Goal: Task Accomplishment & Management: Use online tool/utility

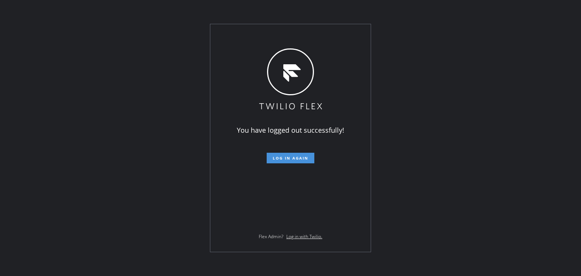
click at [298, 157] on span "Log in again" at bounding box center [291, 158] width 36 height 5
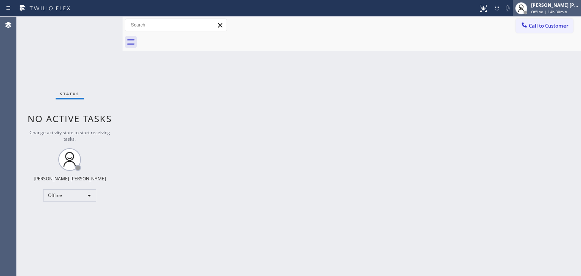
click at [546, 7] on div "[PERSON_NAME] [PERSON_NAME]" at bounding box center [555, 5] width 48 height 6
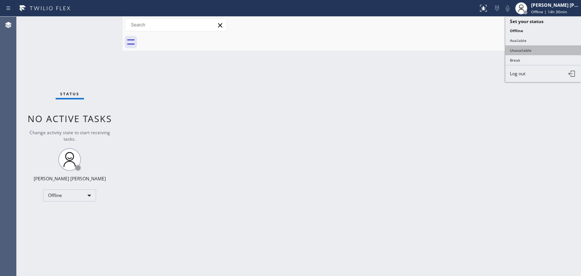
click at [535, 46] on button "Unavailable" at bounding box center [544, 50] width 76 height 10
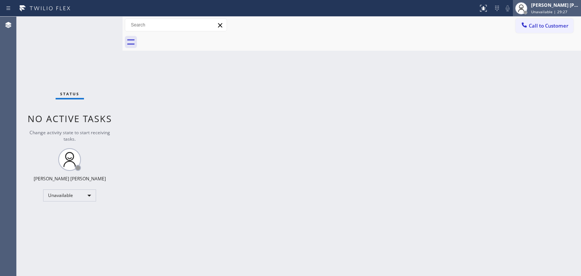
click at [556, 14] on div "[PERSON_NAME] [PERSON_NAME] Unavailable | 29:27" at bounding box center [547, 8] width 68 height 17
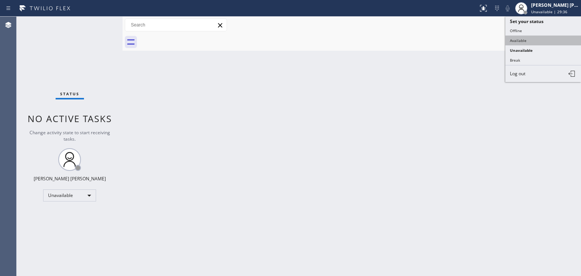
click at [524, 40] on button "Available" at bounding box center [544, 41] width 76 height 10
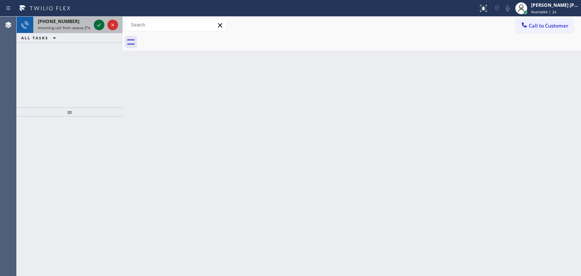
click at [101, 26] on icon at bounding box center [99, 24] width 9 height 9
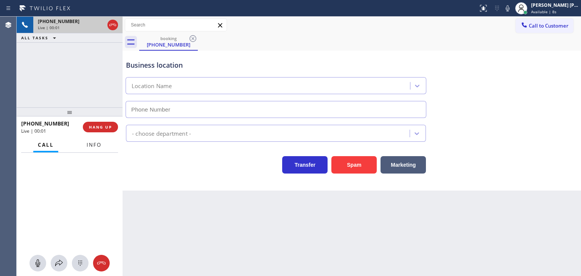
type input "[PHONE_NUMBER]"
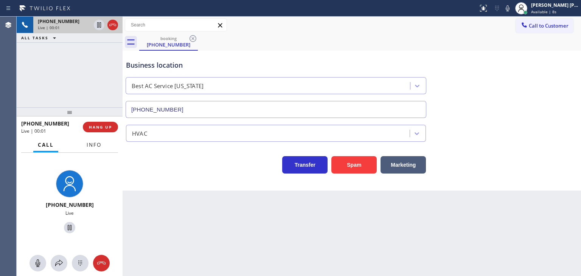
click at [100, 146] on span "Info" at bounding box center [94, 145] width 15 height 7
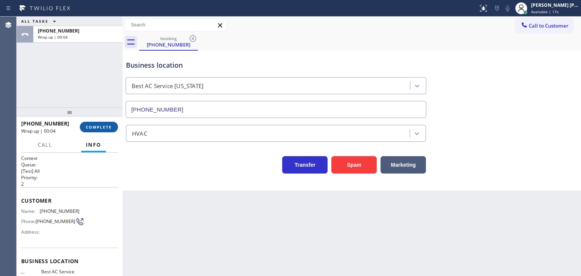
click at [95, 127] on span "COMPLETE" at bounding box center [99, 126] width 26 height 5
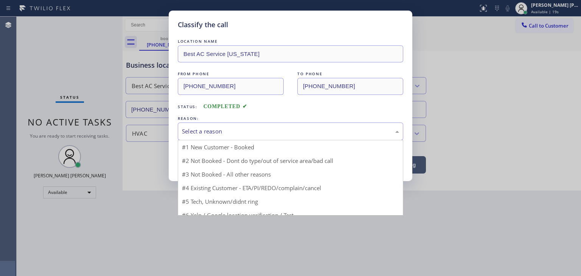
click at [232, 131] on div "Select a reason" at bounding box center [290, 131] width 217 height 9
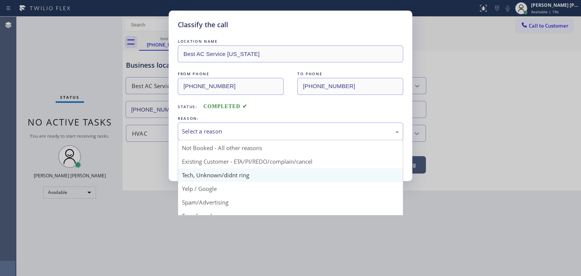
scroll to position [6, 0]
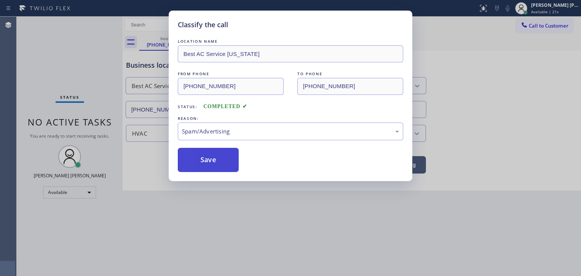
click at [208, 162] on button "Save" at bounding box center [208, 160] width 61 height 24
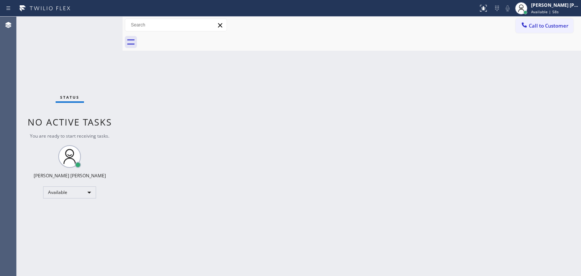
click at [95, 23] on div "Status No active tasks You are ready to start receiving tasks. [PERSON_NAME] [P…" at bounding box center [70, 147] width 106 height 260
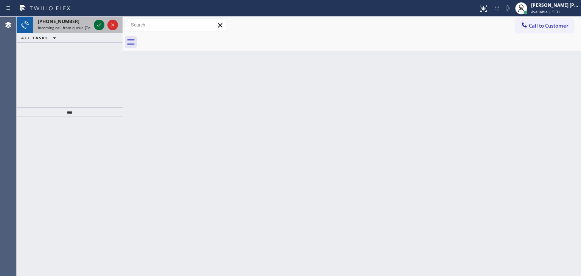
click at [96, 24] on icon at bounding box center [99, 24] width 9 height 9
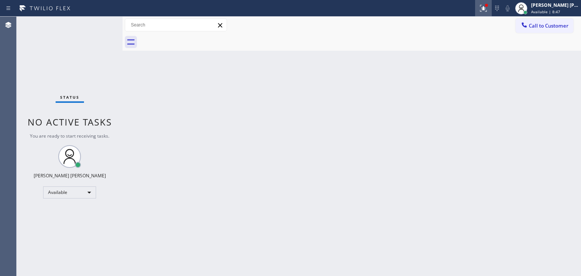
click at [492, 7] on div at bounding box center [483, 8] width 17 height 9
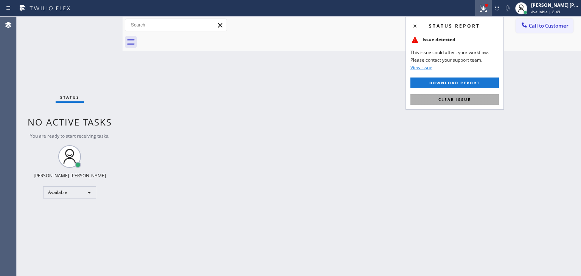
click at [454, 104] on button "Clear issue" at bounding box center [455, 99] width 89 height 11
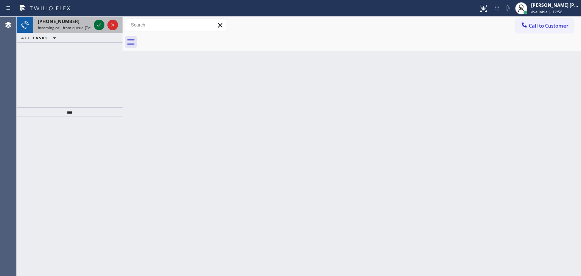
click at [97, 22] on icon at bounding box center [99, 24] width 9 height 9
click at [97, 23] on icon at bounding box center [99, 24] width 9 height 9
click at [98, 20] on icon at bounding box center [99, 24] width 9 height 9
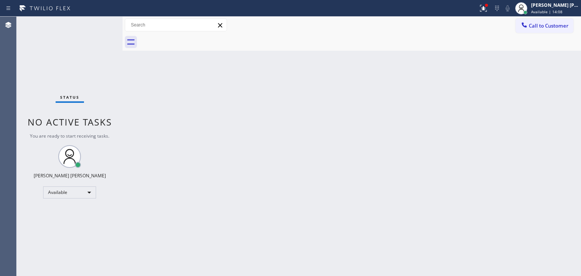
click at [96, 24] on div "Status No active tasks You are ready to start receiving tasks. [PERSON_NAME] [P…" at bounding box center [70, 147] width 106 height 260
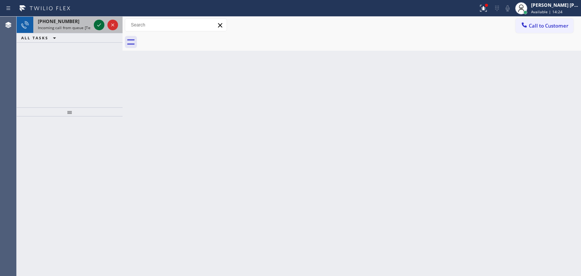
click at [96, 24] on icon at bounding box center [99, 24] width 9 height 9
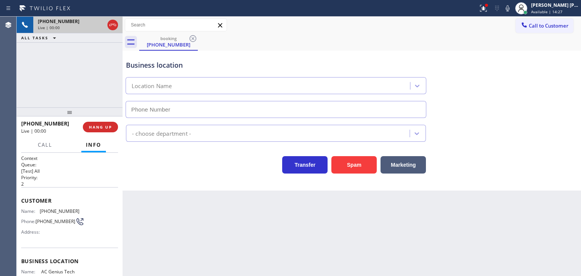
type input "[PHONE_NUMBER]"
click at [512, 8] on icon at bounding box center [507, 8] width 9 height 9
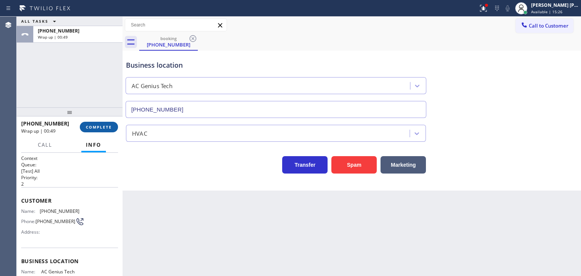
click at [106, 129] on span "COMPLETE" at bounding box center [99, 126] width 26 height 5
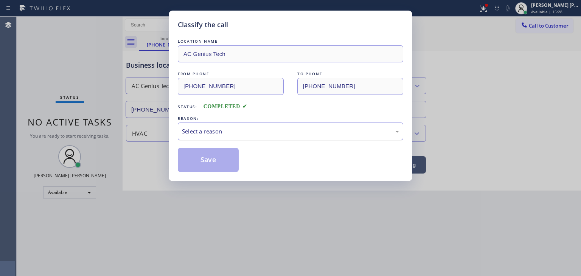
click at [239, 127] on div "Select a reason" at bounding box center [290, 131] width 217 height 9
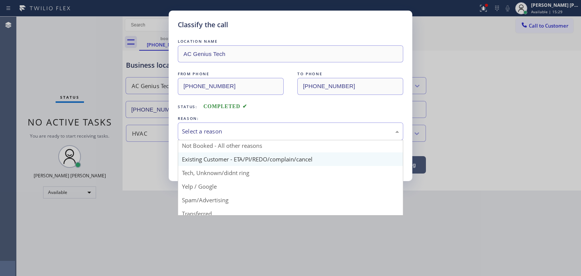
scroll to position [38, 0]
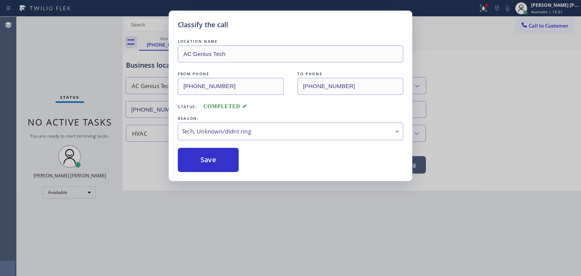
click at [210, 180] on div "Classify the call LOCATION NAME AC Genius Tech FROM PHONE [PHONE_NUMBER] TO PHO…" at bounding box center [291, 96] width 244 height 171
click at [212, 165] on button "Save" at bounding box center [208, 160] width 61 height 24
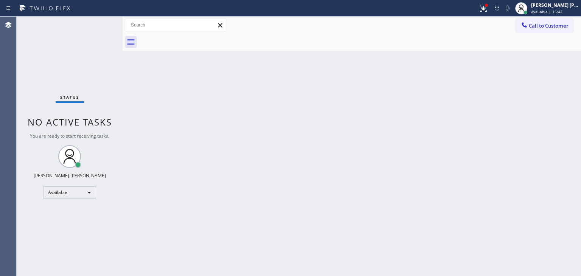
click at [100, 26] on div "Status No active tasks You are ready to start receiving tasks. [PERSON_NAME] [P…" at bounding box center [70, 147] width 106 height 260
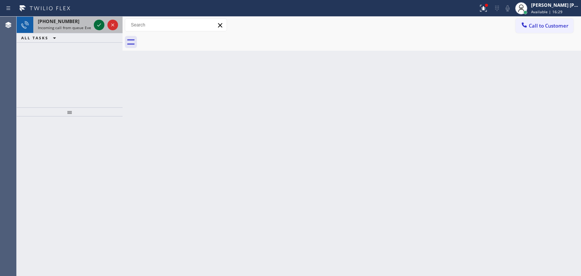
click at [100, 26] on icon at bounding box center [99, 24] width 9 height 9
click at [100, 22] on icon at bounding box center [99, 24] width 9 height 9
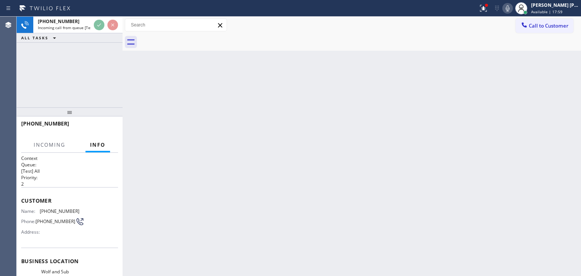
scroll to position [76, 0]
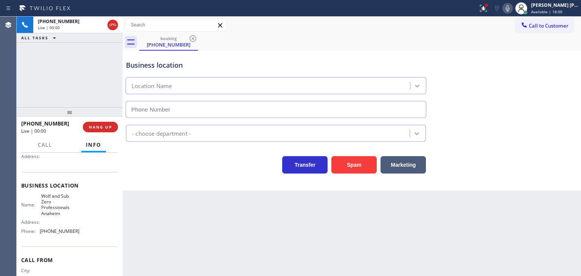
type input "[PHONE_NUMBER]"
click at [512, 8] on icon at bounding box center [507, 8] width 9 height 9
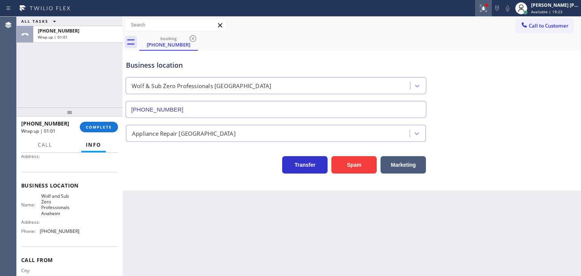
click at [492, 5] on div at bounding box center [483, 8] width 17 height 9
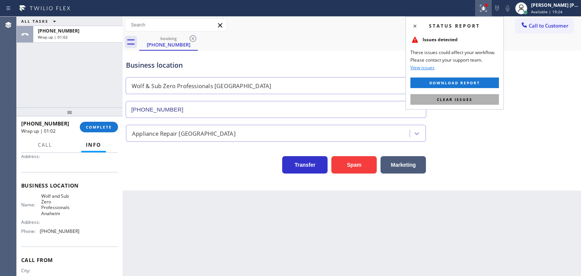
click at [451, 99] on span "Clear issues" at bounding box center [455, 99] width 36 height 5
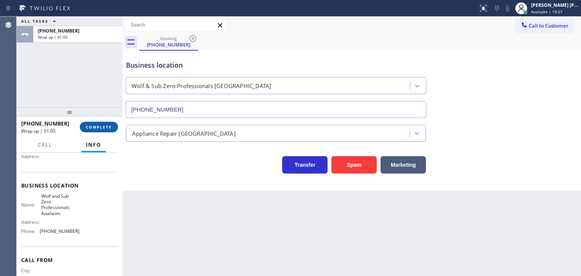
click at [102, 125] on span "COMPLETE" at bounding box center [99, 126] width 26 height 5
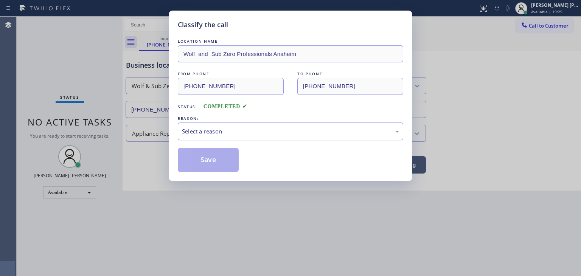
click at [248, 133] on div "Select a reason" at bounding box center [290, 131] width 217 height 9
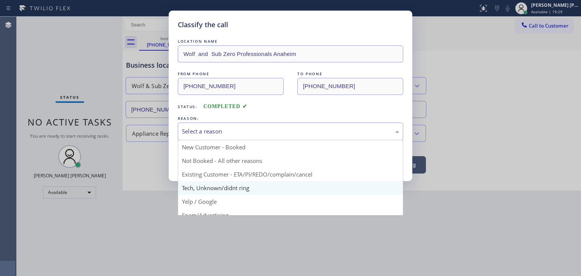
scroll to position [38, 0]
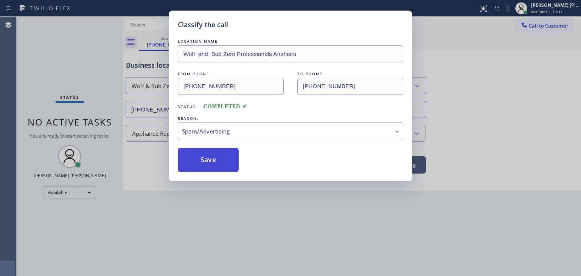
click at [213, 168] on button "Save" at bounding box center [208, 160] width 61 height 24
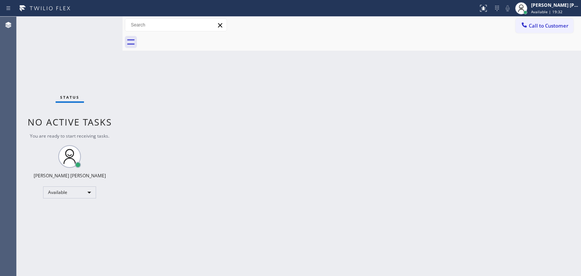
click at [93, 22] on div "Status No active tasks You are ready to start receiving tasks. [PERSON_NAME] [P…" at bounding box center [70, 147] width 106 height 260
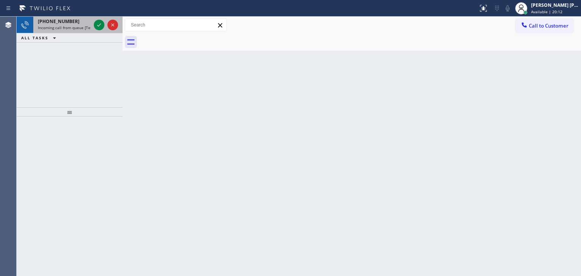
click at [104, 24] on div at bounding box center [105, 25] width 27 height 17
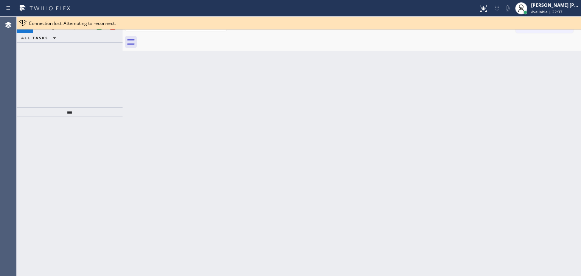
click at [99, 29] on div "Connection lost. Attempting to reconnect." at bounding box center [299, 23] width 565 height 13
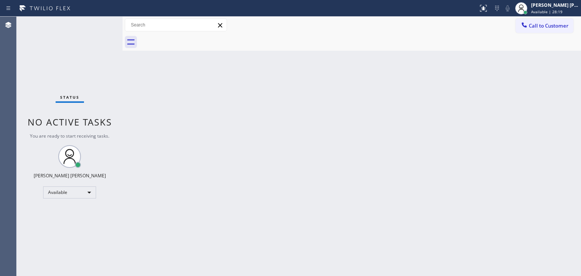
click at [99, 24] on div "Status No active tasks You are ready to start receiving tasks. [PERSON_NAME] [P…" at bounding box center [70, 147] width 106 height 260
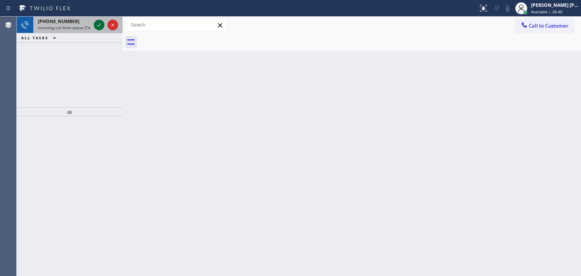
click at [99, 24] on icon at bounding box center [99, 24] width 9 height 9
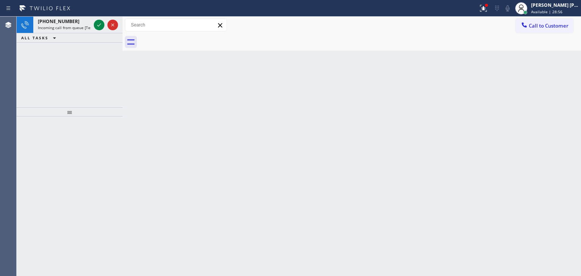
click at [96, 27] on icon at bounding box center [99, 24] width 9 height 9
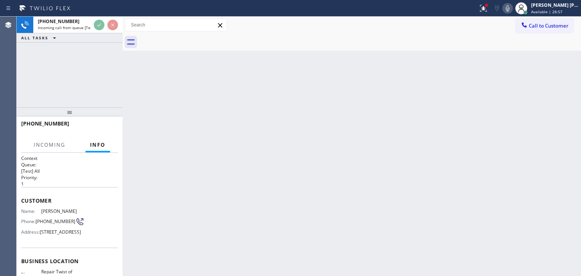
scroll to position [38, 0]
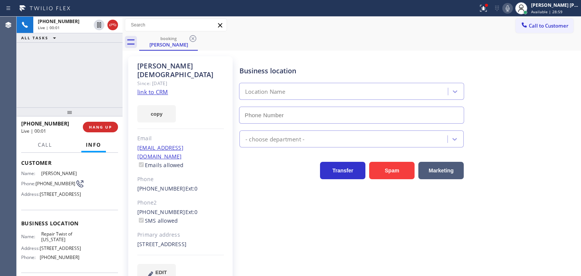
type input "[PHONE_NUMBER]"
click at [160, 88] on link "link to CRM" at bounding box center [152, 92] width 31 height 8
click at [102, 67] on div "[PHONE_NUMBER] Live | 01:25 ALL TASKS ALL TASKS ACTIVE TASKS TASKS IN WRAP UP" at bounding box center [70, 62] width 106 height 91
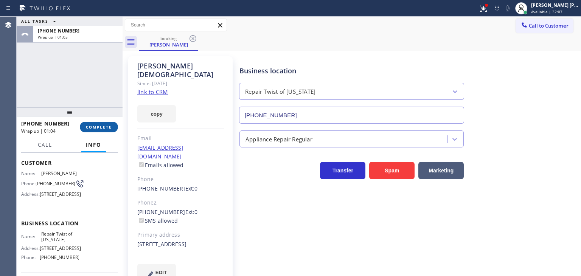
click at [110, 126] on span "COMPLETE" at bounding box center [99, 126] width 26 height 5
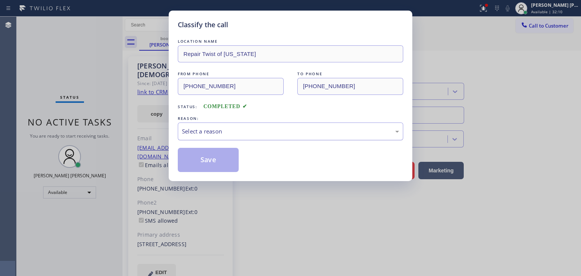
click at [234, 128] on div "Select a reason" at bounding box center [290, 131] width 217 height 9
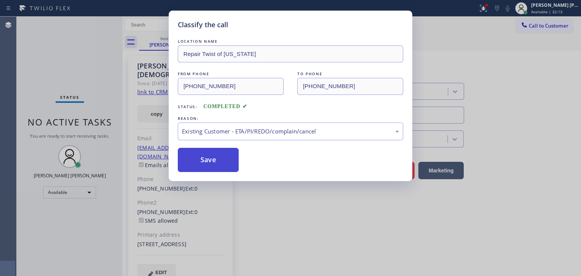
click at [207, 168] on button "Save" at bounding box center [208, 160] width 61 height 24
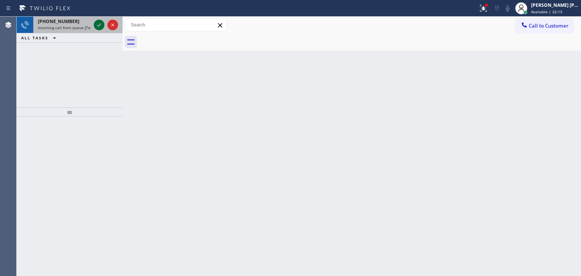
click at [100, 26] on icon at bounding box center [99, 24] width 9 height 9
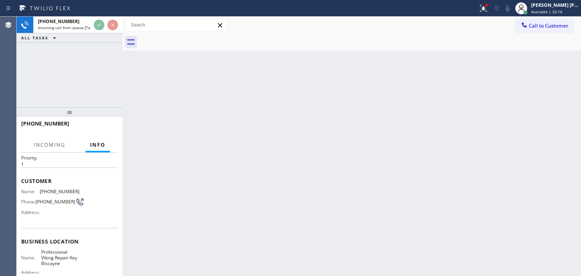
scroll to position [38, 0]
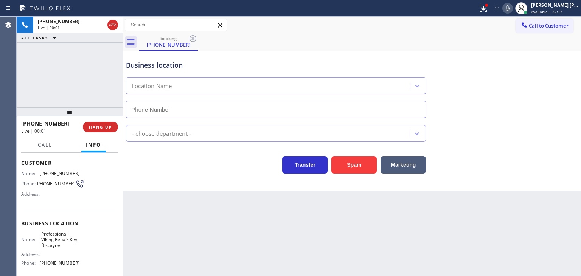
type input "[PHONE_NUMBER]"
drag, startPoint x: 62, startPoint y: 76, endPoint x: 97, endPoint y: 82, distance: 36.2
click at [62, 76] on div "[PHONE_NUMBER] Live | 00:17 ALL TASKS ALL TASKS ACTIVE TASKS TASKS IN WRAP UP" at bounding box center [70, 62] width 106 height 91
click at [512, 8] on icon at bounding box center [507, 8] width 9 height 9
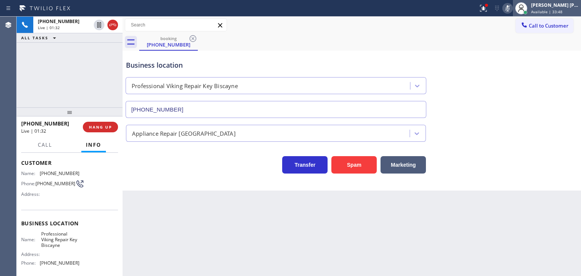
click at [568, 5] on div "[PERSON_NAME] [PERSON_NAME]" at bounding box center [555, 5] width 48 height 6
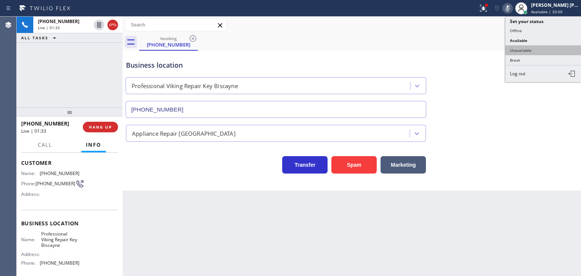
click at [551, 47] on button "Unavailable" at bounding box center [544, 50] width 76 height 10
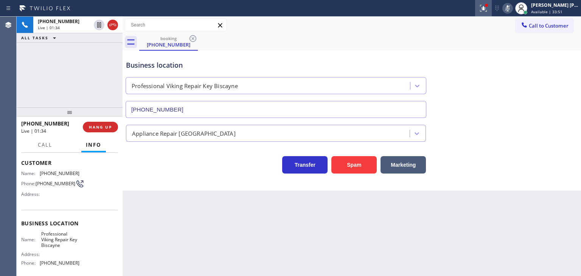
click at [488, 9] on icon at bounding box center [483, 8] width 9 height 9
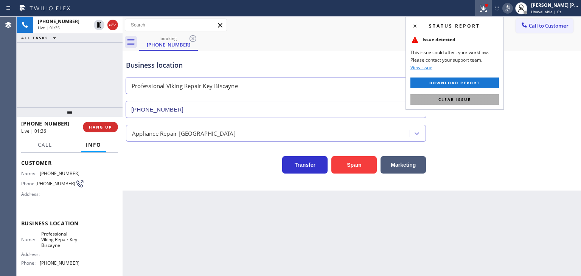
click at [453, 100] on span "Clear issue" at bounding box center [455, 99] width 33 height 5
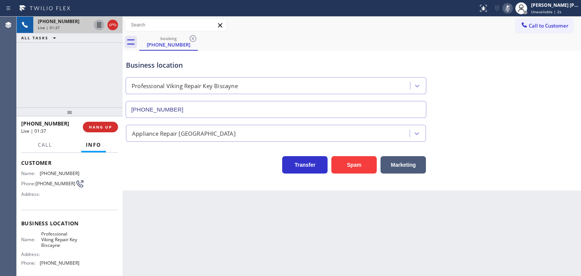
click at [100, 25] on icon at bounding box center [99, 24] width 9 height 9
click at [512, 8] on icon at bounding box center [507, 8] width 9 height 9
click at [100, 23] on icon at bounding box center [98, 24] width 5 height 5
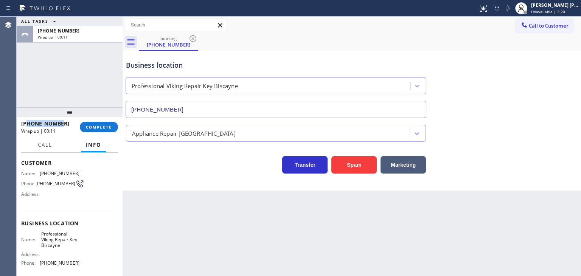
drag, startPoint x: 66, startPoint y: 122, endPoint x: 29, endPoint y: 124, distance: 37.1
click at [29, 124] on div "[PHONE_NUMBER]" at bounding box center [47, 123] width 53 height 7
copy span "8134171120"
click at [555, 11] on span "Unavailable | 2:24" at bounding box center [548, 11] width 34 height 5
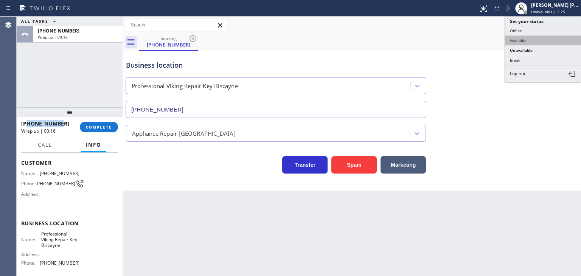
click at [540, 36] on button "Available" at bounding box center [544, 41] width 76 height 10
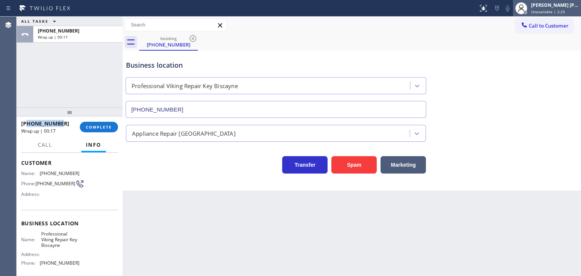
click at [554, 9] on span "Unavailable | 2:25" at bounding box center [548, 11] width 34 height 5
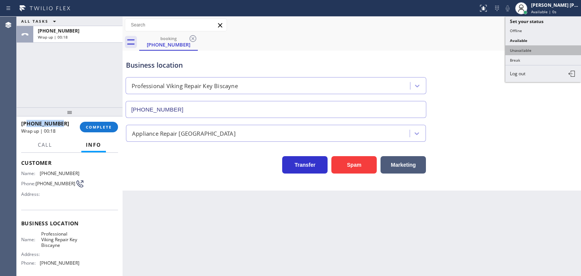
click at [540, 49] on button "Unavailable" at bounding box center [544, 50] width 76 height 10
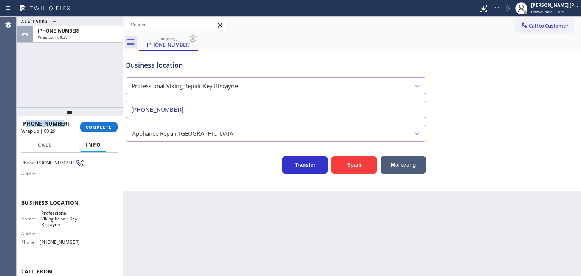
scroll to position [76, 0]
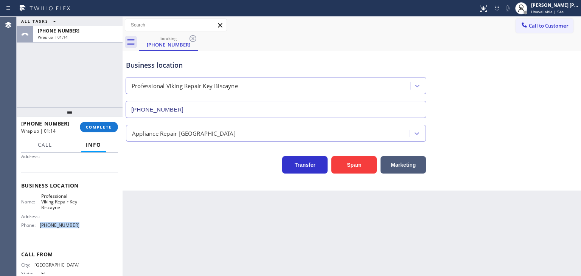
drag, startPoint x: 75, startPoint y: 229, endPoint x: 39, endPoint y: 228, distance: 36.0
click at [39, 228] on div "Name: Professional Viking Repair Key Biscayne Address: Phone: [PHONE_NUMBER]" at bounding box center [50, 212] width 58 height 38
copy div "[PHONE_NUMBER]"
click at [104, 126] on span "COMPLETE" at bounding box center [99, 126] width 26 height 5
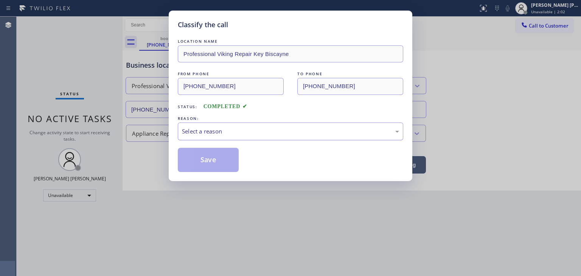
click at [200, 131] on div "Select a reason" at bounding box center [290, 131] width 217 height 9
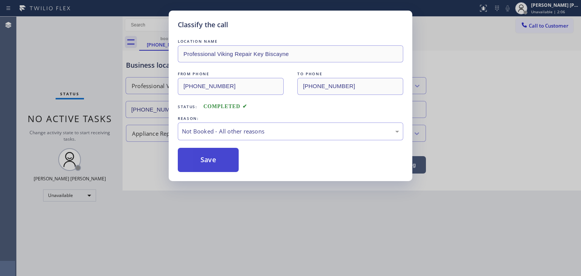
click at [225, 161] on button "Save" at bounding box center [208, 160] width 61 height 24
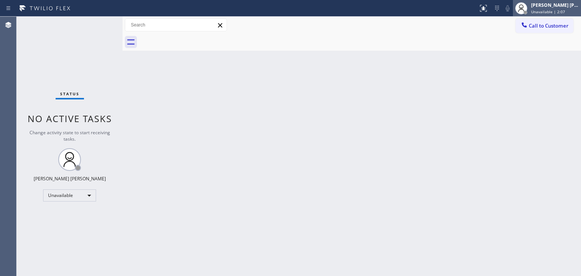
click at [560, 8] on div "[PERSON_NAME] [PERSON_NAME] Unavailable | 2:07" at bounding box center [555, 8] width 51 height 13
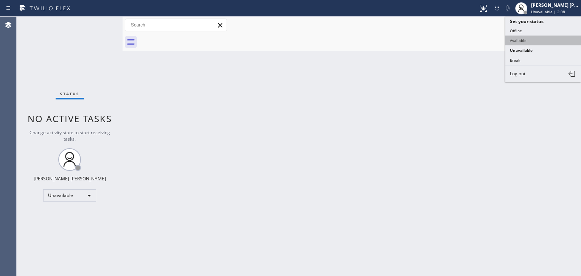
click at [541, 36] on button "Available" at bounding box center [544, 41] width 76 height 10
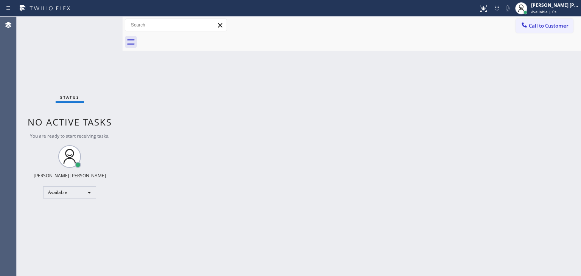
click at [95, 23] on div "Status No active tasks You are ready to start receiving tasks. [PERSON_NAME] [P…" at bounding box center [70, 147] width 106 height 260
click at [96, 23] on div "Status No active tasks You are ready to start receiving tasks. [PERSON_NAME] [P…" at bounding box center [70, 147] width 106 height 260
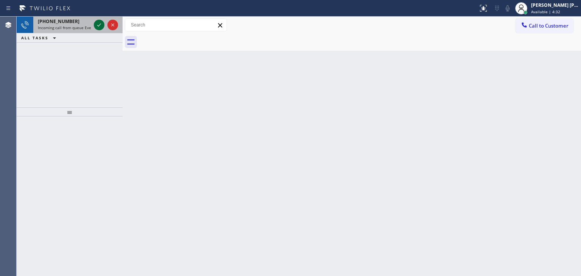
click at [97, 23] on icon at bounding box center [99, 24] width 9 height 9
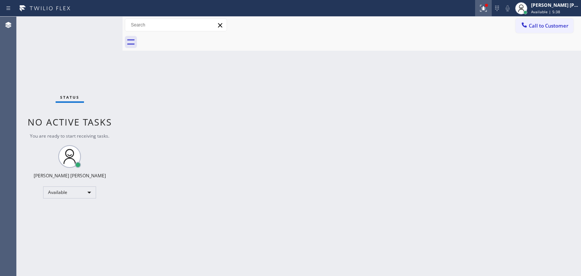
click at [492, 10] on div at bounding box center [483, 8] width 17 height 9
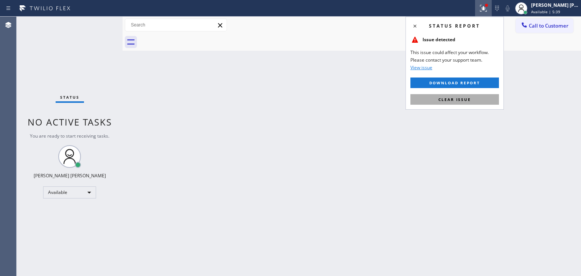
click at [465, 101] on span "Clear issue" at bounding box center [455, 99] width 33 height 5
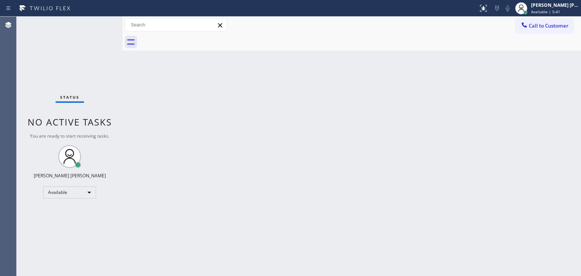
click at [92, 23] on div "Status No active tasks You are ready to start receiving tasks. [PERSON_NAME] [P…" at bounding box center [70, 147] width 106 height 260
click at [98, 25] on div "Status No active tasks You are ready to start receiving tasks. [PERSON_NAME] [P…" at bounding box center [70, 147] width 106 height 260
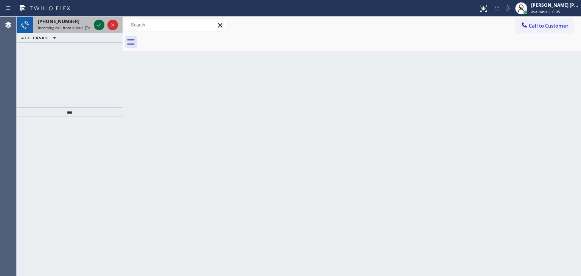
click at [98, 25] on icon at bounding box center [99, 24] width 9 height 9
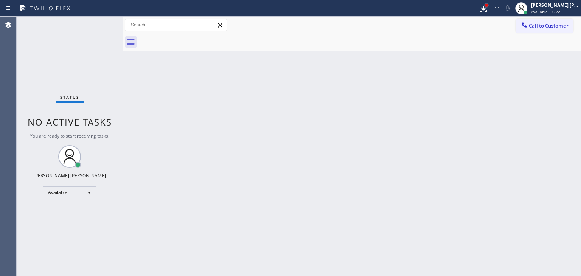
click at [488, 5] on div at bounding box center [486, 5] width 3 height 3
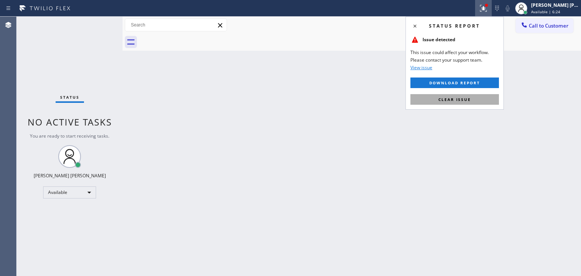
click at [459, 97] on span "Clear issue" at bounding box center [455, 99] width 33 height 5
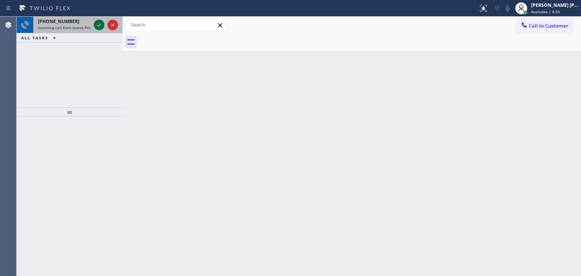
click at [98, 25] on icon at bounding box center [99, 24] width 9 height 9
click at [96, 22] on icon at bounding box center [99, 24] width 9 height 9
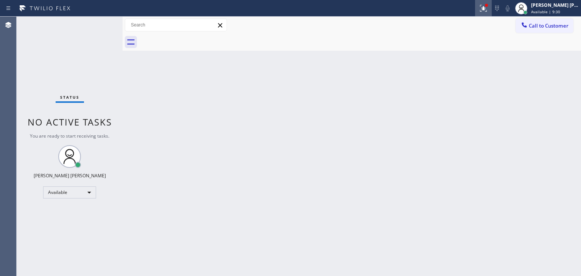
click at [488, 8] on icon at bounding box center [483, 8] width 9 height 9
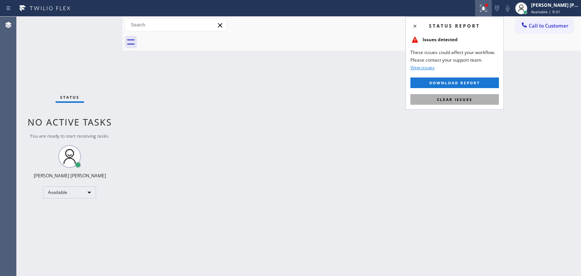
click at [463, 102] on button "Clear issues" at bounding box center [455, 99] width 89 height 11
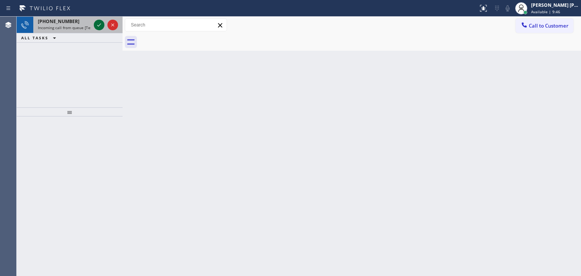
click at [99, 24] on icon at bounding box center [99, 24] width 9 height 9
click at [99, 21] on icon at bounding box center [99, 24] width 9 height 9
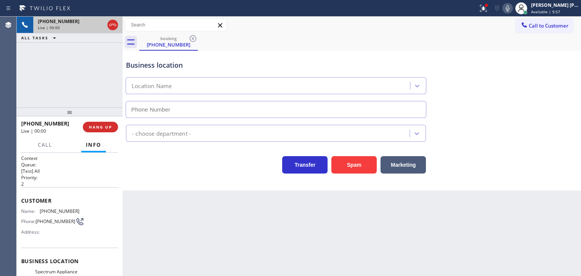
type input "[PHONE_NUMBER]"
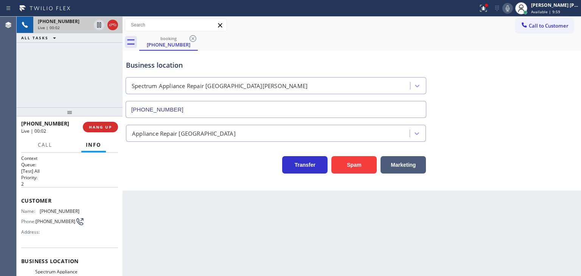
click at [512, 8] on icon at bounding box center [507, 8] width 9 height 9
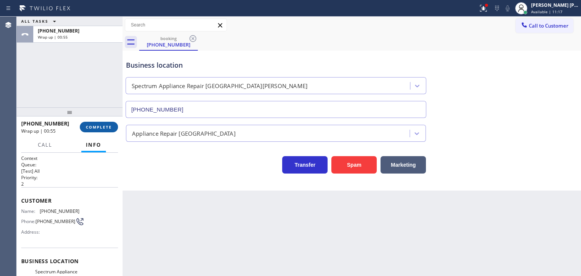
click at [103, 124] on button "COMPLETE" at bounding box center [99, 127] width 38 height 11
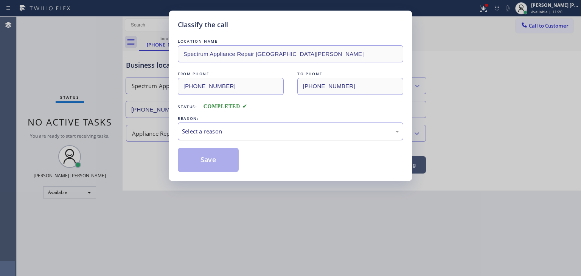
click at [223, 126] on div "Select a reason" at bounding box center [291, 132] width 226 height 18
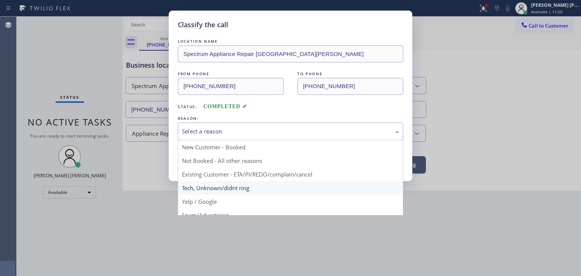
scroll to position [47, 0]
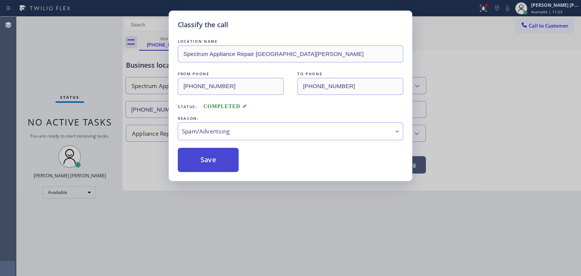
click at [216, 161] on button "Save" at bounding box center [208, 160] width 61 height 24
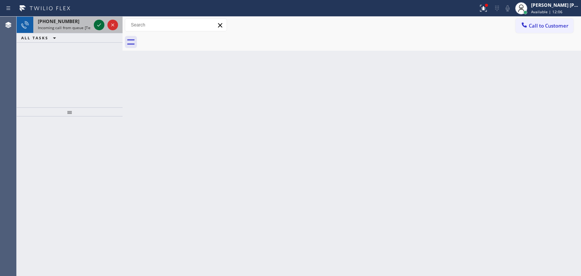
click at [98, 22] on icon at bounding box center [99, 24] width 9 height 9
click at [98, 21] on icon at bounding box center [99, 24] width 9 height 9
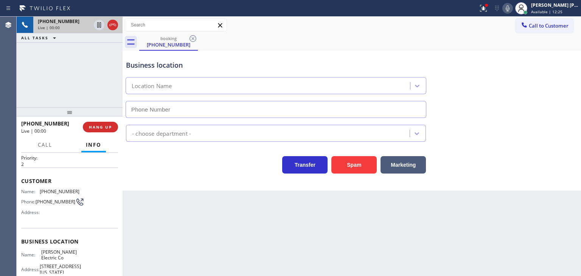
scroll to position [38, 0]
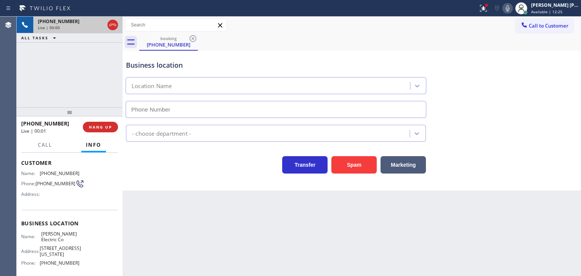
type input "[PHONE_NUMBER]"
click at [512, 9] on icon at bounding box center [507, 8] width 9 height 9
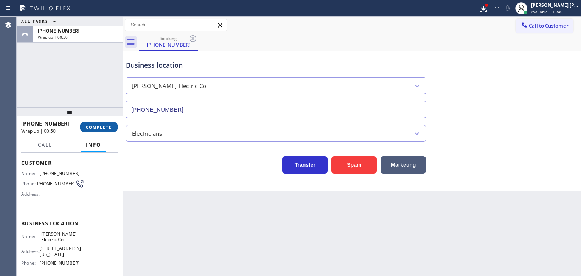
click at [91, 126] on span "COMPLETE" at bounding box center [99, 126] width 26 height 5
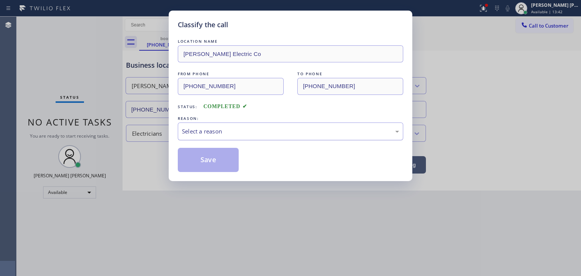
click at [225, 124] on div "Select a reason" at bounding box center [291, 132] width 226 height 18
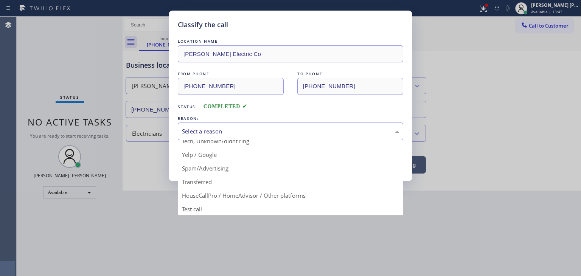
scroll to position [47, 0]
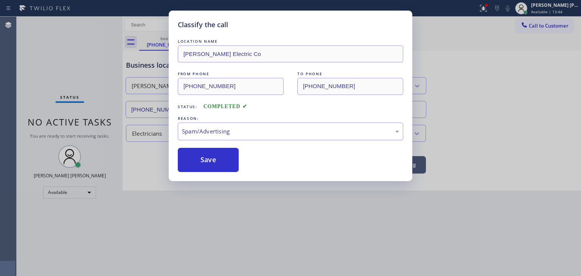
click at [219, 167] on button "Save" at bounding box center [208, 160] width 61 height 24
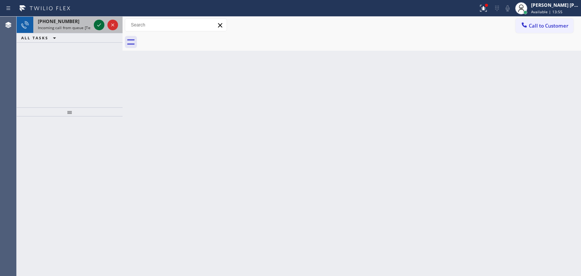
click at [101, 26] on icon at bounding box center [99, 24] width 9 height 9
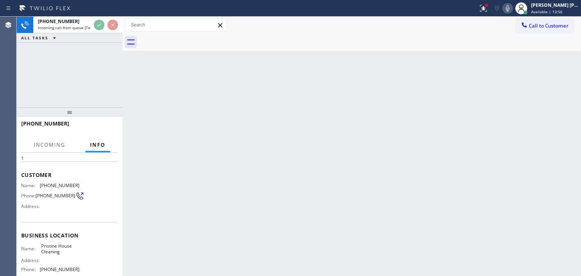
scroll to position [38, 0]
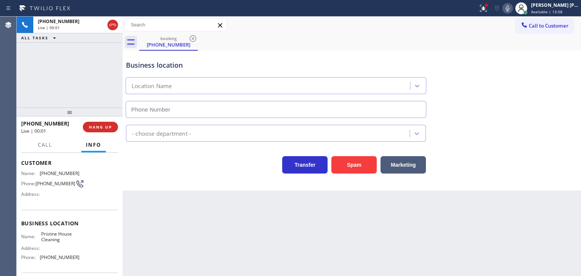
type input "[PHONE_NUMBER]"
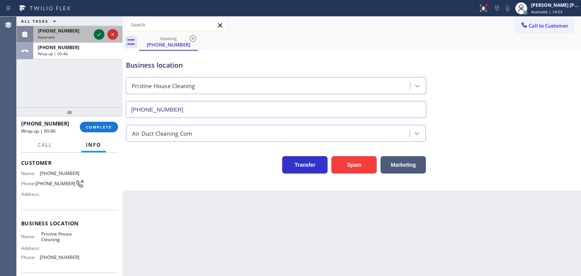
click at [97, 32] on icon at bounding box center [99, 34] width 9 height 9
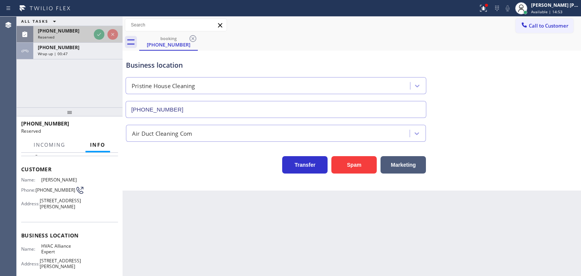
scroll to position [44, 0]
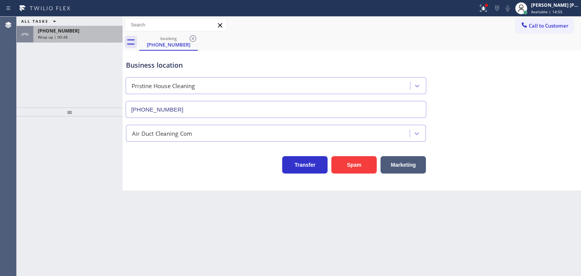
click at [87, 38] on div "Wrap up | 00:48" at bounding box center [78, 36] width 80 height 5
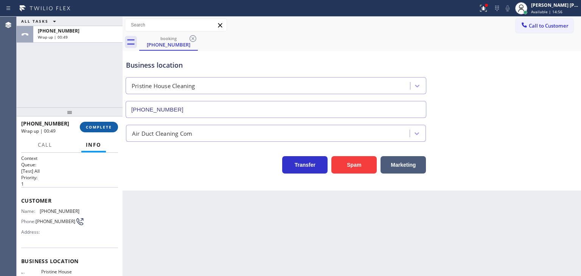
click at [99, 126] on span "COMPLETE" at bounding box center [99, 126] width 26 height 5
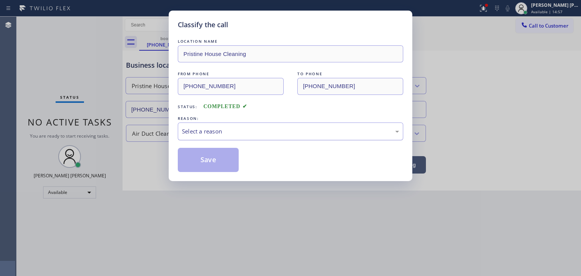
click at [244, 137] on div "Select a reason" at bounding box center [291, 132] width 226 height 18
click at [219, 162] on button "Save" at bounding box center [208, 160] width 61 height 24
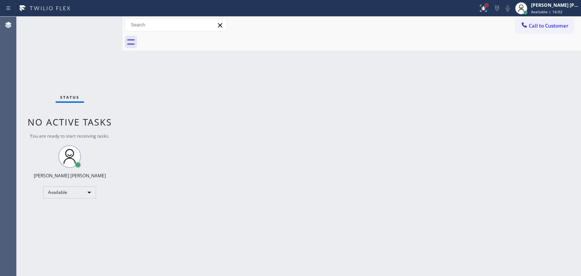
click at [488, 6] on div at bounding box center [486, 5] width 3 height 3
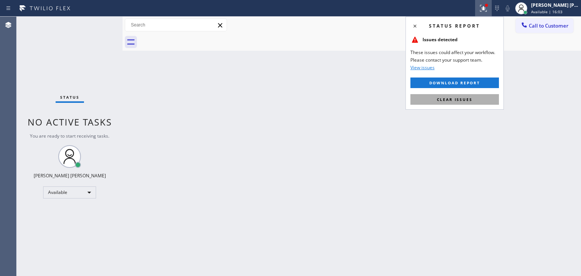
click at [469, 103] on button "Clear issues" at bounding box center [455, 99] width 89 height 11
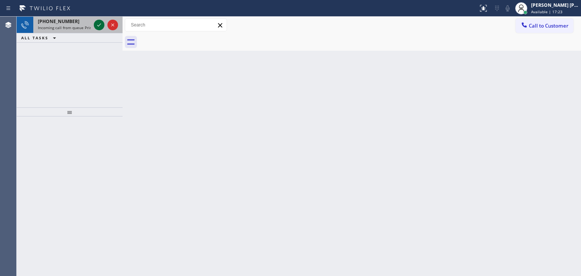
click at [96, 25] on icon at bounding box center [99, 24] width 9 height 9
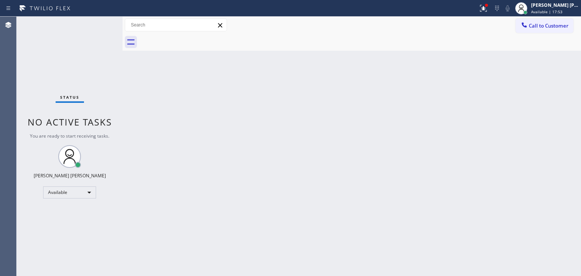
click at [100, 23] on div "Status No active tasks You are ready to start receiving tasks. [PERSON_NAME] [P…" at bounding box center [70, 147] width 106 height 260
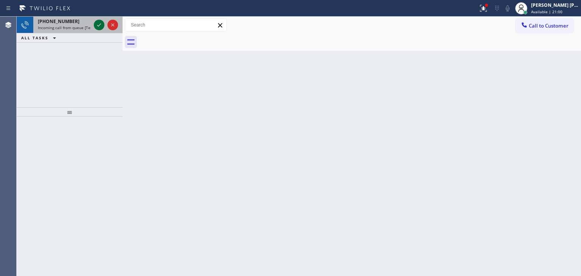
click at [95, 25] on icon at bounding box center [99, 24] width 9 height 9
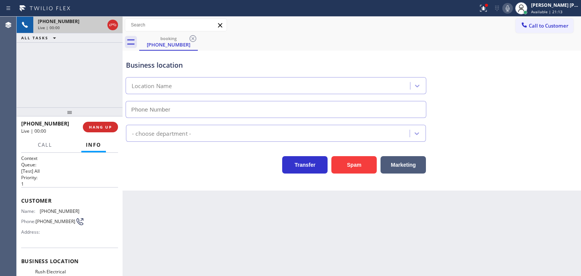
type input "[PHONE_NUMBER]"
click at [512, 9] on icon at bounding box center [507, 8] width 9 height 9
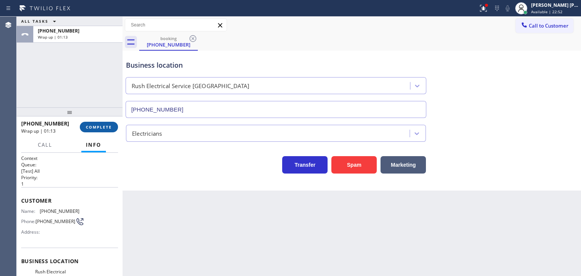
click at [103, 129] on span "COMPLETE" at bounding box center [99, 126] width 26 height 5
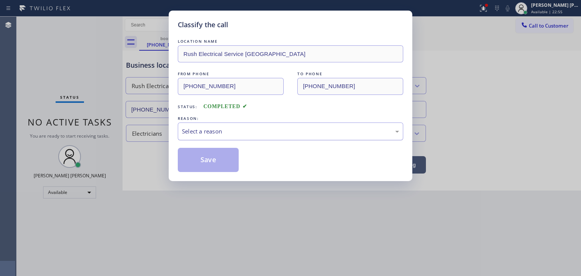
click at [251, 134] on div "Select a reason" at bounding box center [290, 131] width 217 height 9
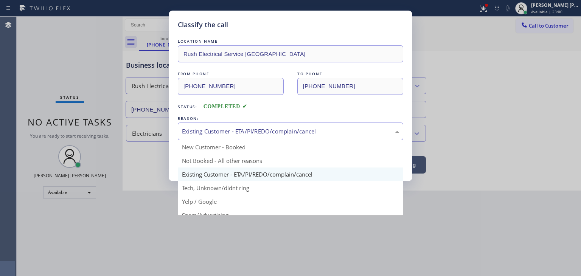
click at [234, 125] on div "Existing Customer - ETA/PI/REDO/complain/cancel" at bounding box center [291, 132] width 226 height 18
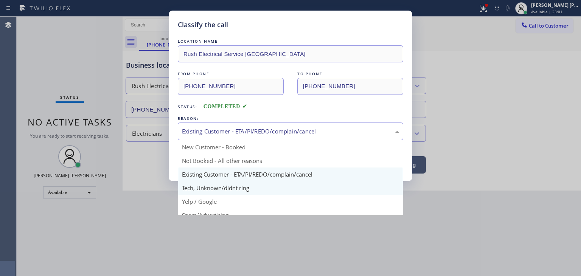
scroll to position [38, 0]
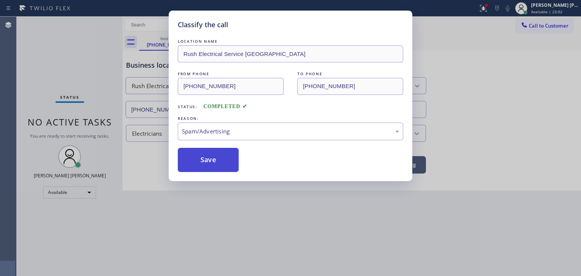
click at [207, 164] on button "Save" at bounding box center [208, 160] width 61 height 24
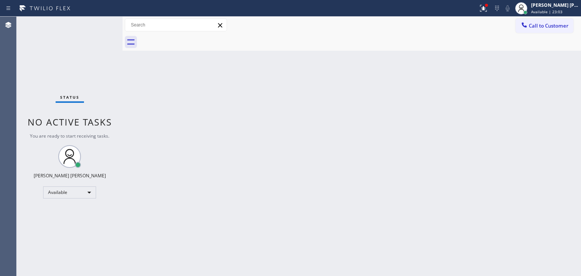
click at [97, 25] on div "Status No active tasks You are ready to start receiving tasks. [PERSON_NAME] [P…" at bounding box center [70, 147] width 106 height 260
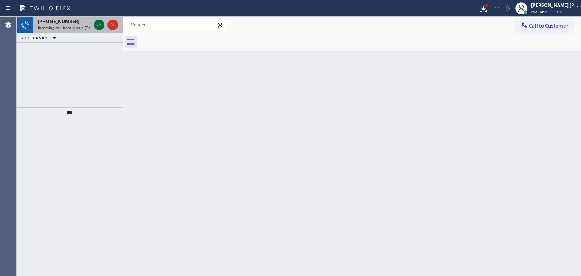
click at [103, 25] on icon at bounding box center [99, 24] width 9 height 9
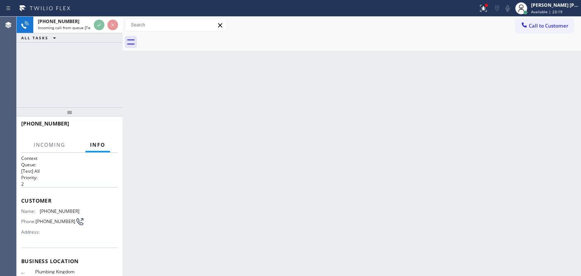
scroll to position [38, 0]
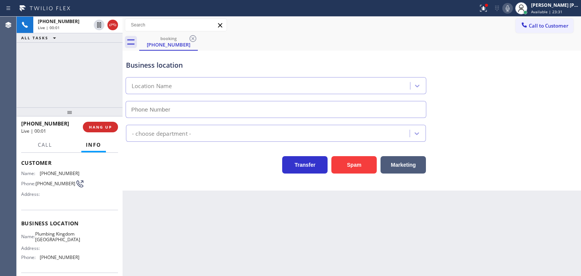
type input "[PHONE_NUMBER]"
click at [512, 6] on icon at bounding box center [507, 8] width 9 height 9
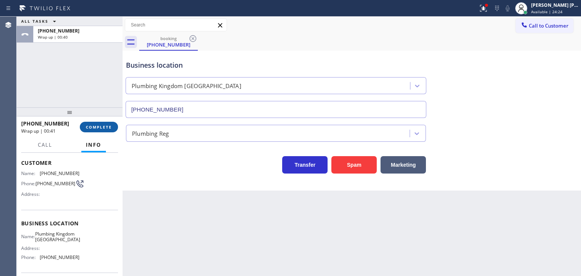
click at [111, 126] on span "COMPLETE" at bounding box center [99, 126] width 26 height 5
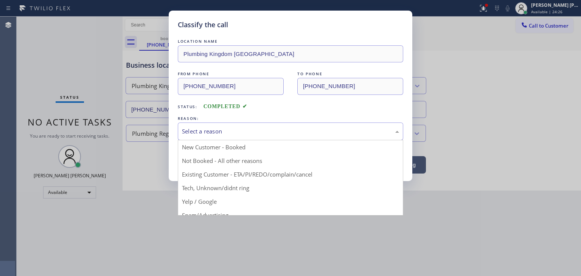
click at [201, 125] on div "Select a reason" at bounding box center [291, 132] width 226 height 18
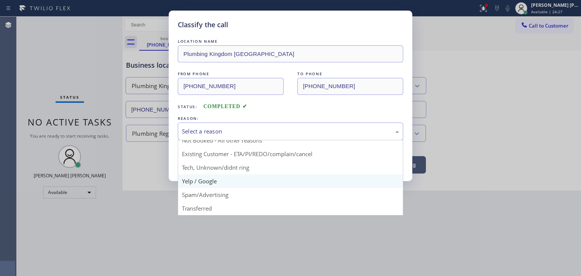
scroll to position [38, 0]
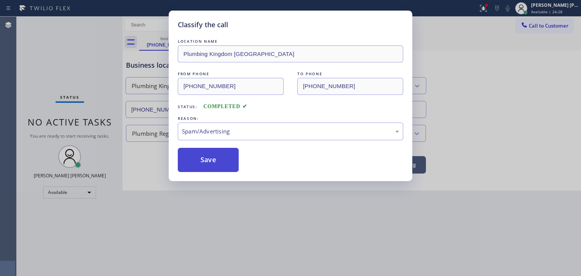
click at [205, 162] on button "Save" at bounding box center [208, 160] width 61 height 24
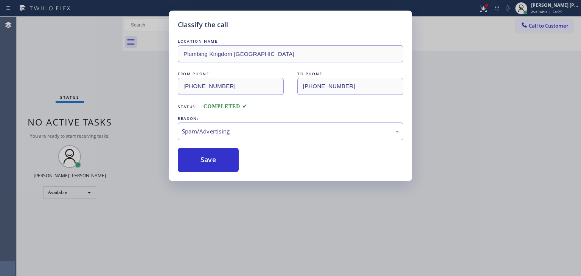
click at [97, 22] on div "Classify the call LOCATION NAME Plumbing Kingdom [GEOGRAPHIC_DATA] FROM PHONE […" at bounding box center [290, 138] width 581 height 276
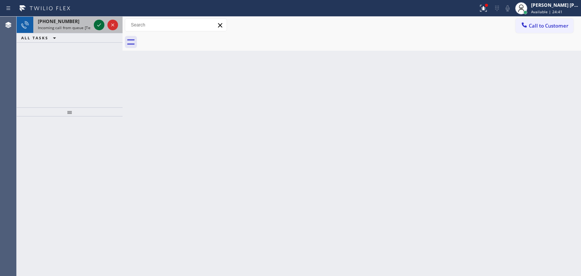
click at [97, 22] on icon at bounding box center [99, 24] width 9 height 9
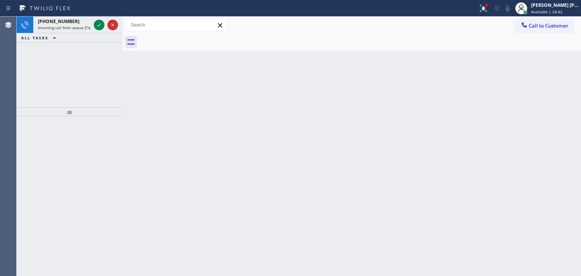
click at [97, 22] on icon at bounding box center [99, 24] width 9 height 9
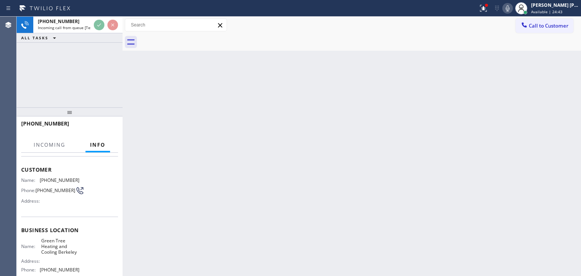
scroll to position [38, 0]
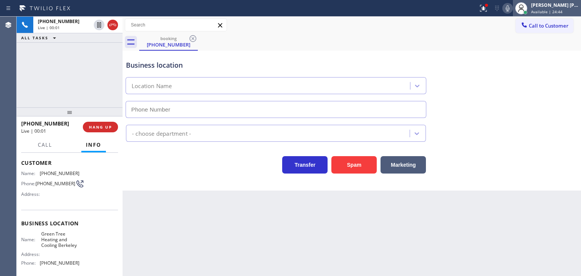
type input "[PHONE_NUMBER]"
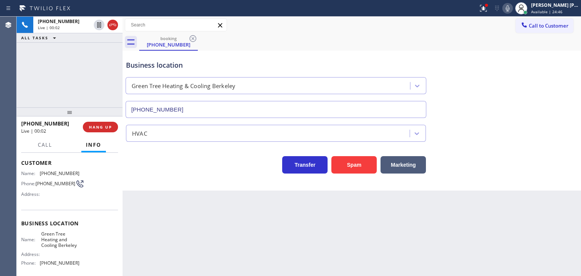
click at [512, 8] on icon at bounding box center [507, 8] width 9 height 9
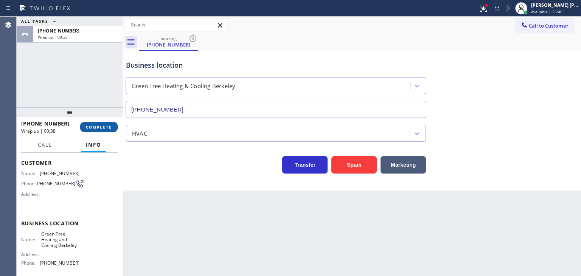
click at [100, 124] on button "COMPLETE" at bounding box center [99, 127] width 38 height 11
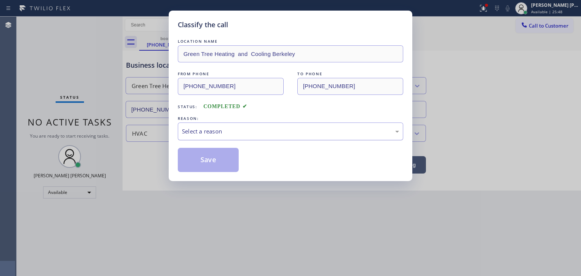
click at [215, 134] on div "Select a reason" at bounding box center [290, 131] width 217 height 9
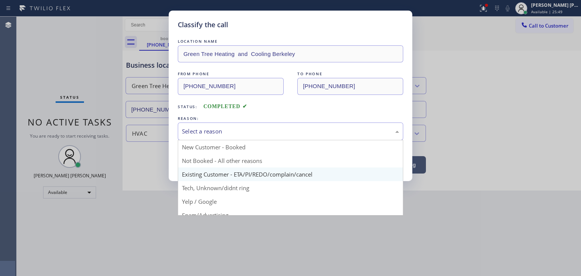
scroll to position [38, 0]
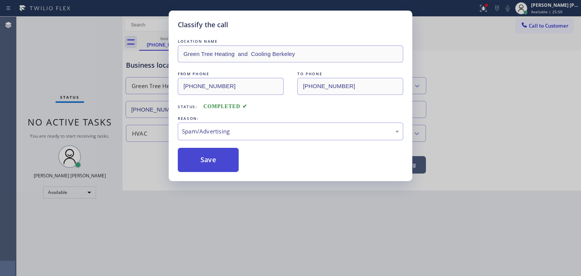
click at [208, 161] on button "Save" at bounding box center [208, 160] width 61 height 24
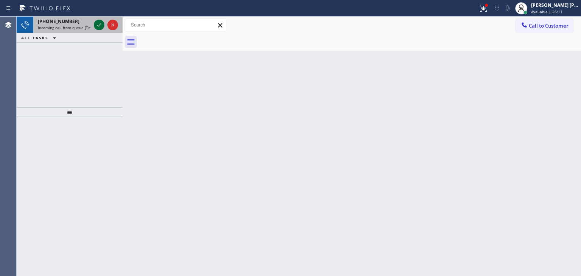
click at [101, 22] on icon at bounding box center [99, 24] width 9 height 9
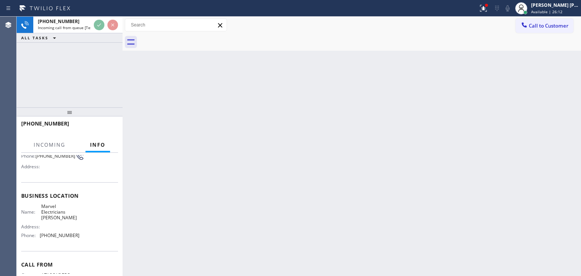
scroll to position [76, 0]
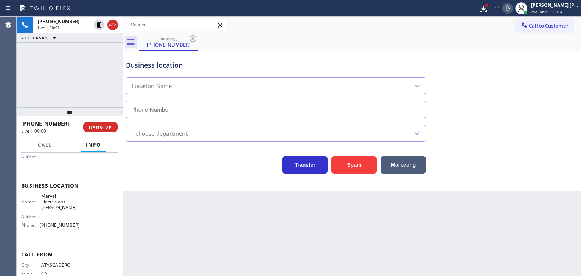
type input "[PHONE_NUMBER]"
click at [489, 7] on div at bounding box center [486, 5] width 5 height 5
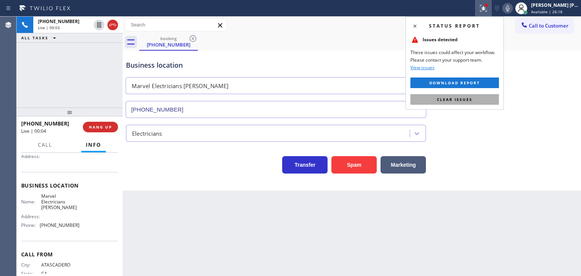
click at [465, 94] on button "Clear issues" at bounding box center [455, 99] width 89 height 11
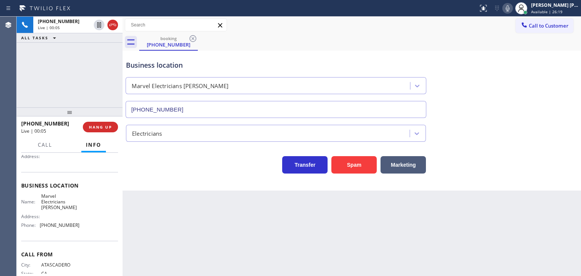
click at [512, 7] on icon at bounding box center [507, 8] width 9 height 9
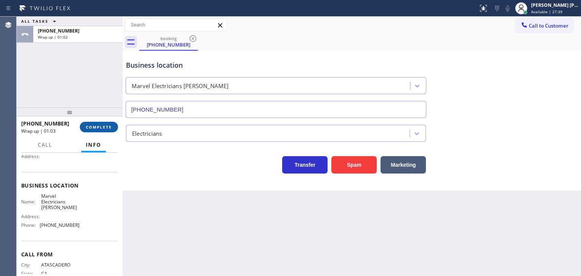
click at [106, 124] on button "COMPLETE" at bounding box center [99, 127] width 38 height 11
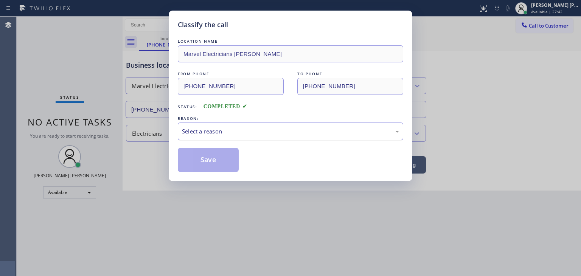
click at [215, 130] on div "Select a reason" at bounding box center [290, 131] width 217 height 9
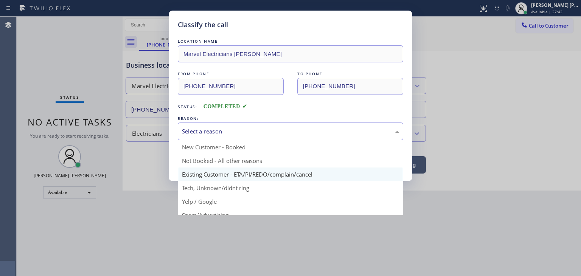
scroll to position [38, 0]
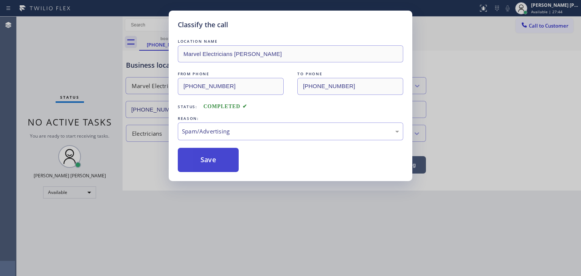
click at [213, 165] on button "Save" at bounding box center [208, 160] width 61 height 24
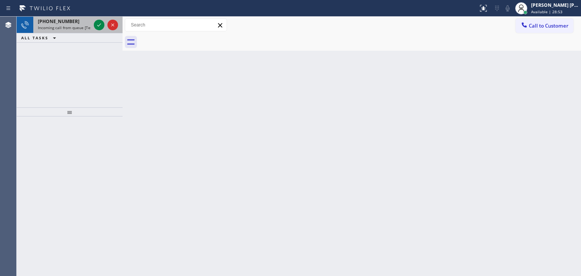
click at [92, 31] on div "[PHONE_NUMBER] Incoming call from queue [Test] All" at bounding box center [70, 25] width 106 height 17
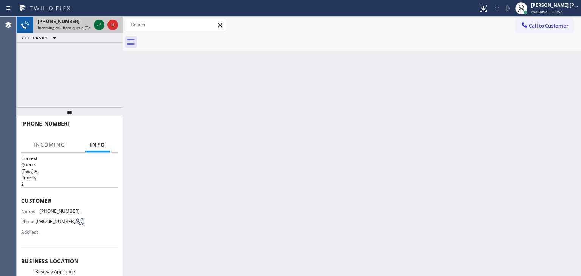
click at [94, 27] on div at bounding box center [99, 24] width 11 height 9
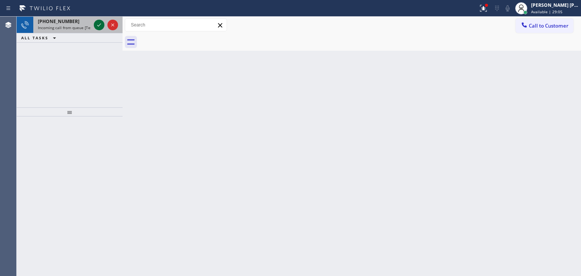
click at [100, 23] on icon at bounding box center [99, 24] width 9 height 9
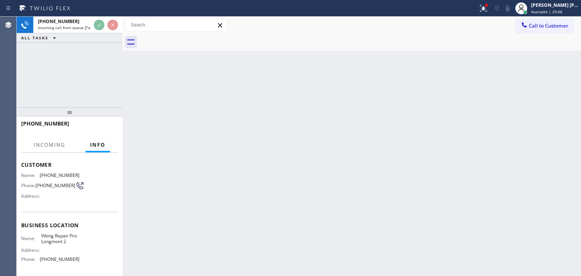
scroll to position [38, 0]
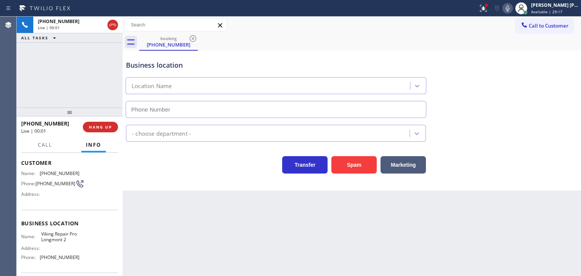
type input "[PHONE_NUMBER]"
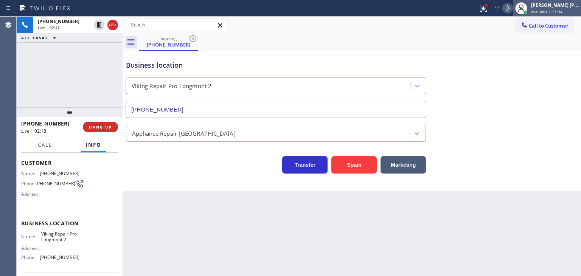
click at [545, 10] on span "Available | 31:34" at bounding box center [546, 11] width 31 height 5
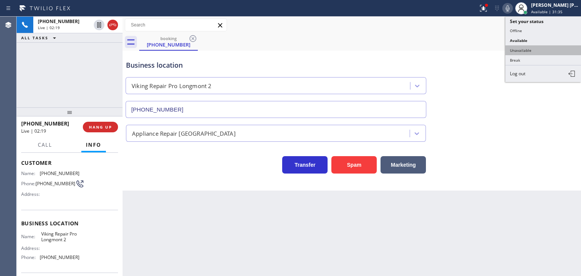
click at [550, 50] on button "Unavailable" at bounding box center [544, 50] width 76 height 10
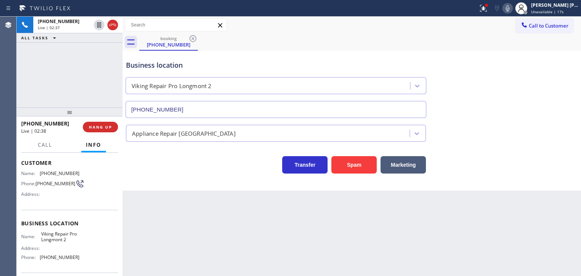
click at [104, 94] on div "[PHONE_NUMBER] Live | 02:37 ALL TASKS ALL TASKS ACTIVE TASKS TASKS IN WRAP UP" at bounding box center [70, 62] width 106 height 91
click at [512, 6] on icon at bounding box center [507, 8] width 9 height 9
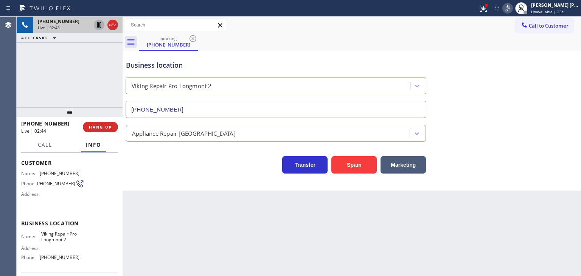
click at [101, 26] on icon at bounding box center [99, 24] width 9 height 9
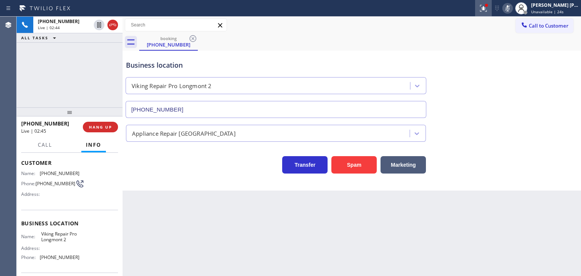
click at [492, 6] on div at bounding box center [483, 8] width 17 height 9
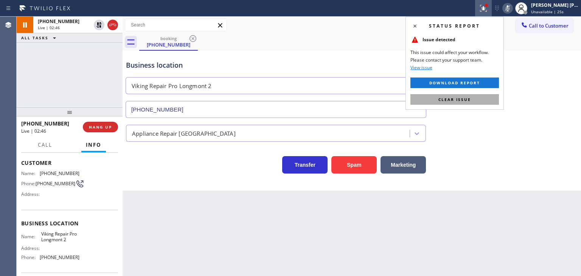
click at [448, 97] on span "Clear issue" at bounding box center [455, 99] width 33 height 5
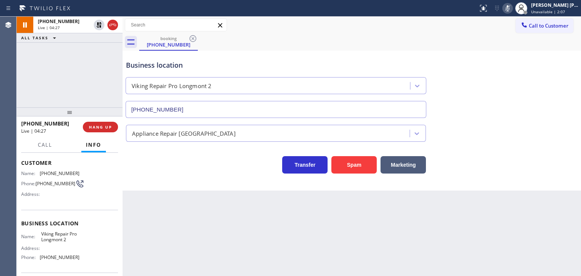
click at [513, 8] on div at bounding box center [508, 8] width 11 height 9
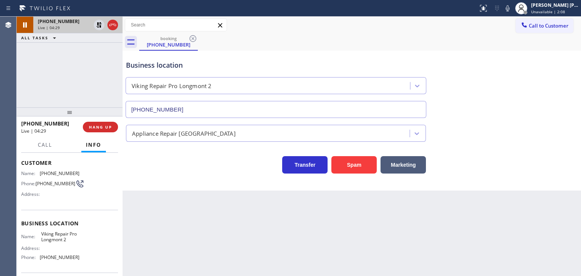
click at [98, 19] on div at bounding box center [105, 25] width 27 height 17
click at [98, 22] on icon at bounding box center [99, 24] width 9 height 9
drag, startPoint x: 79, startPoint y: 168, endPoint x: 39, endPoint y: 172, distance: 39.9
click at [39, 172] on div "Name: [PHONE_NUMBER] Phone: [PHONE_NUMBER] Address:" at bounding box center [69, 186] width 97 height 30
copy div "[PHONE_NUMBER]"
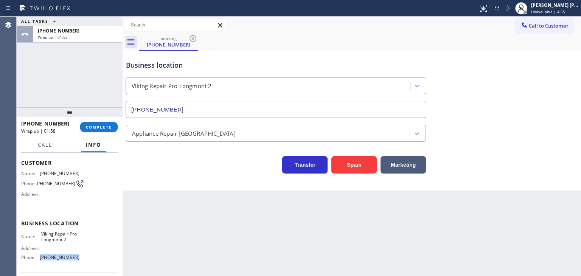
drag, startPoint x: 73, startPoint y: 256, endPoint x: 40, endPoint y: 258, distance: 33.7
click at [40, 258] on div "Name: Viking Repair Pro Longmont 2 Address: Phone: [PHONE_NUMBER]" at bounding box center [69, 247] width 97 height 33
copy span "[PHONE_NUMBER]"
click at [95, 126] on span "COMPLETE" at bounding box center [99, 126] width 26 height 5
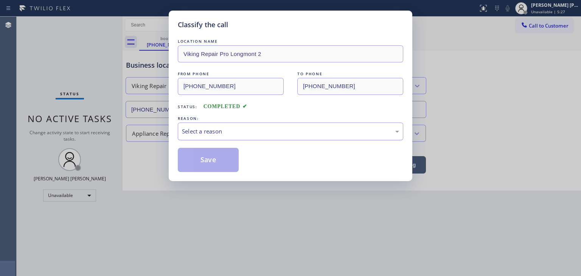
click at [206, 129] on div "Select a reason" at bounding box center [290, 131] width 217 height 9
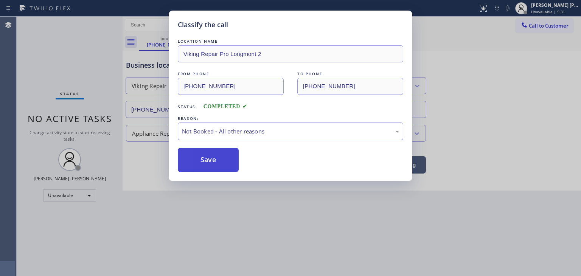
click at [210, 159] on button "Save" at bounding box center [208, 160] width 61 height 24
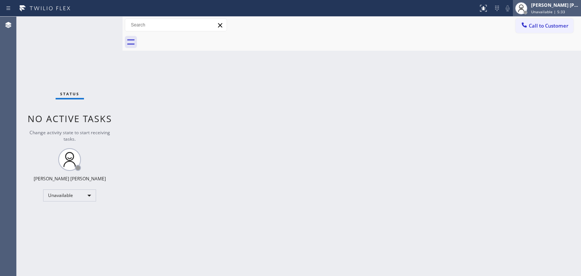
click at [562, 9] on span "Unavailable | 5:33" at bounding box center [548, 11] width 34 height 5
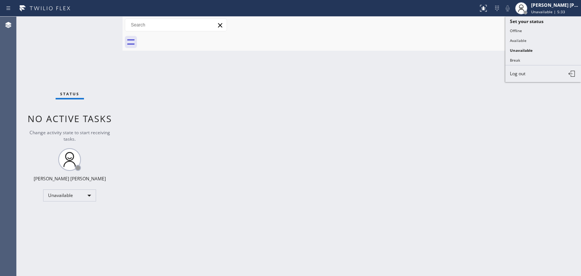
click at [523, 38] on button "Available" at bounding box center [544, 41] width 76 height 10
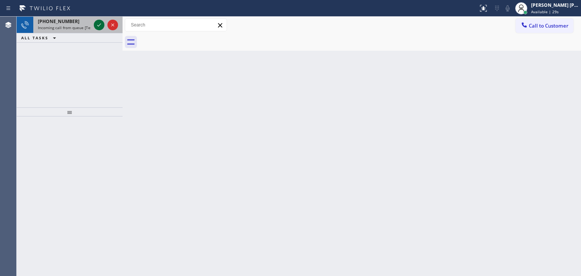
click at [100, 25] on icon at bounding box center [99, 24] width 9 height 9
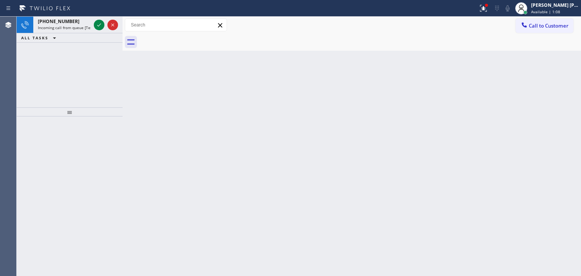
click at [100, 24] on icon at bounding box center [99, 24] width 9 height 9
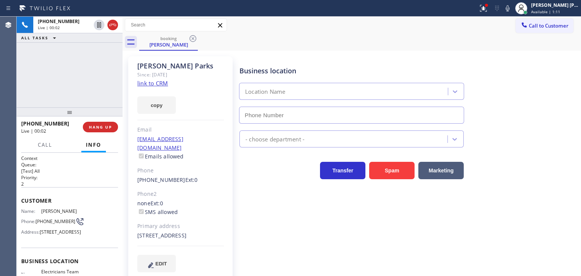
type input "[PHONE_NUMBER]"
click at [153, 84] on link "link to CRM" at bounding box center [152, 83] width 31 height 8
click at [512, 9] on icon at bounding box center [507, 8] width 9 height 9
click at [554, 9] on span "Available | 3:02" at bounding box center [545, 11] width 29 height 5
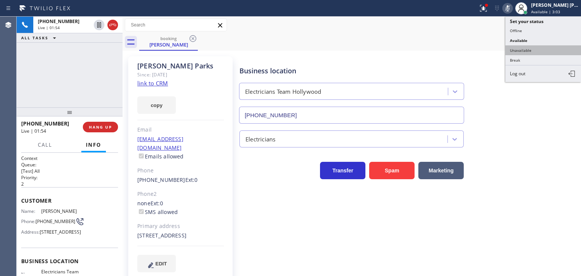
click at [538, 50] on button "Unavailable" at bounding box center [544, 50] width 76 height 10
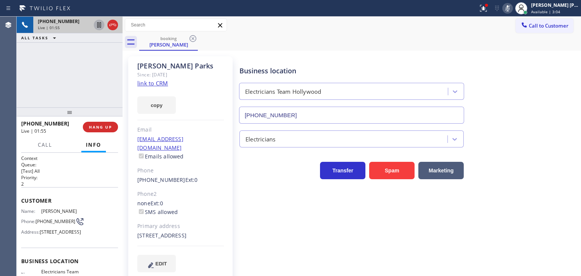
click at [99, 26] on icon at bounding box center [99, 24] width 9 height 9
click at [512, 7] on icon at bounding box center [507, 8] width 9 height 9
click at [101, 26] on icon at bounding box center [98, 24] width 5 height 5
click at [555, 5] on div "[PERSON_NAME] [PERSON_NAME]" at bounding box center [555, 5] width 48 height 6
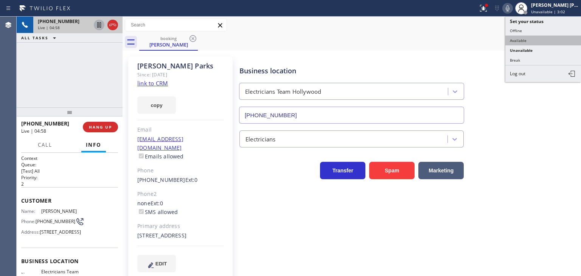
click at [537, 38] on button "Available" at bounding box center [544, 41] width 76 height 10
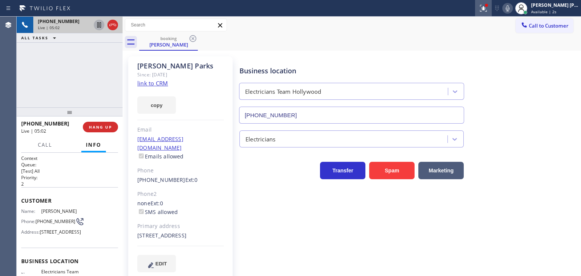
click at [486, 6] on icon at bounding box center [483, 7] width 5 height 3
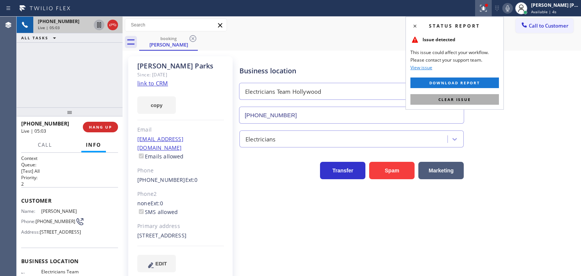
click at [454, 98] on span "Clear issue" at bounding box center [455, 99] width 33 height 5
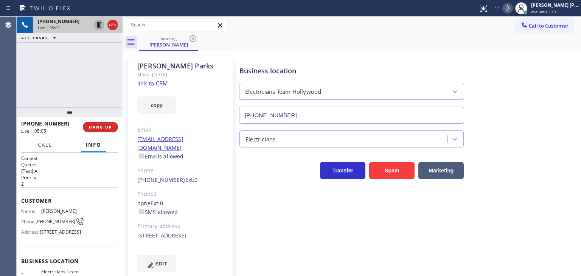
click at [512, 9] on icon at bounding box center [507, 8] width 9 height 9
click at [549, 9] on span "Available | 6s" at bounding box center [543, 11] width 25 height 5
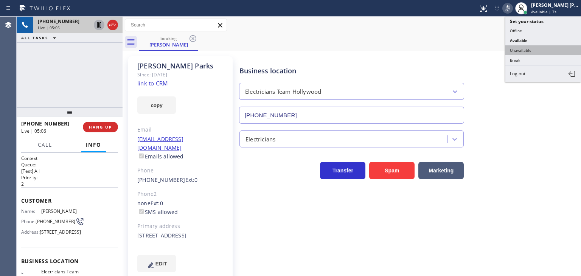
click at [533, 48] on button "Unavailable" at bounding box center [544, 50] width 76 height 10
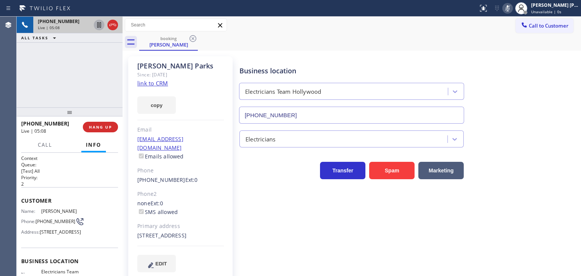
click at [99, 25] on icon at bounding box center [99, 24] width 9 height 9
click at [512, 9] on icon at bounding box center [507, 8] width 9 height 9
click at [100, 25] on icon at bounding box center [99, 24] width 9 height 9
drag, startPoint x: 65, startPoint y: 70, endPoint x: 209, endPoint y: 1, distance: 159.6
click at [65, 70] on div "[PHONE_NUMBER] Live | 06:38 ALL TASKS ALL TASKS ACTIVE TASKS TASKS IN WRAP UP" at bounding box center [70, 62] width 106 height 91
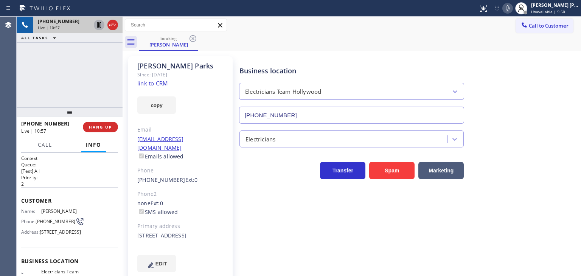
click at [512, 6] on icon at bounding box center [507, 8] width 9 height 9
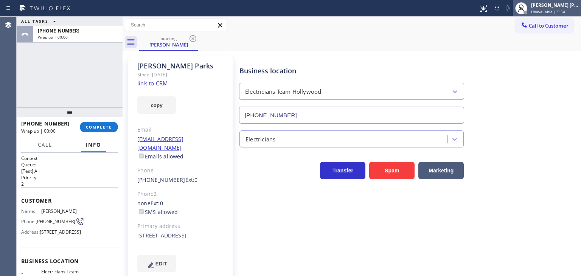
click at [551, 5] on div "[PERSON_NAME] [PERSON_NAME]" at bounding box center [555, 5] width 48 height 6
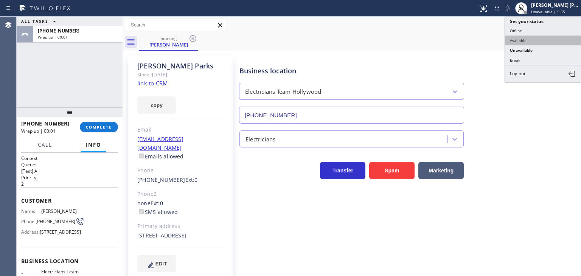
click at [517, 42] on button "Available" at bounding box center [544, 41] width 76 height 10
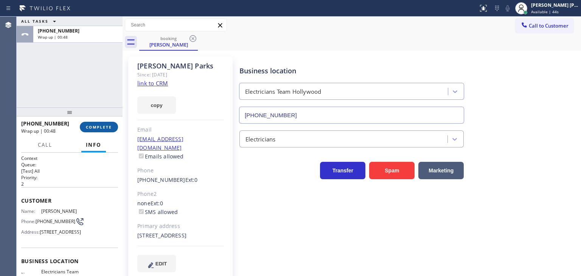
click at [101, 128] on span "COMPLETE" at bounding box center [99, 126] width 26 height 5
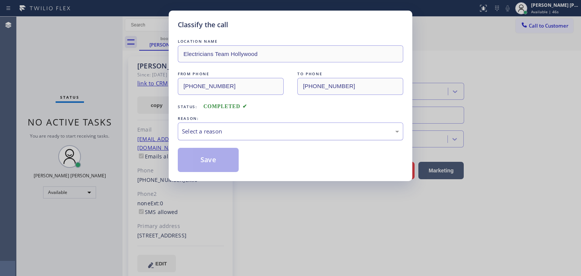
click at [233, 133] on div "Select a reason" at bounding box center [290, 131] width 217 height 9
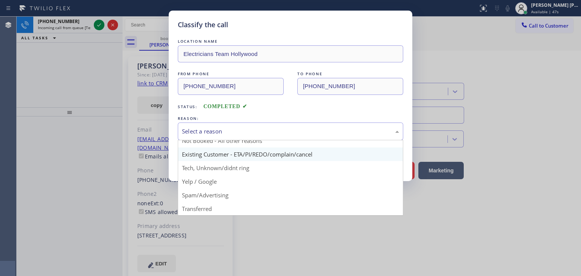
scroll to position [6, 0]
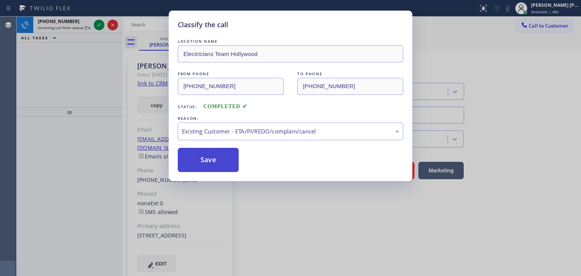
click at [215, 157] on button "Save" at bounding box center [208, 160] width 61 height 24
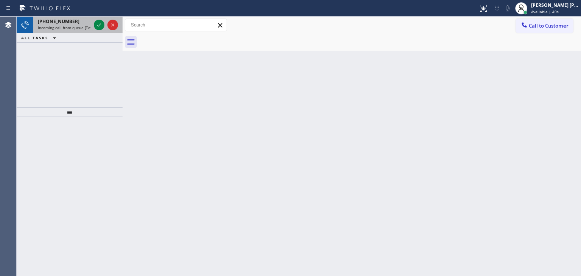
click at [96, 20] on div "Classify the call LOCATION NAME Best AC Service [US_STATE] FROM PHONE [PHONE_NU…" at bounding box center [299, 147] width 565 height 260
click at [98, 22] on icon at bounding box center [99, 24] width 9 height 9
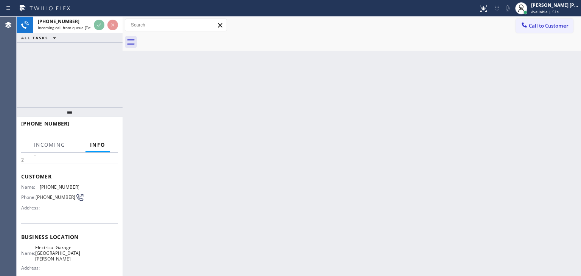
scroll to position [38, 0]
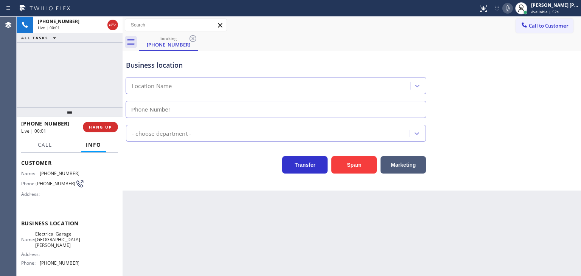
type input "[PHONE_NUMBER]"
click at [512, 10] on icon at bounding box center [507, 8] width 9 height 9
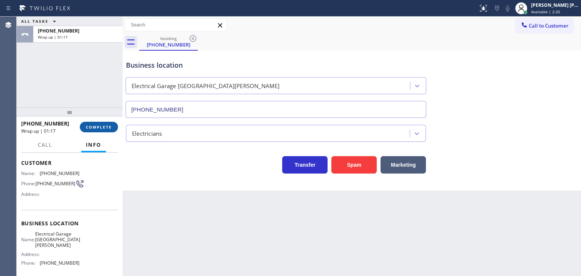
click at [100, 129] on span "COMPLETE" at bounding box center [99, 126] width 26 height 5
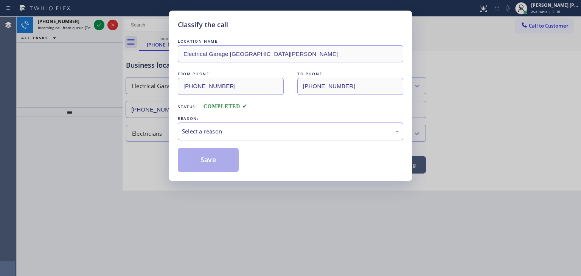
click at [213, 132] on div "Select a reason" at bounding box center [290, 131] width 217 height 9
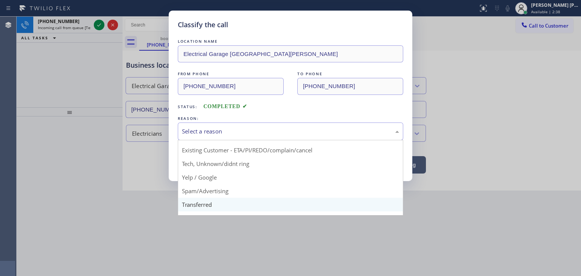
scroll to position [47, 0]
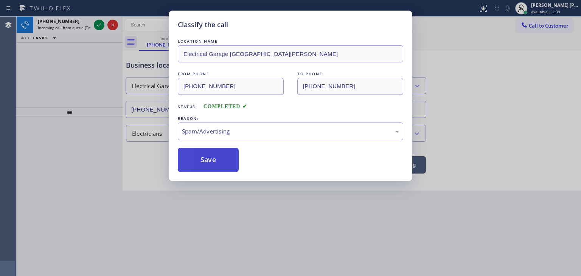
click at [202, 161] on button "Save" at bounding box center [208, 160] width 61 height 24
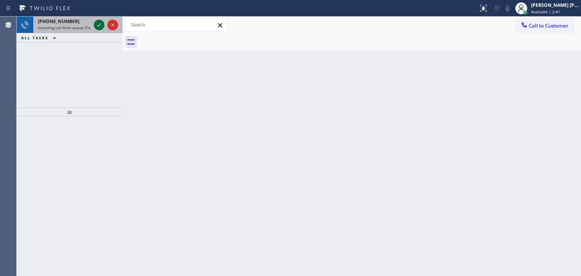
click at [98, 23] on icon at bounding box center [99, 24] width 9 height 9
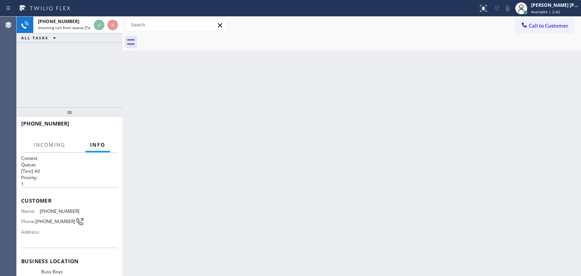
scroll to position [38, 0]
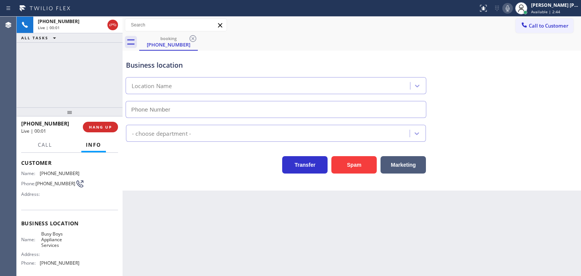
type input "[PHONE_NUMBER]"
click at [512, 5] on icon at bounding box center [507, 8] width 9 height 9
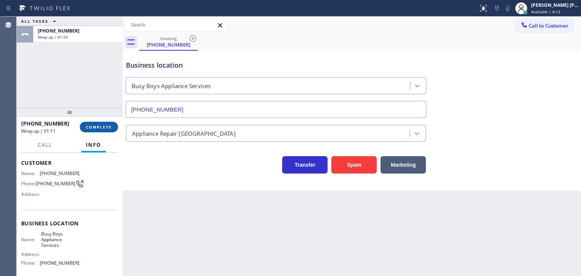
click at [98, 124] on span "COMPLETE" at bounding box center [99, 126] width 26 height 5
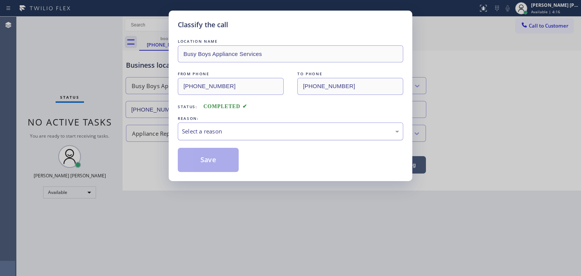
click at [204, 125] on div "Select a reason" at bounding box center [291, 132] width 226 height 18
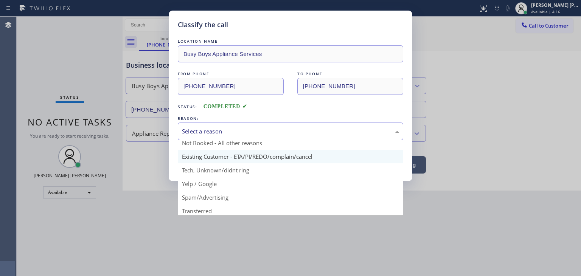
scroll to position [47, 0]
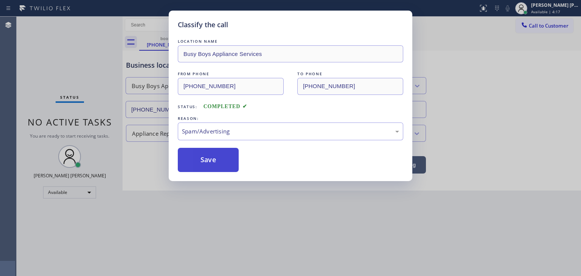
click at [213, 163] on button "Save" at bounding box center [208, 160] width 61 height 24
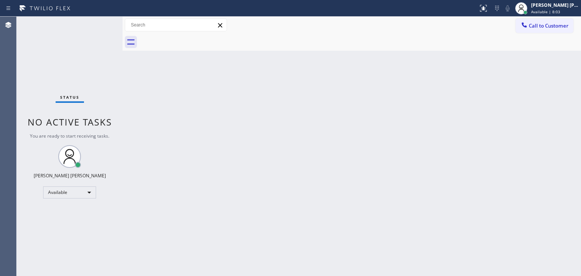
click at [101, 23] on div "Status No active tasks You are ready to start receiving tasks. [PERSON_NAME] [P…" at bounding box center [70, 147] width 106 height 260
click at [560, 9] on span "Available | 8:14" at bounding box center [545, 11] width 29 height 5
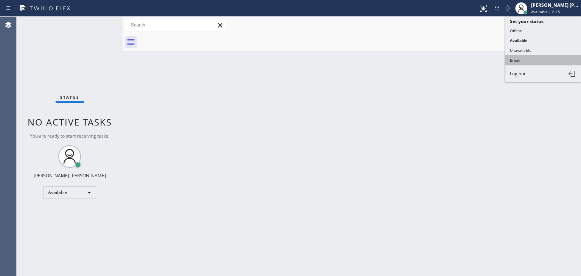
click at [515, 58] on button "Break" at bounding box center [544, 60] width 76 height 10
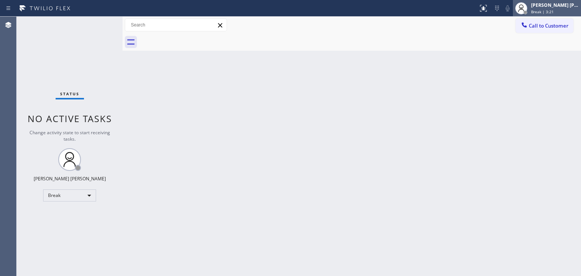
click at [547, 7] on div "[PERSON_NAME] [PERSON_NAME]" at bounding box center [555, 5] width 48 height 6
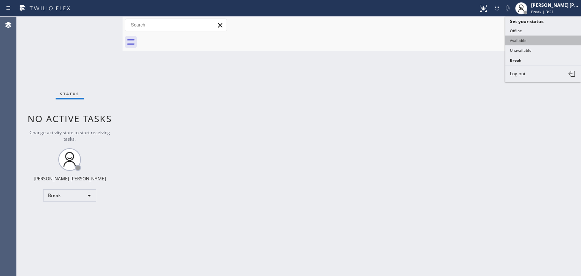
click at [527, 37] on button "Available" at bounding box center [544, 41] width 76 height 10
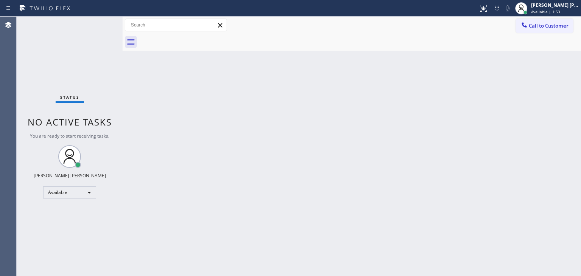
click at [100, 22] on div "Status No active tasks You are ready to start receiving tasks. [PERSON_NAME] [P…" at bounding box center [70, 147] width 106 height 260
click at [98, 22] on div "Status No active tasks You are ready to start receiving tasks. [PERSON_NAME] [P…" at bounding box center [70, 147] width 106 height 260
click at [553, 15] on div "[PERSON_NAME] [PERSON_NAME] Available | 4:39" at bounding box center [547, 8] width 68 height 17
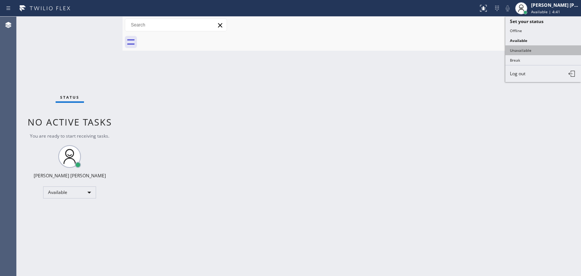
click at [541, 50] on button "Unavailable" at bounding box center [544, 50] width 76 height 10
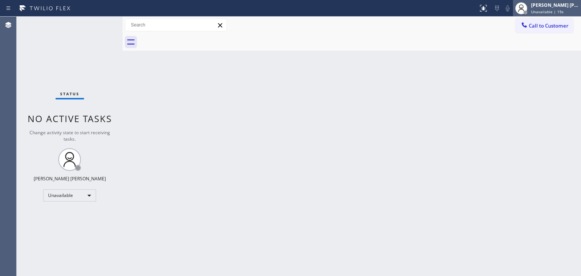
click at [558, 4] on div "[PERSON_NAME] [PERSON_NAME]" at bounding box center [555, 5] width 48 height 6
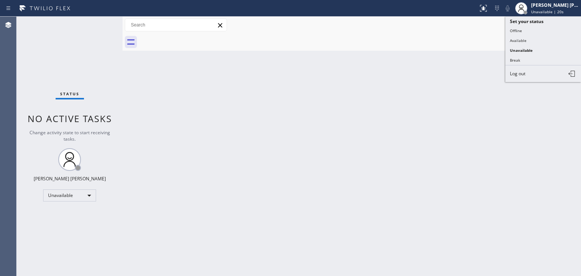
click at [537, 36] on button "Available" at bounding box center [544, 41] width 76 height 10
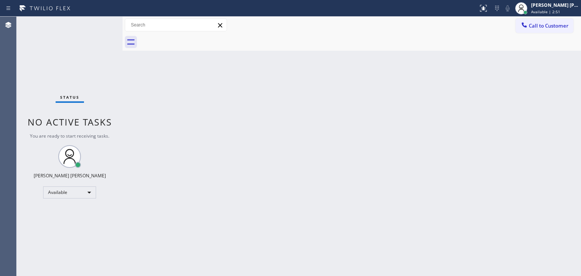
click at [99, 26] on div "Status No active tasks You are ready to start receiving tasks. [PERSON_NAME] [P…" at bounding box center [70, 147] width 106 height 260
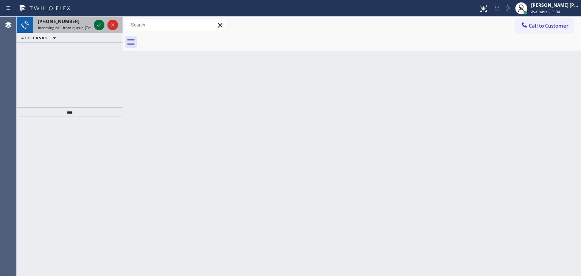
click at [97, 23] on icon at bounding box center [99, 24] width 9 height 9
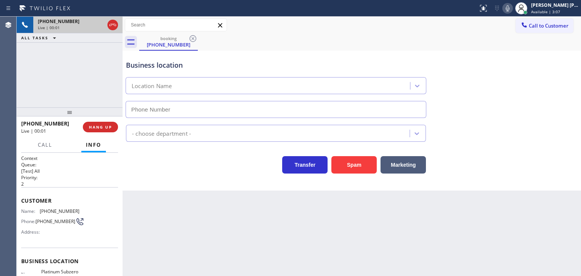
type input "[PHONE_NUMBER]"
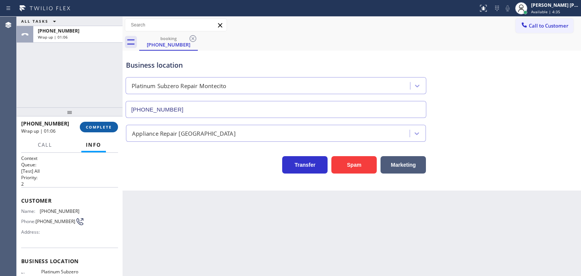
click at [100, 125] on span "COMPLETE" at bounding box center [99, 126] width 26 height 5
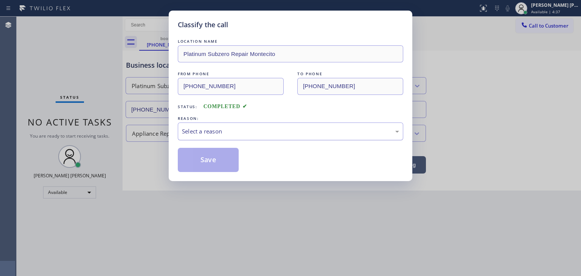
click at [194, 131] on div "Select a reason" at bounding box center [290, 131] width 217 height 9
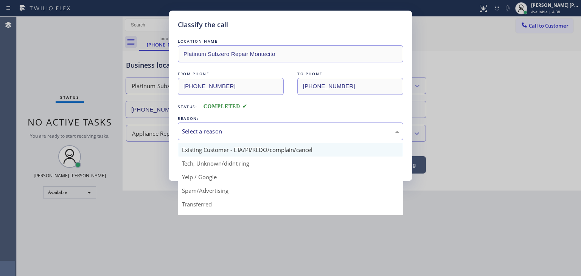
scroll to position [38, 0]
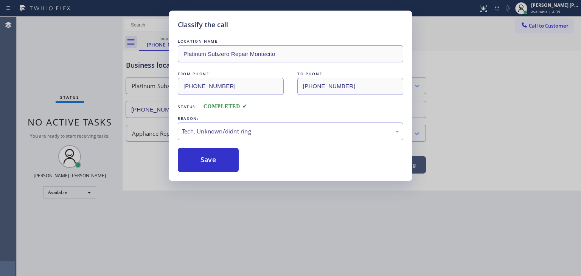
click at [219, 153] on button "Save" at bounding box center [208, 160] width 61 height 24
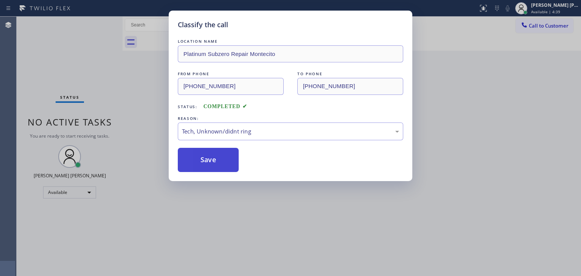
click at [216, 156] on button "Save" at bounding box center [208, 160] width 61 height 24
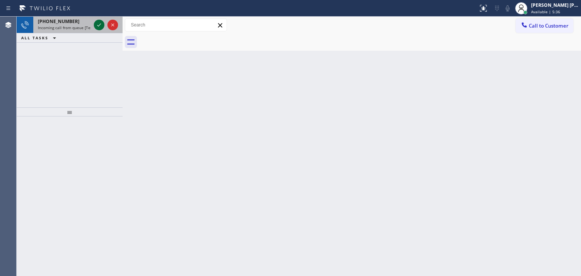
click at [97, 24] on icon at bounding box center [99, 24] width 9 height 9
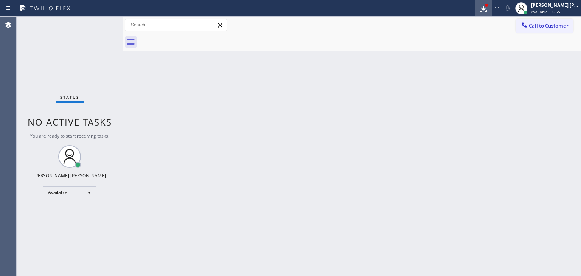
click at [488, 8] on icon at bounding box center [483, 8] width 9 height 9
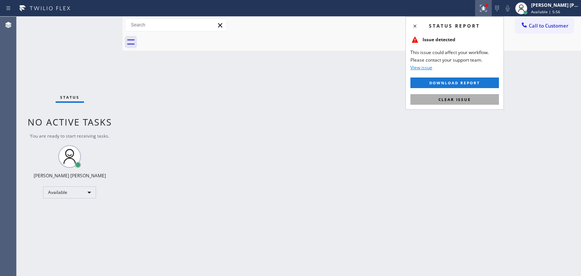
click at [444, 101] on span "Clear issue" at bounding box center [455, 99] width 33 height 5
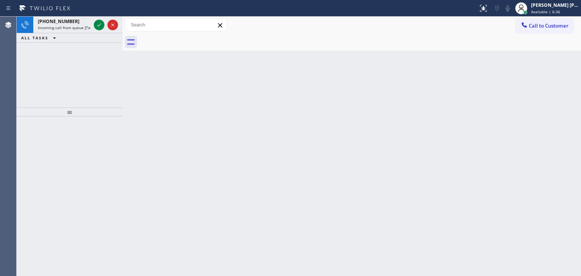
click at [98, 23] on icon at bounding box center [99, 24] width 9 height 9
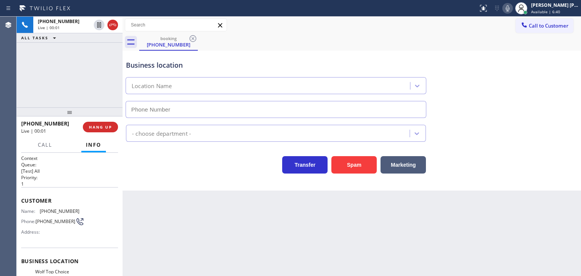
type input "[PHONE_NUMBER]"
click at [512, 9] on icon at bounding box center [507, 8] width 9 height 9
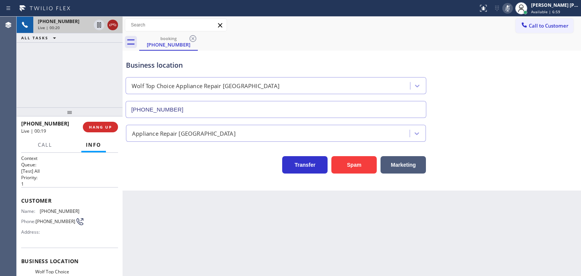
click at [114, 23] on icon at bounding box center [112, 24] width 9 height 9
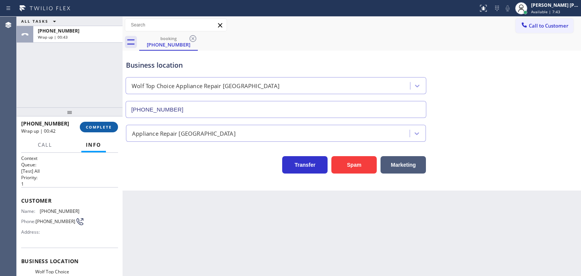
click at [108, 129] on span "COMPLETE" at bounding box center [99, 126] width 26 height 5
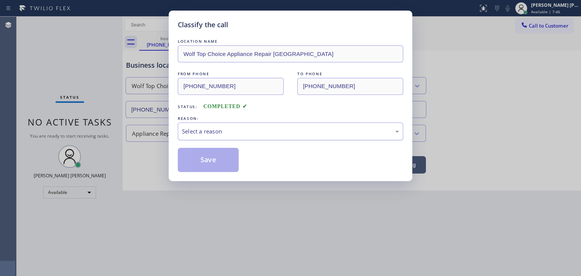
click at [207, 134] on div "Select a reason" at bounding box center [290, 131] width 217 height 9
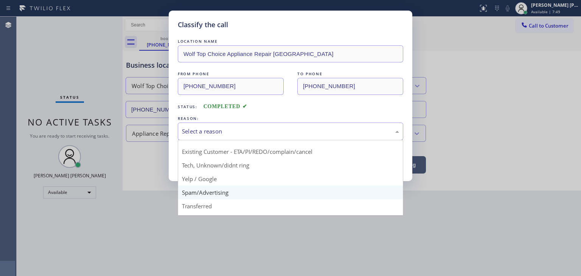
scroll to position [9, 0]
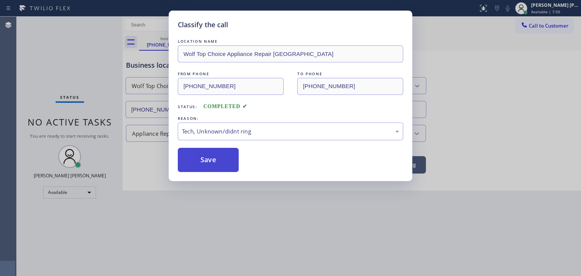
click at [208, 163] on button "Save" at bounding box center [208, 160] width 61 height 24
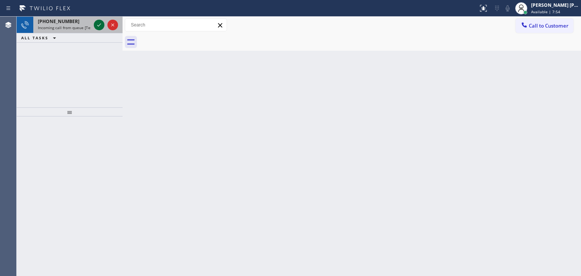
click at [98, 23] on icon at bounding box center [99, 24] width 9 height 9
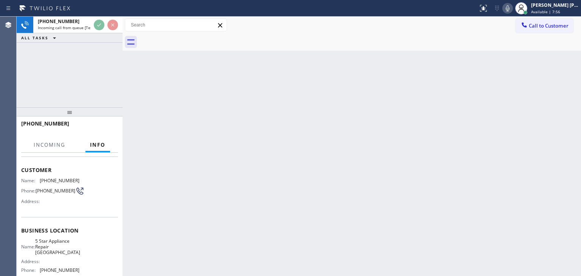
scroll to position [38, 0]
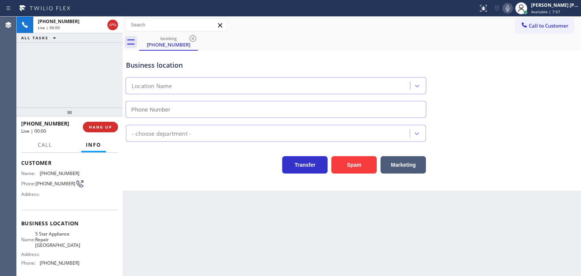
type input "[PHONE_NUMBER]"
click at [545, 65] on div "Business location 5 Star Appliance Repair [GEOGRAPHIC_DATA] [PHONE_NUMBER]" at bounding box center [351, 84] width 455 height 68
click at [512, 7] on icon at bounding box center [507, 8] width 9 height 9
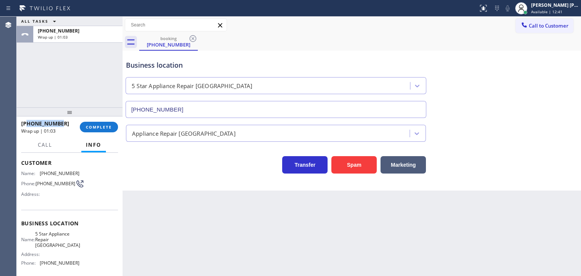
drag, startPoint x: 65, startPoint y: 121, endPoint x: 28, endPoint y: 123, distance: 37.5
click at [28, 123] on div "[PHONE_NUMBER]" at bounding box center [47, 123] width 53 height 7
copy span "4158502515"
click at [563, 10] on span "Available | 14:05" at bounding box center [546, 11] width 31 height 5
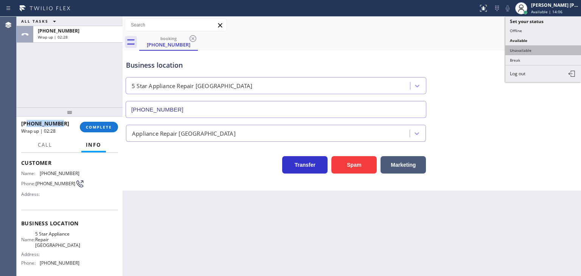
click at [532, 46] on button "Unavailable" at bounding box center [544, 50] width 76 height 10
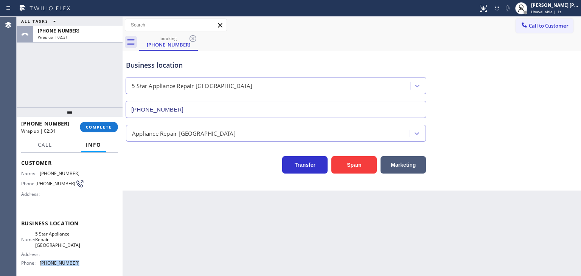
drag, startPoint x: 76, startPoint y: 259, endPoint x: 42, endPoint y: 263, distance: 34.3
click at [42, 263] on div "Name: 5 Star Appliance Repair [GEOGRAPHIC_DATA] Address: Phone: [PHONE_NUMBER]" at bounding box center [69, 250] width 97 height 38
copy span "650) 800-8848"
click at [102, 124] on span "COMPLETE" at bounding box center [99, 126] width 26 height 5
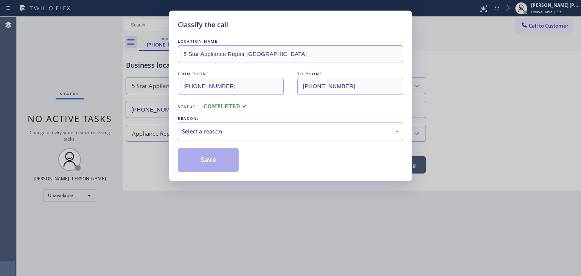
click at [216, 135] on div "Select a reason" at bounding box center [290, 131] width 217 height 9
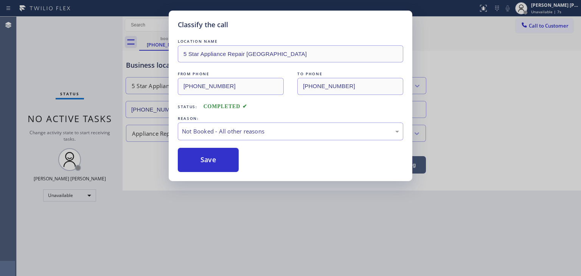
click at [213, 161] on button "Save" at bounding box center [208, 160] width 61 height 24
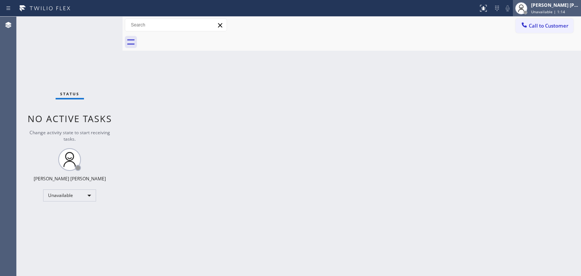
click at [527, 3] on div at bounding box center [521, 8] width 12 height 12
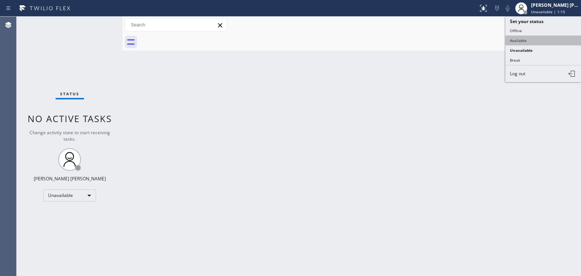
click at [527, 42] on button "Available" at bounding box center [544, 41] width 76 height 10
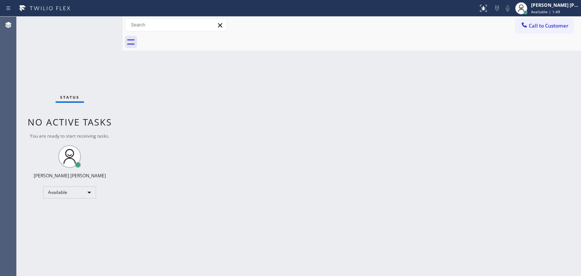
drag, startPoint x: 39, startPoint y: 59, endPoint x: 62, endPoint y: 34, distance: 32.9
click at [39, 59] on div "Status No active tasks You are ready to start receiving tasks. [PERSON_NAME] [P…" at bounding box center [70, 147] width 106 height 260
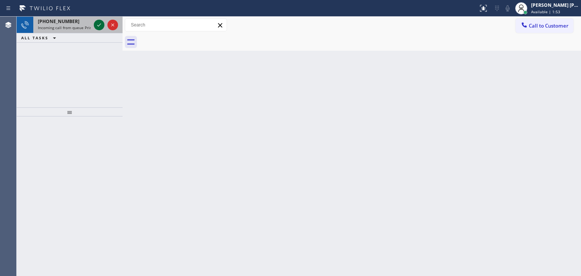
click at [96, 23] on icon at bounding box center [99, 24] width 9 height 9
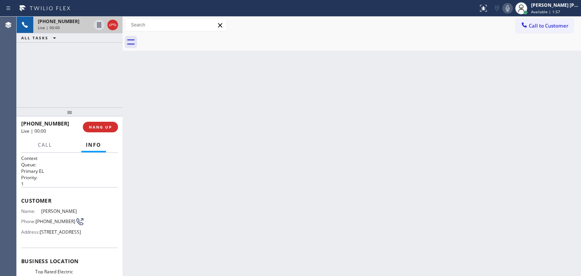
scroll to position [38, 0]
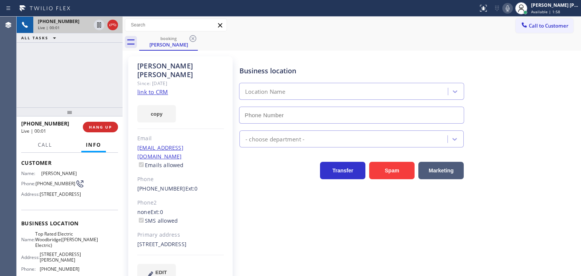
type input "[PHONE_NUMBER]"
click at [148, 88] on link "link to CRM" at bounding box center [152, 92] width 31 height 8
click at [512, 11] on icon at bounding box center [507, 8] width 9 height 9
click at [512, 4] on icon at bounding box center [507, 8] width 9 height 9
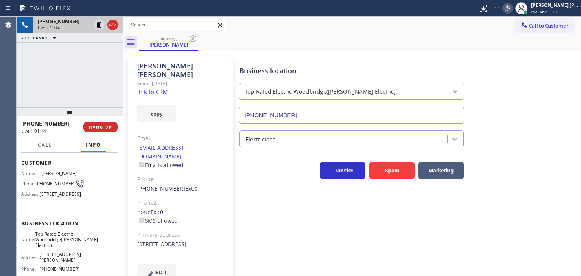
click at [510, 8] on rect at bounding box center [507, 7] width 5 height 5
click at [512, 9] on icon at bounding box center [507, 8] width 9 height 9
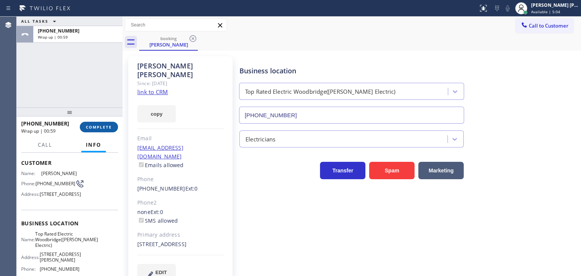
click at [101, 129] on span "COMPLETE" at bounding box center [99, 126] width 26 height 5
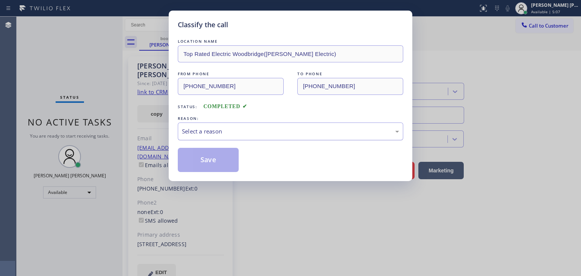
click at [240, 137] on div "Select a reason" at bounding box center [291, 132] width 226 height 18
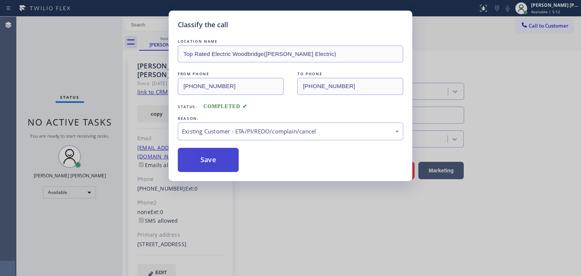
click at [210, 160] on button "Save" at bounding box center [208, 160] width 61 height 24
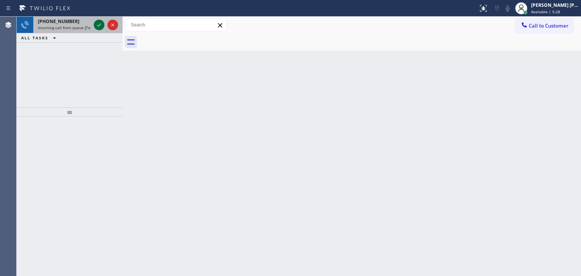
click at [95, 25] on icon at bounding box center [99, 24] width 9 height 9
click at [99, 20] on button at bounding box center [99, 25] width 11 height 11
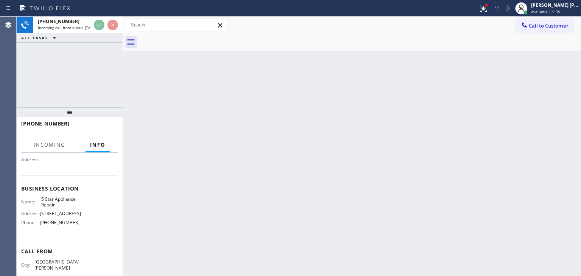
scroll to position [76, 0]
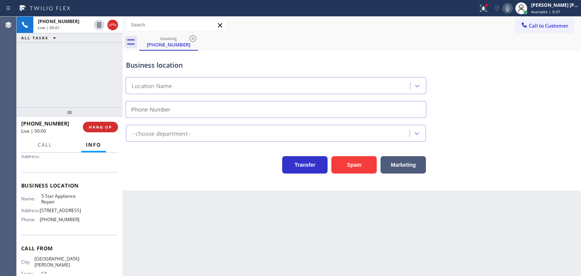
type input "[PHONE_NUMBER]"
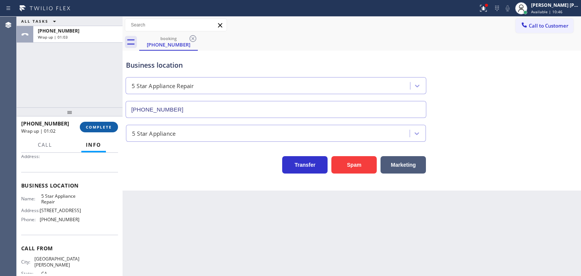
click at [109, 122] on button "COMPLETE" at bounding box center [99, 127] width 38 height 11
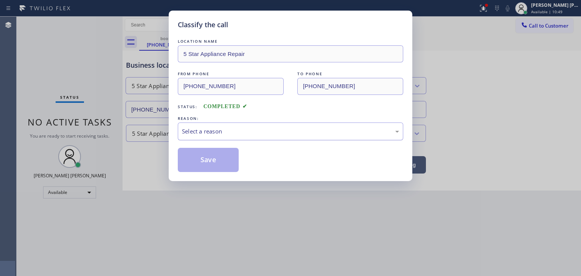
click at [229, 128] on div "Select a reason" at bounding box center [290, 131] width 217 height 9
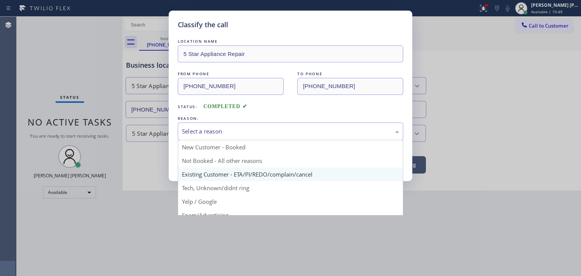
scroll to position [38, 0]
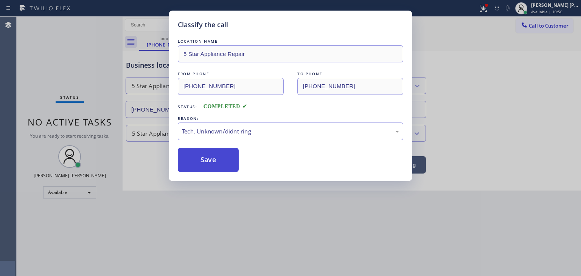
click at [209, 159] on button "Save" at bounding box center [208, 160] width 61 height 24
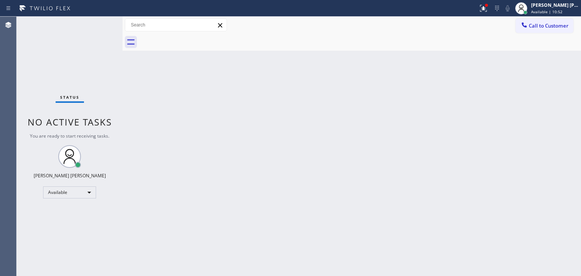
click at [99, 23] on div "Status No active tasks You are ready to start receiving tasks. [PERSON_NAME] [P…" at bounding box center [70, 147] width 106 height 260
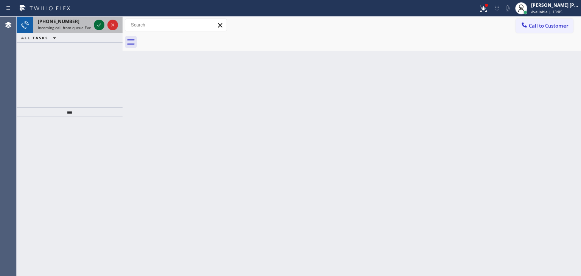
click at [100, 23] on icon at bounding box center [99, 24] width 9 height 9
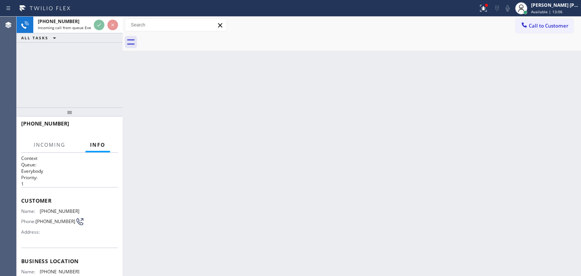
scroll to position [38, 0]
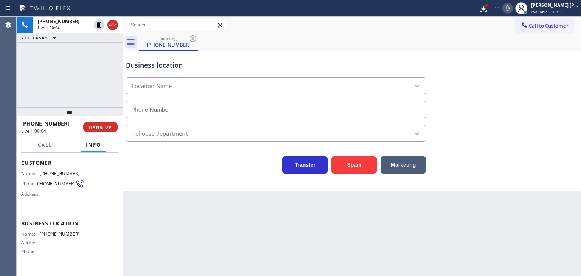
click at [512, 9] on icon at bounding box center [507, 8] width 9 height 9
click at [104, 129] on span "HANG UP" at bounding box center [100, 126] width 23 height 5
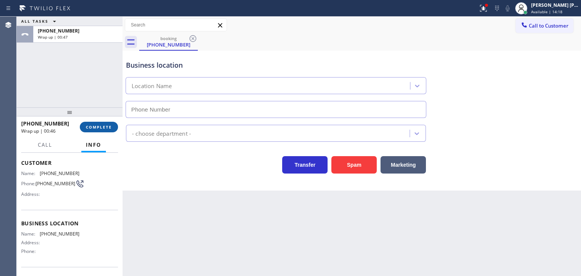
click at [94, 129] on span "COMPLETE" at bounding box center [99, 126] width 26 height 5
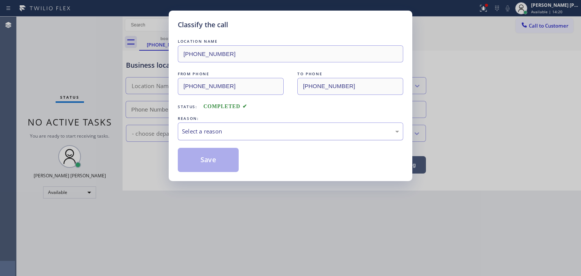
click at [196, 134] on div "Select a reason" at bounding box center [290, 131] width 217 height 9
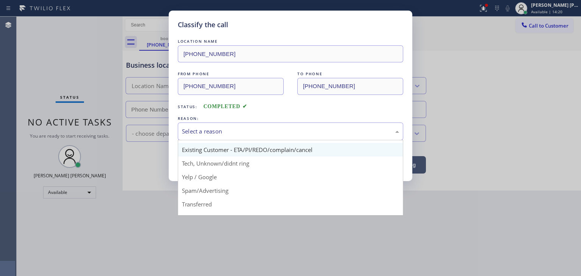
scroll to position [38, 0]
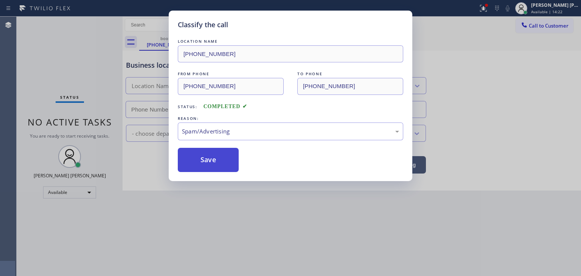
click at [204, 159] on button "Save" at bounding box center [208, 160] width 61 height 24
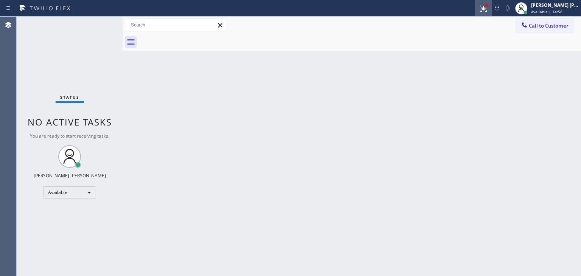
click at [488, 8] on icon at bounding box center [483, 8] width 9 height 9
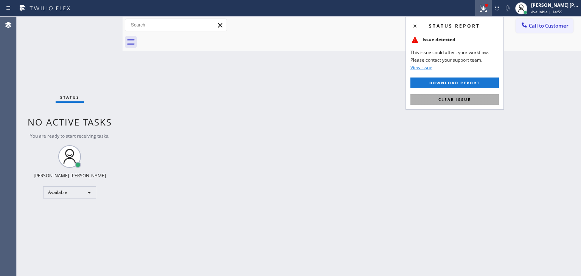
click at [461, 102] on span "Clear issue" at bounding box center [455, 99] width 33 height 5
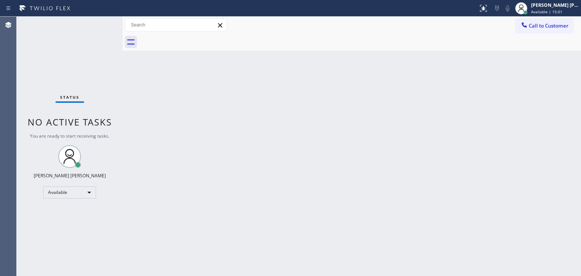
click at [101, 22] on div "Status No active tasks You are ready to start receiving tasks. [PERSON_NAME] [P…" at bounding box center [70, 147] width 106 height 260
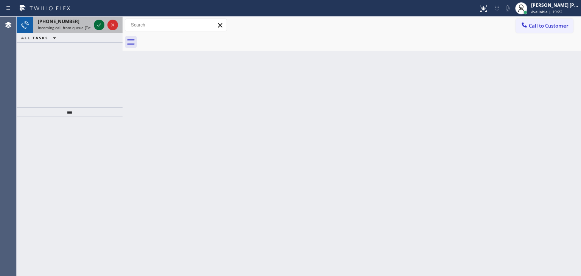
click at [101, 22] on icon at bounding box center [99, 24] width 9 height 9
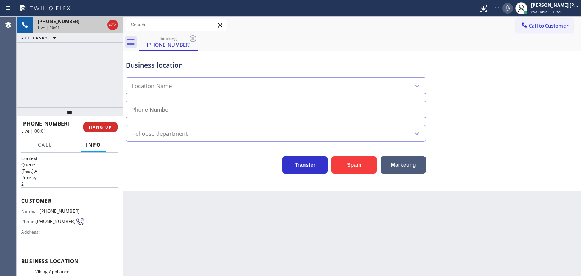
type input "[PHONE_NUMBER]"
click at [512, 6] on icon at bounding box center [507, 8] width 9 height 9
click at [512, 11] on icon at bounding box center [507, 8] width 9 height 9
click at [512, 6] on icon at bounding box center [507, 8] width 9 height 9
click at [114, 23] on icon at bounding box center [112, 24] width 9 height 9
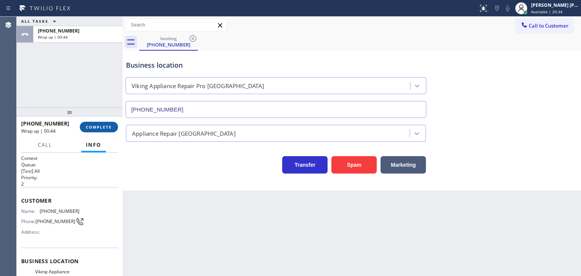
click at [98, 127] on span "COMPLETE" at bounding box center [99, 126] width 26 height 5
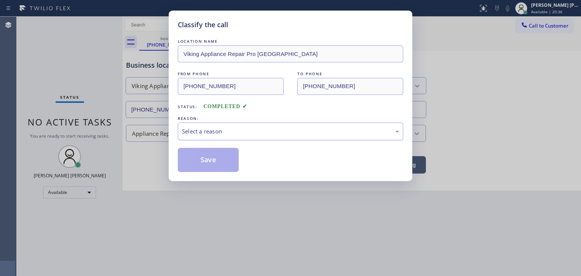
click at [227, 132] on div "Select a reason" at bounding box center [290, 131] width 217 height 9
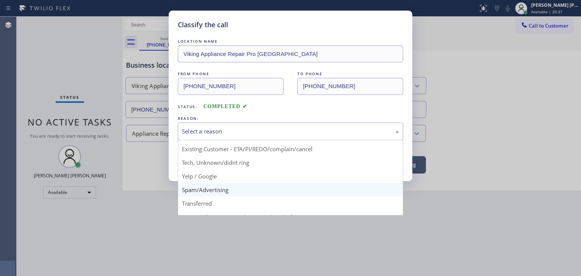
scroll to position [38, 0]
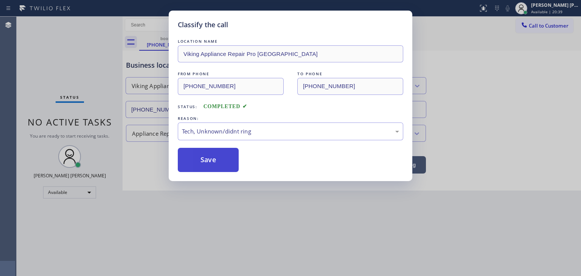
click at [219, 155] on button "Save" at bounding box center [208, 160] width 61 height 24
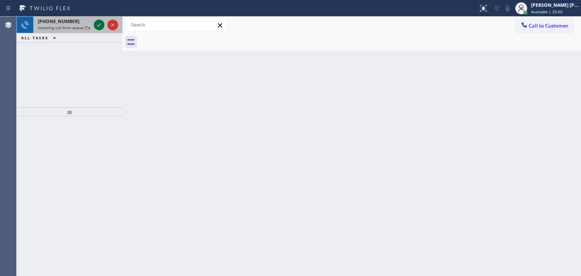
click at [97, 20] on icon at bounding box center [99, 24] width 9 height 9
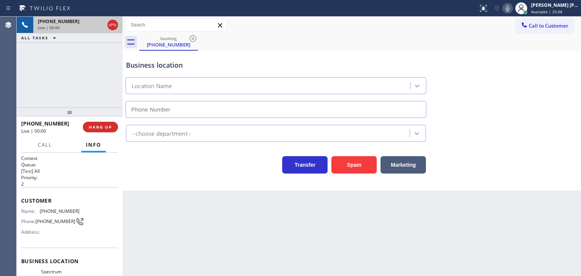
type input "[PHONE_NUMBER]"
click at [512, 8] on icon at bounding box center [507, 8] width 9 height 9
click at [109, 130] on button "HANG UP" at bounding box center [100, 127] width 35 height 11
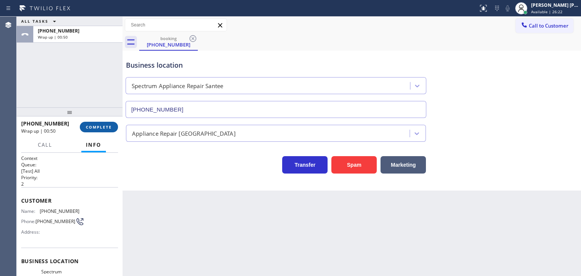
click at [106, 126] on span "COMPLETE" at bounding box center [99, 126] width 26 height 5
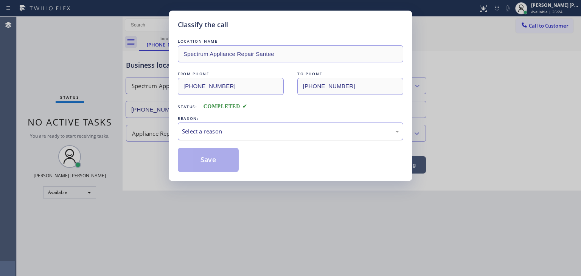
click at [211, 137] on div "Select a reason" at bounding box center [291, 132] width 226 height 18
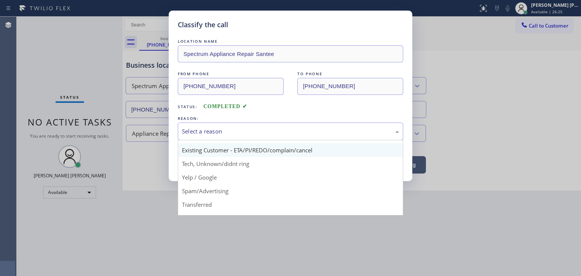
scroll to position [38, 0]
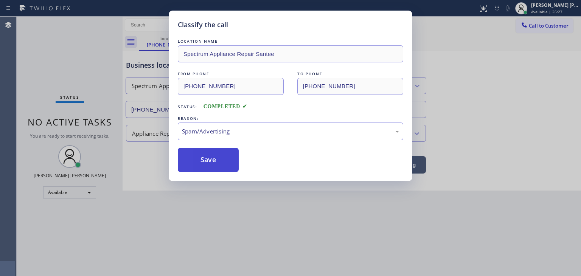
click at [203, 166] on button "Save" at bounding box center [208, 160] width 61 height 24
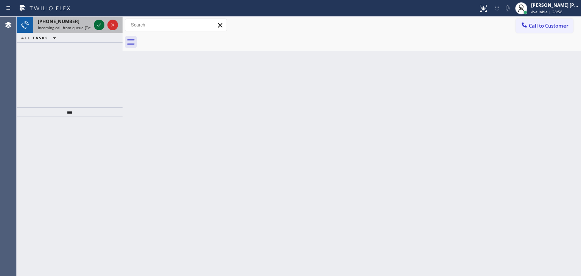
click at [100, 25] on icon at bounding box center [99, 24] width 9 height 9
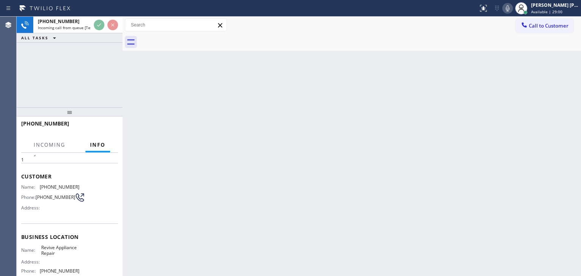
scroll to position [38, 0]
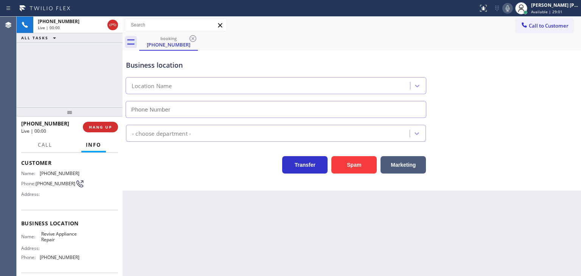
type input "[PHONE_NUMBER]"
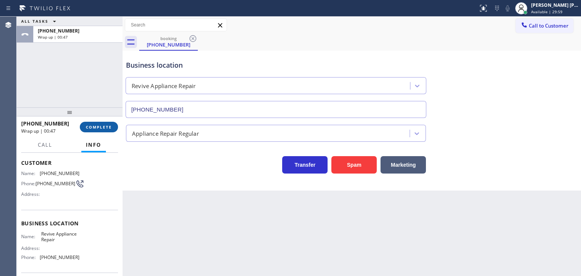
click at [92, 125] on span "COMPLETE" at bounding box center [99, 126] width 26 height 5
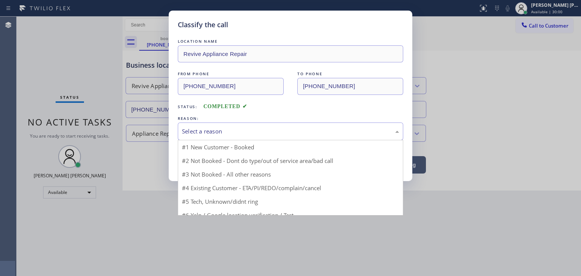
click at [221, 137] on div "Select a reason" at bounding box center [291, 132] width 226 height 18
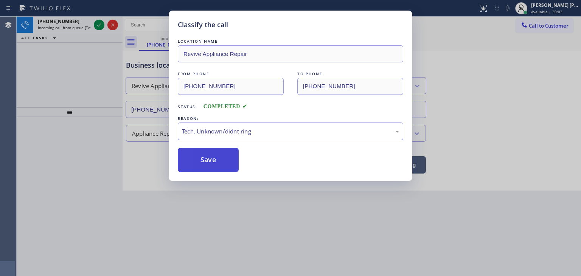
click at [205, 160] on button "Save" at bounding box center [208, 160] width 61 height 24
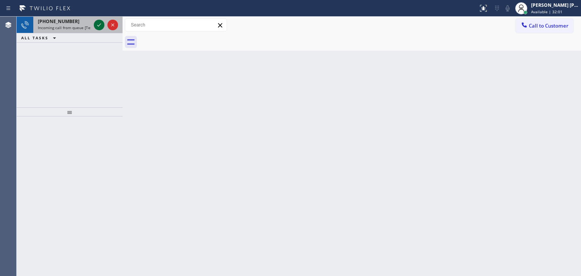
click at [98, 27] on icon at bounding box center [99, 24] width 9 height 9
click at [97, 26] on icon at bounding box center [99, 24] width 9 height 9
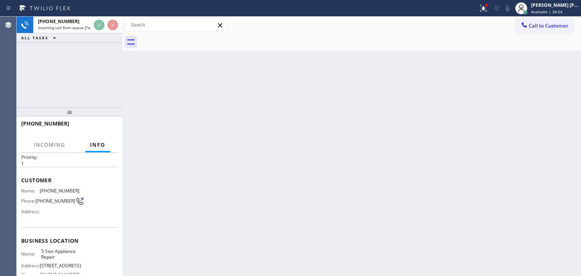
scroll to position [38, 0]
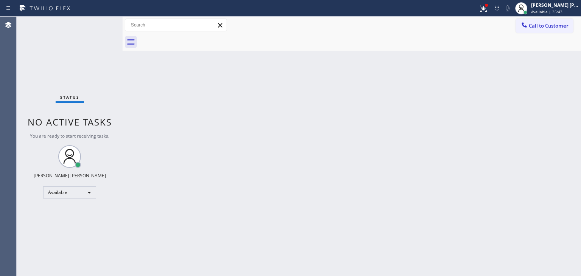
click at [101, 25] on div "Status No active tasks You are ready to start receiving tasks. [PERSON_NAME] [P…" at bounding box center [70, 147] width 106 height 260
click at [92, 22] on div "Status No active tasks You are ready to start receiving tasks. [PERSON_NAME] [P…" at bounding box center [70, 147] width 106 height 260
click at [99, 28] on div "Status No active tasks You are ready to start receiving tasks. [PERSON_NAME] [P…" at bounding box center [70, 147] width 106 height 260
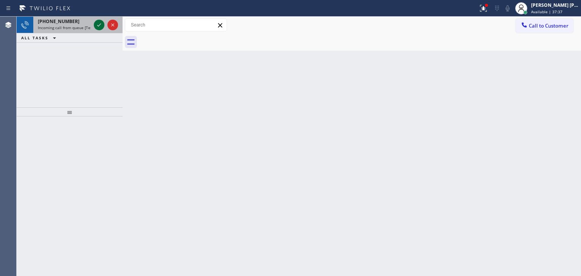
click at [97, 20] on button at bounding box center [99, 25] width 11 height 11
click at [98, 22] on icon at bounding box center [99, 24] width 9 height 9
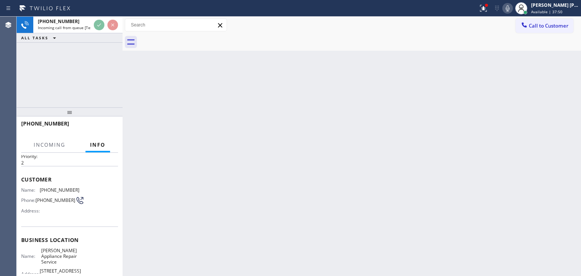
scroll to position [38, 0]
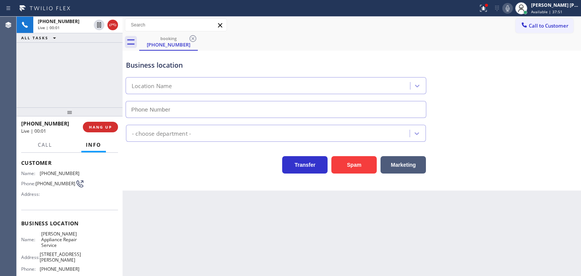
type input "[PHONE_NUMBER]"
click at [512, 9] on icon at bounding box center [507, 8] width 9 height 9
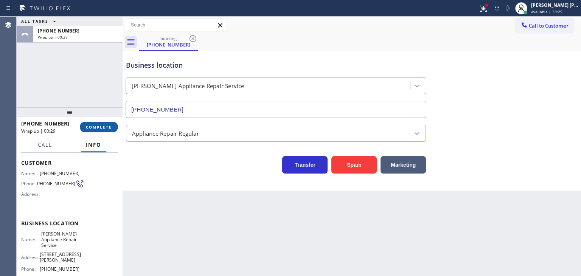
click at [100, 128] on span "COMPLETE" at bounding box center [99, 126] width 26 height 5
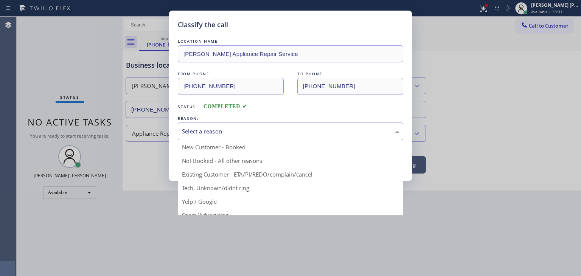
click at [238, 128] on div "Select a reason" at bounding box center [290, 131] width 217 height 9
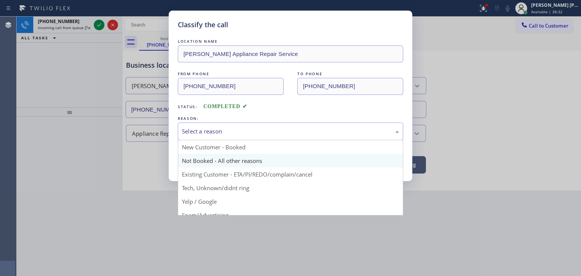
scroll to position [38, 0]
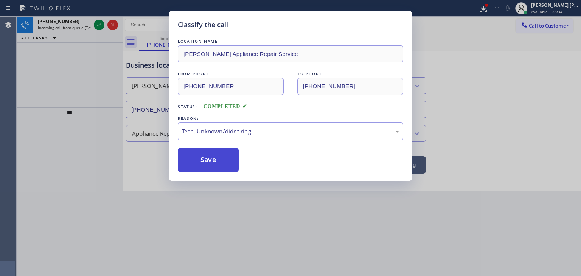
click at [197, 161] on button "Save" at bounding box center [208, 160] width 61 height 24
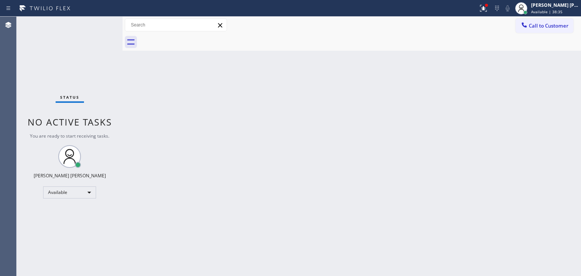
click at [98, 26] on div "Status No active tasks You are ready to start receiving tasks. [PERSON_NAME] [P…" at bounding box center [70, 147] width 106 height 260
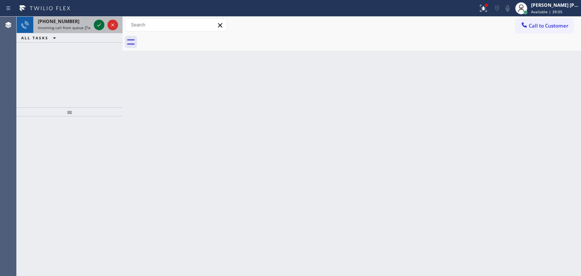
click at [99, 24] on icon at bounding box center [99, 24] width 9 height 9
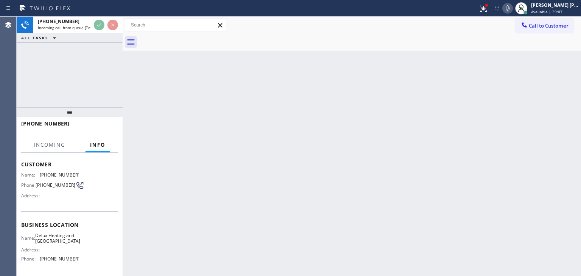
scroll to position [76, 0]
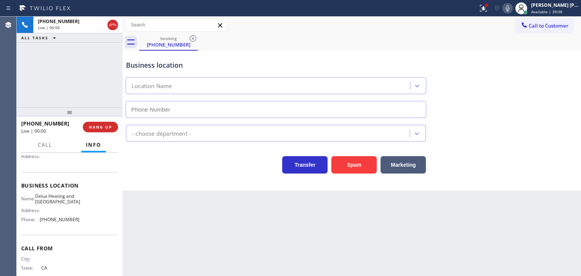
type input "[PHONE_NUMBER]"
click at [512, 8] on icon at bounding box center [507, 8] width 9 height 9
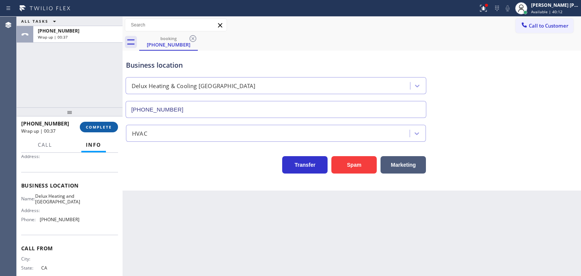
click at [100, 124] on span "COMPLETE" at bounding box center [99, 126] width 26 height 5
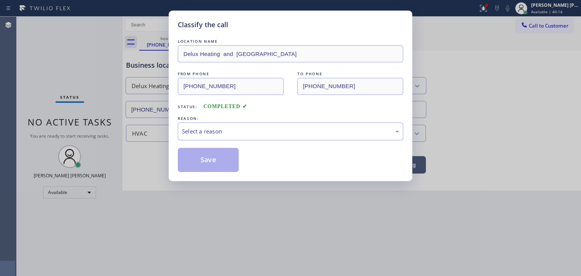
click at [254, 130] on div "Select a reason" at bounding box center [290, 131] width 217 height 9
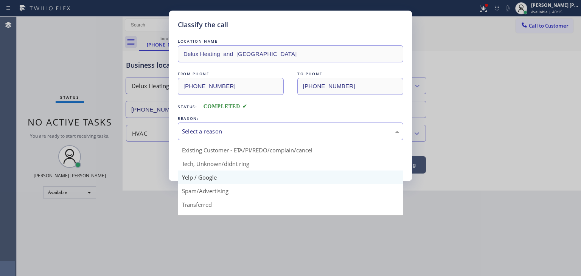
scroll to position [38, 0]
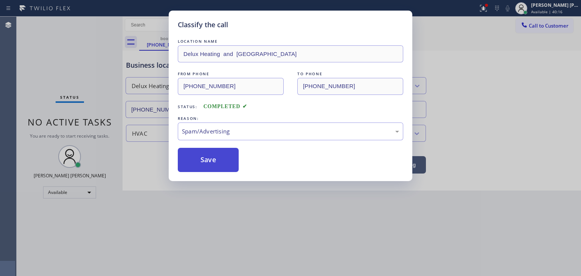
click at [210, 157] on button "Save" at bounding box center [208, 160] width 61 height 24
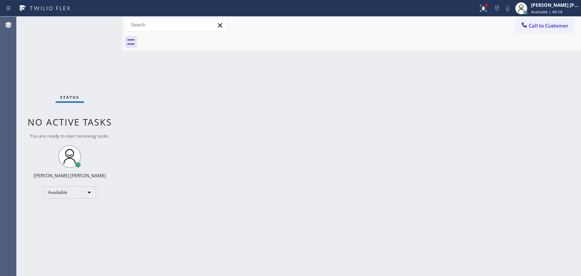
click at [97, 21] on div "Status No active tasks You are ready to start receiving tasks. [PERSON_NAME] [P…" at bounding box center [70, 147] width 106 height 260
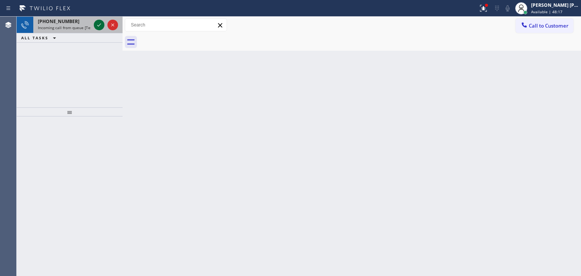
click at [100, 28] on icon at bounding box center [99, 24] width 9 height 9
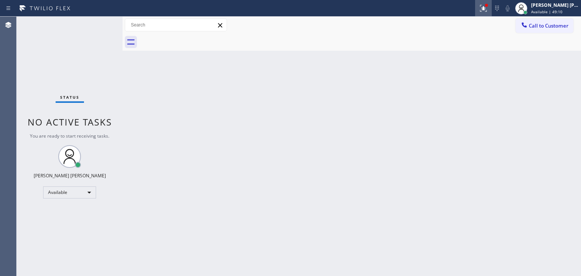
click at [488, 9] on icon at bounding box center [483, 8] width 9 height 9
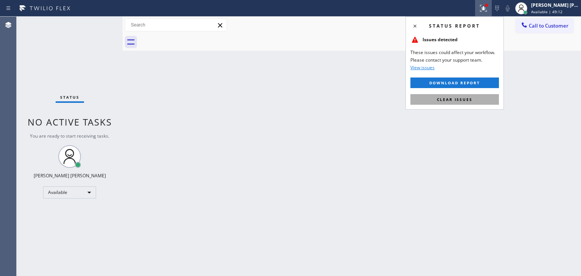
click at [453, 98] on span "Clear issues" at bounding box center [455, 99] width 36 height 5
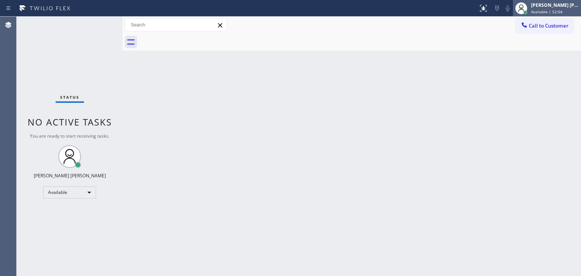
click at [561, 9] on span "Available | 52:04" at bounding box center [546, 11] width 31 height 5
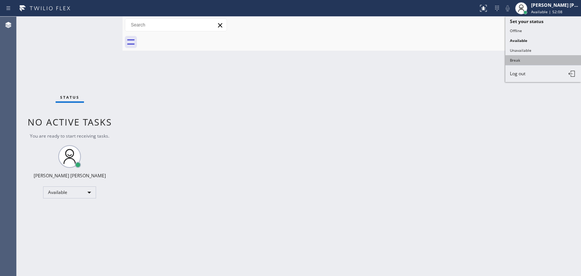
click at [531, 58] on button "Break" at bounding box center [544, 60] width 76 height 10
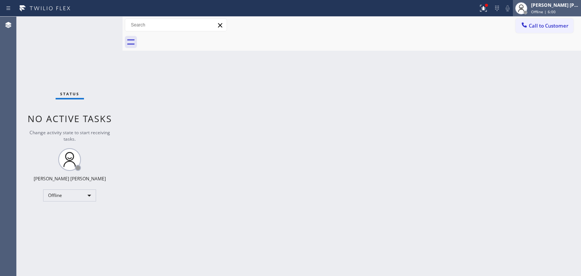
click at [554, 6] on div "[PERSON_NAME] [PERSON_NAME]" at bounding box center [555, 5] width 48 height 6
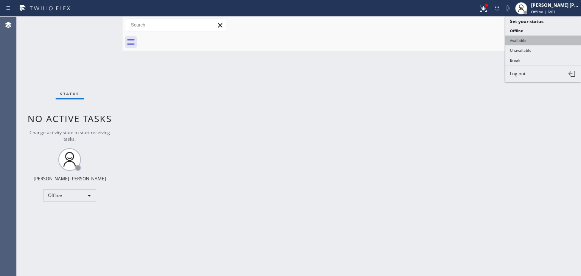
click at [523, 37] on button "Available" at bounding box center [544, 41] width 76 height 10
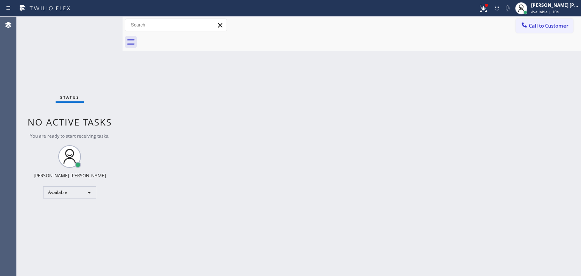
click at [98, 19] on div "Status No active tasks You are ready to start receiving tasks. [PERSON_NAME] [P…" at bounding box center [70, 147] width 106 height 260
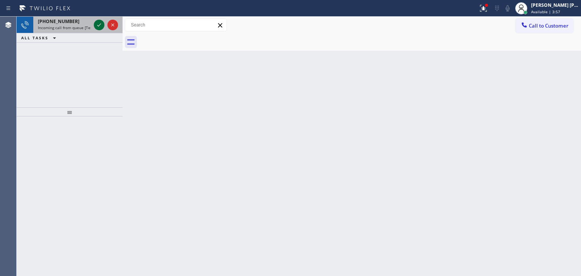
click at [97, 21] on icon at bounding box center [99, 24] width 9 height 9
click at [98, 24] on icon at bounding box center [99, 24] width 9 height 9
click at [98, 28] on icon at bounding box center [99, 24] width 9 height 9
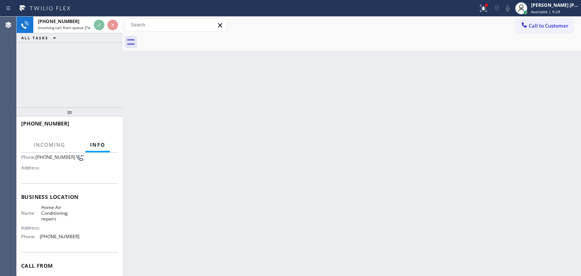
scroll to position [76, 0]
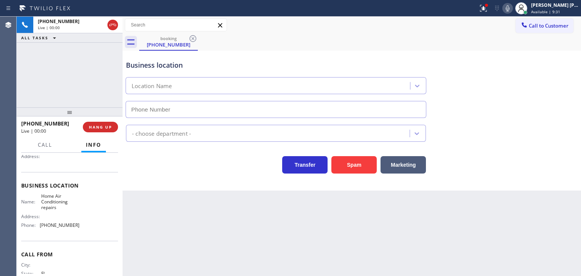
type input "[PHONE_NUMBER]"
click at [488, 5] on div at bounding box center [486, 5] width 3 height 3
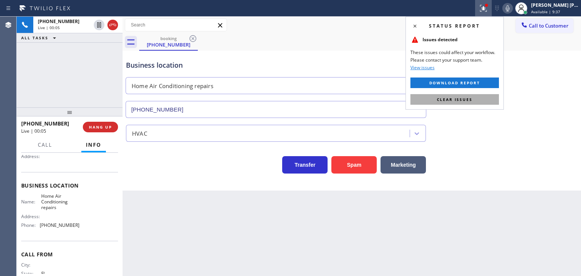
click at [452, 101] on span "Clear issues" at bounding box center [455, 99] width 36 height 5
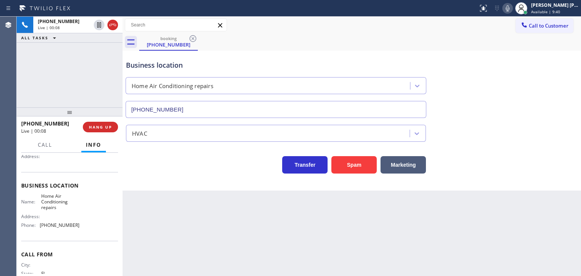
click at [512, 9] on icon at bounding box center [507, 8] width 9 height 9
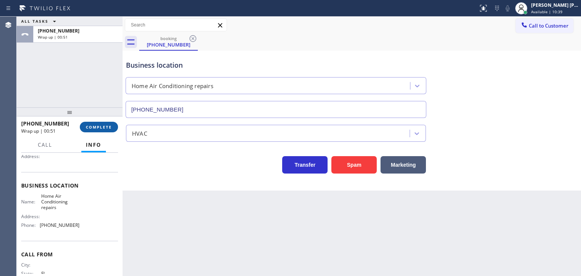
click at [101, 126] on span "COMPLETE" at bounding box center [99, 126] width 26 height 5
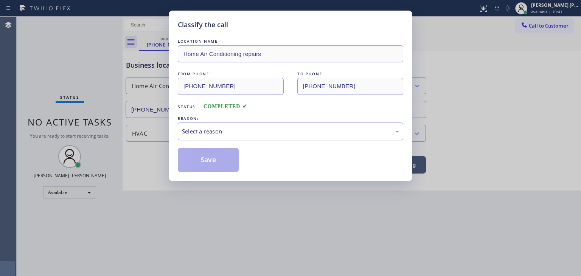
click at [185, 132] on div "Select a reason" at bounding box center [290, 131] width 217 height 9
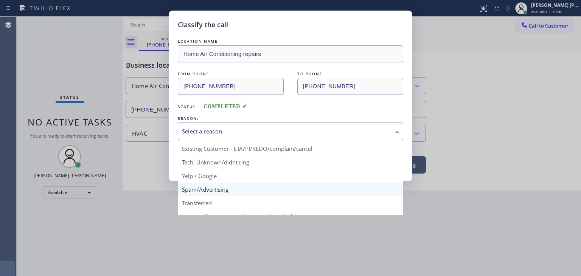
scroll to position [9, 0]
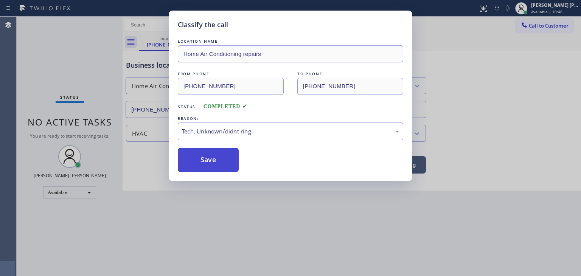
click at [209, 157] on button "Save" at bounding box center [208, 160] width 61 height 24
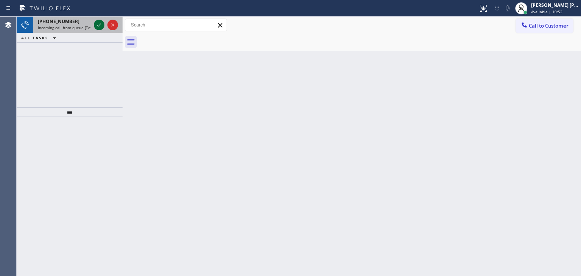
click at [97, 23] on icon at bounding box center [99, 24] width 9 height 9
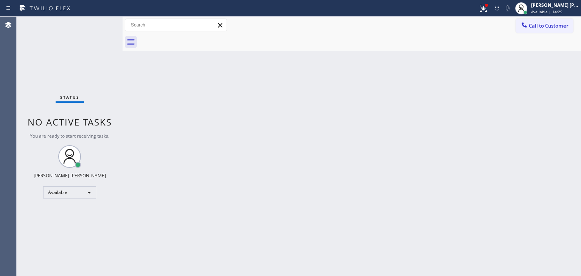
click at [95, 22] on div "Status No active tasks You are ready to start receiving tasks. [PERSON_NAME] [P…" at bounding box center [70, 147] width 106 height 260
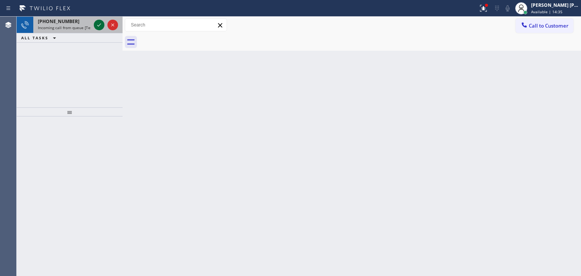
click at [101, 25] on icon at bounding box center [99, 24] width 9 height 9
click at [101, 23] on icon at bounding box center [99, 24] width 9 height 9
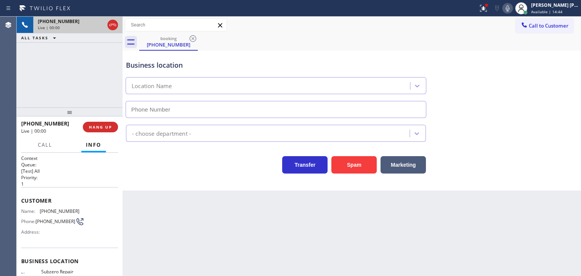
type input "[PHONE_NUMBER]"
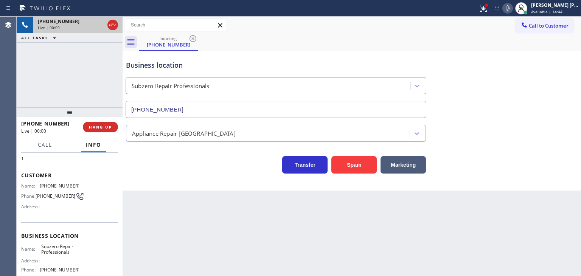
scroll to position [76, 0]
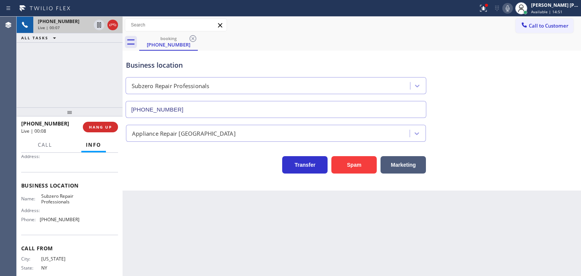
click at [512, 8] on icon at bounding box center [507, 8] width 9 height 9
click at [488, 10] on icon at bounding box center [483, 8] width 9 height 9
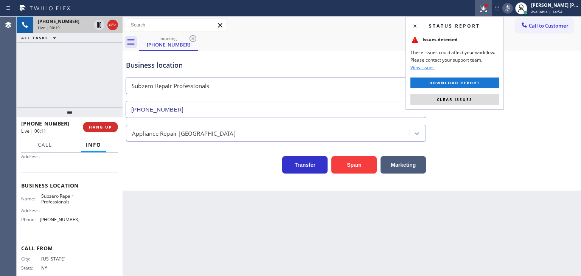
click at [457, 99] on span "Clear issues" at bounding box center [455, 99] width 36 height 5
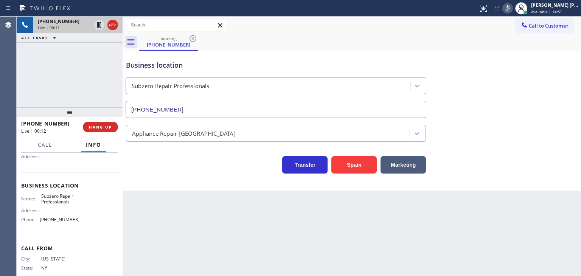
click at [512, 4] on icon at bounding box center [507, 8] width 9 height 9
drag, startPoint x: 61, startPoint y: 124, endPoint x: 29, endPoint y: 126, distance: 32.2
click at [29, 126] on div "[PHONE_NUMBER]" at bounding box center [49, 123] width 56 height 7
copy span "9176567817"
drag, startPoint x: 80, startPoint y: 222, endPoint x: 40, endPoint y: 224, distance: 39.8
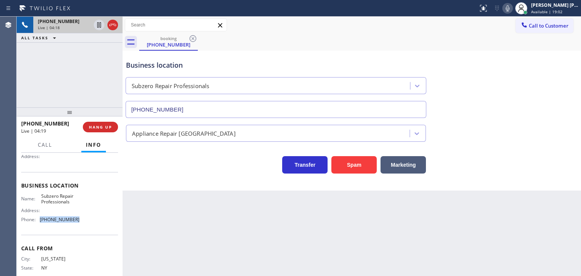
click at [40, 224] on div "Name: Subzero Repair Professionals Address: Phone: [PHONE_NUMBER]" at bounding box center [69, 209] width 97 height 33
copy span "[PHONE_NUMBER]"
click at [510, 7] on icon at bounding box center [508, 8] width 4 height 6
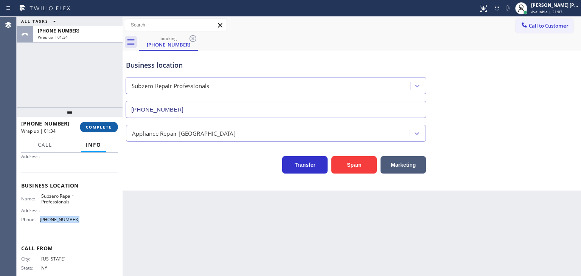
click at [112, 128] on button "COMPLETE" at bounding box center [99, 127] width 38 height 11
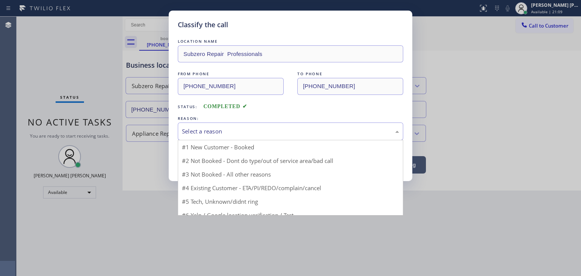
click at [238, 124] on div "Select a reason" at bounding box center [291, 132] width 226 height 18
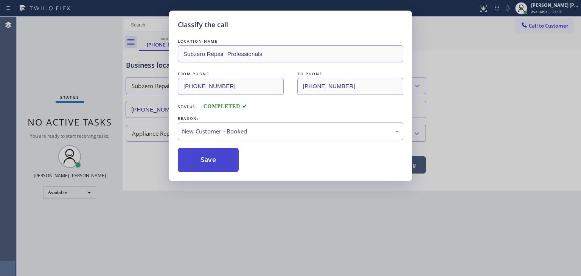
click at [208, 160] on button "Save" at bounding box center [208, 160] width 61 height 24
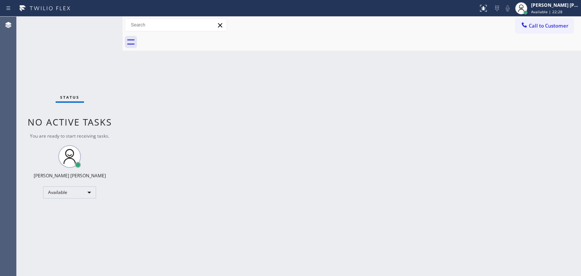
click at [98, 29] on div "Status No active tasks You are ready to start receiving tasks. [PERSON_NAME] [P…" at bounding box center [70, 147] width 106 height 260
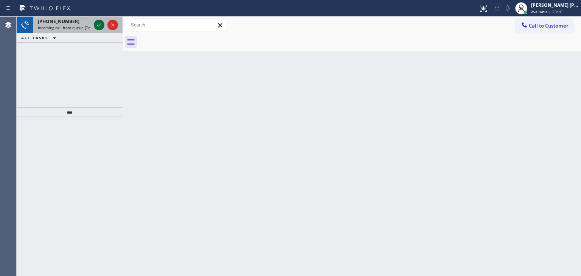
click at [99, 25] on icon at bounding box center [99, 24] width 9 height 9
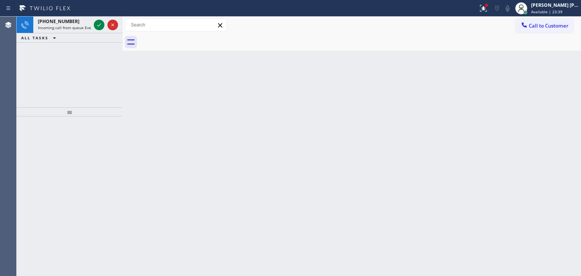
drag, startPoint x: 98, startPoint y: 25, endPoint x: 110, endPoint y: 53, distance: 30.5
click at [98, 25] on icon at bounding box center [99, 24] width 9 height 9
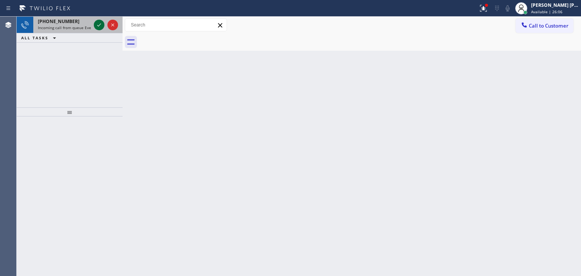
click at [100, 27] on icon at bounding box center [99, 24] width 9 height 9
click at [98, 28] on icon at bounding box center [99, 24] width 9 height 9
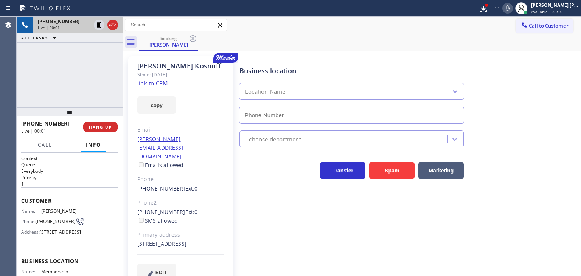
type input "[PHONE_NUMBER]"
click at [161, 84] on link "link to CRM" at bounding box center [152, 83] width 31 height 8
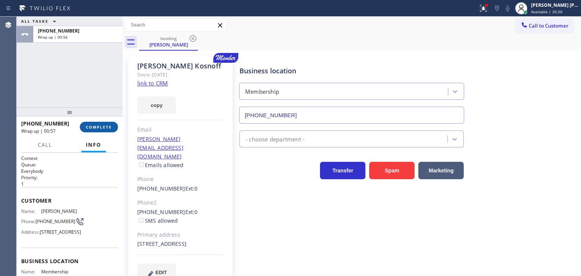
click at [100, 129] on span "COMPLETE" at bounding box center [99, 126] width 26 height 5
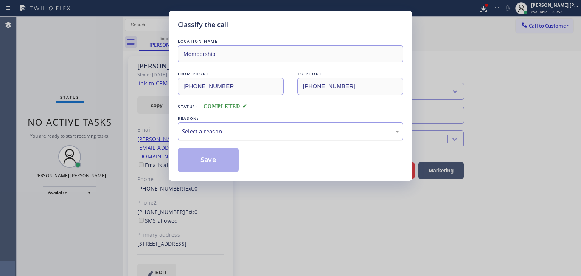
click at [215, 134] on div "Select a reason" at bounding box center [290, 131] width 217 height 9
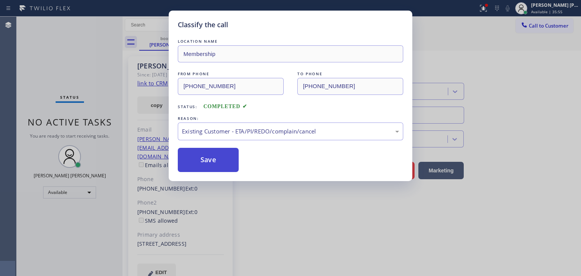
click at [215, 164] on button "Save" at bounding box center [208, 160] width 61 height 24
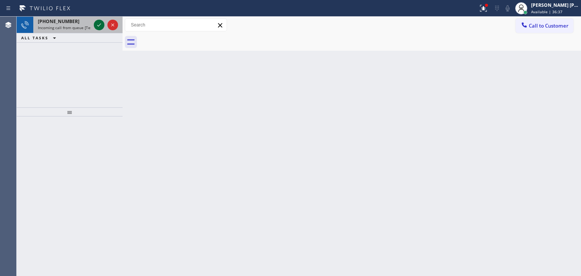
click at [98, 25] on icon at bounding box center [99, 24] width 9 height 9
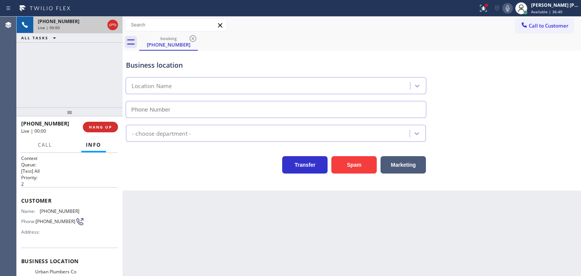
type input "[PHONE_NUMBER]"
click at [512, 9] on icon at bounding box center [507, 8] width 9 height 9
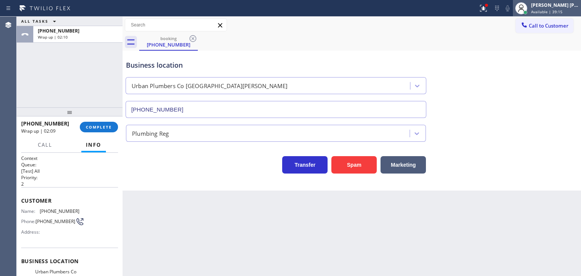
click at [558, 11] on span "Available | 39:15" at bounding box center [546, 11] width 31 height 5
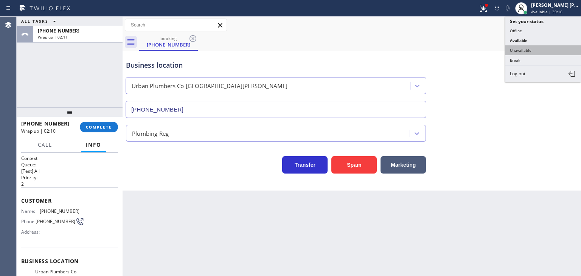
drag, startPoint x: 531, startPoint y: 47, endPoint x: 245, endPoint y: 41, distance: 285.4
click at [530, 47] on button "Unavailable" at bounding box center [544, 50] width 76 height 10
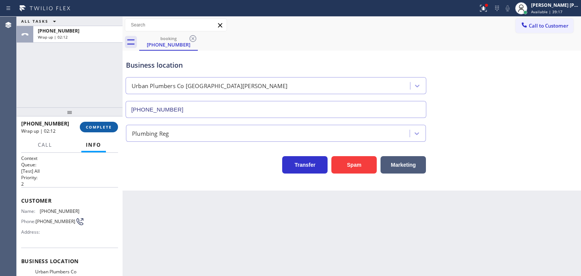
click at [106, 126] on span "COMPLETE" at bounding box center [99, 126] width 26 height 5
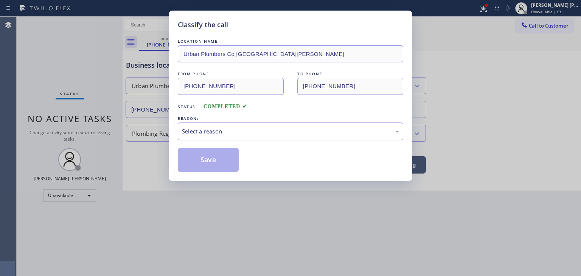
click at [229, 127] on div "Select a reason" at bounding box center [290, 131] width 217 height 9
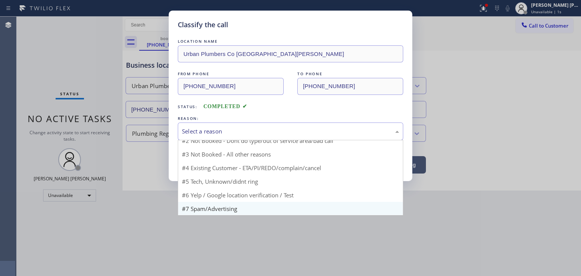
scroll to position [6, 0]
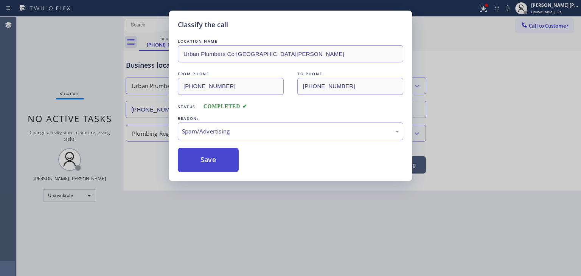
click at [204, 164] on button "Save" at bounding box center [208, 160] width 61 height 24
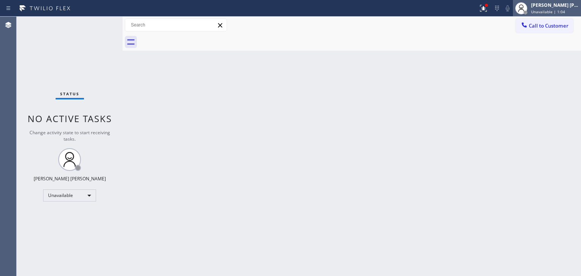
click at [543, 6] on div "[PERSON_NAME] [PERSON_NAME]" at bounding box center [555, 5] width 48 height 6
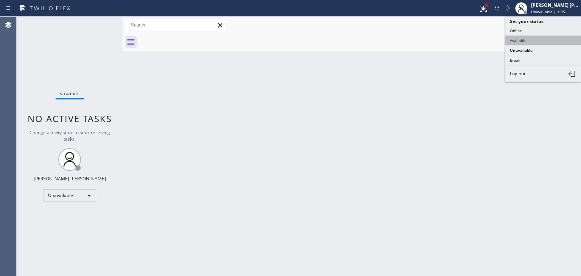
click at [524, 38] on button "Available" at bounding box center [544, 41] width 76 height 10
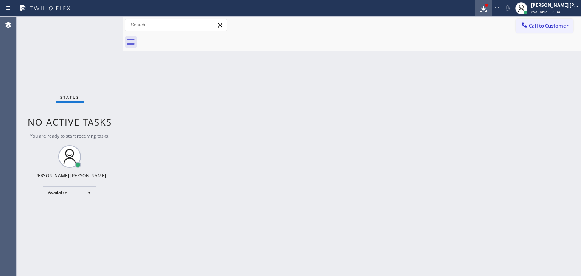
click at [488, 11] on icon at bounding box center [483, 8] width 9 height 9
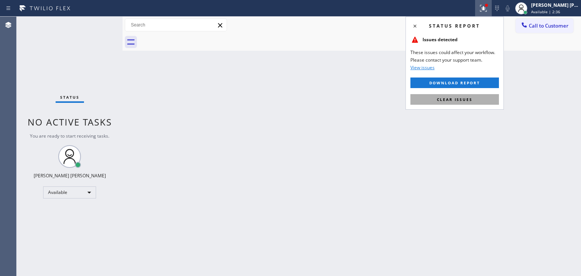
click at [454, 102] on button "Clear issues" at bounding box center [455, 99] width 89 height 11
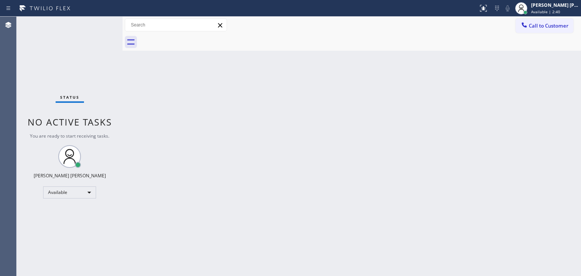
click at [100, 22] on div "Status No active tasks You are ready to start receiving tasks. [PERSON_NAME] [P…" at bounding box center [70, 147] width 106 height 260
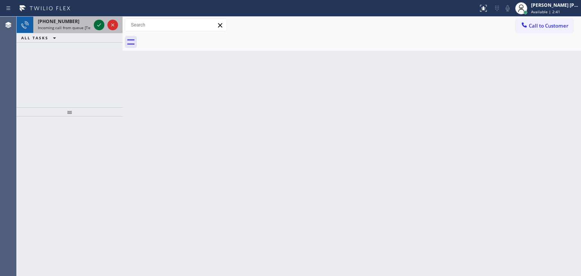
click at [100, 22] on icon at bounding box center [99, 24] width 9 height 9
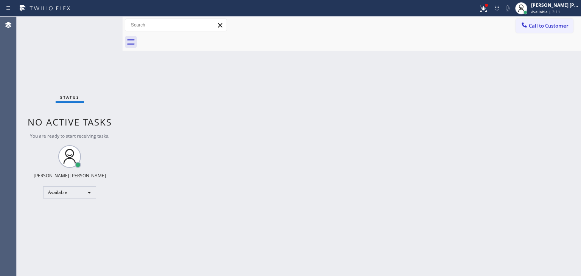
click at [101, 23] on div "Status No active tasks You are ready to start receiving tasks. [PERSON_NAME] [P…" at bounding box center [70, 147] width 106 height 260
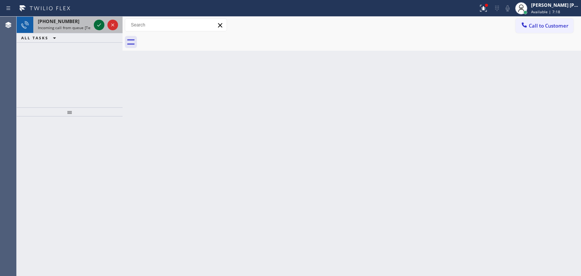
click at [98, 22] on icon at bounding box center [99, 24] width 9 height 9
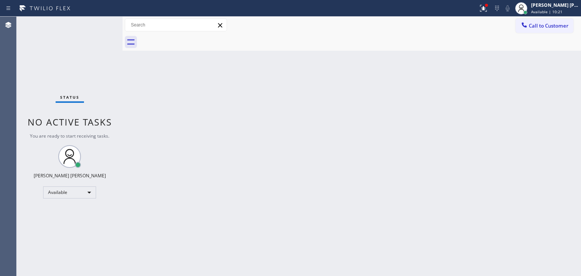
click at [555, 26] on span "Call to Customer" at bounding box center [549, 25] width 40 height 7
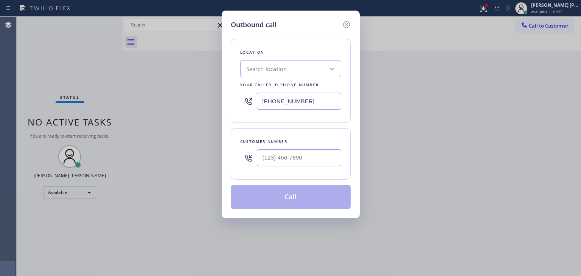
drag, startPoint x: 311, startPoint y: 102, endPoint x: 204, endPoint y: 105, distance: 107.5
click at [204, 105] on div "Outbound call Location Search location Your caller id phone number [PHONE_NUMBE…" at bounding box center [290, 138] width 581 height 276
paste input "855) 731-4952"
type input "[PHONE_NUMBER]"
click at [263, 154] on input "(___) ___-____" at bounding box center [299, 157] width 84 height 17
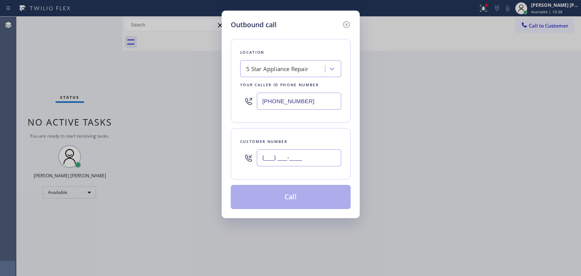
paste input "508) 667-4483"
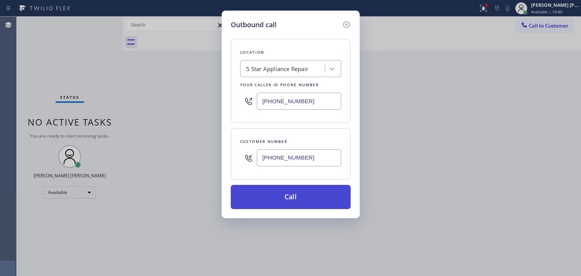
type input "[PHONE_NUMBER]"
click at [293, 191] on button "Call" at bounding box center [291, 197] width 120 height 24
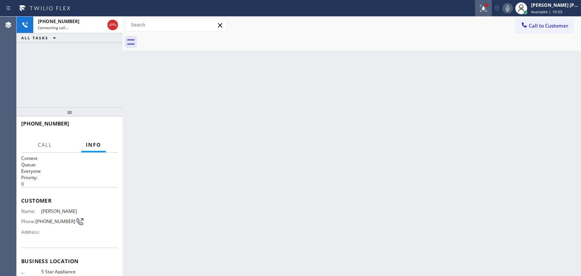
click at [488, 12] on icon at bounding box center [483, 8] width 9 height 9
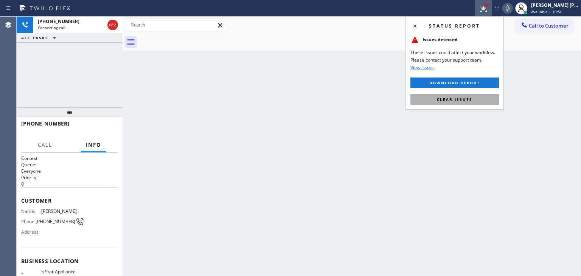
click at [470, 97] on span "Clear issues" at bounding box center [455, 99] width 36 height 5
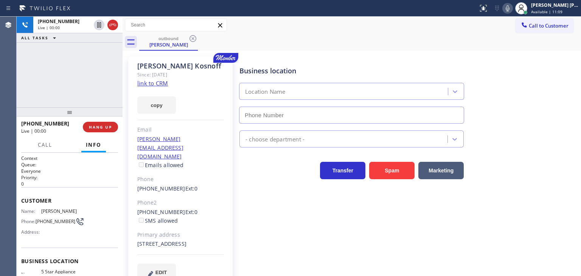
type input "[PHONE_NUMBER]"
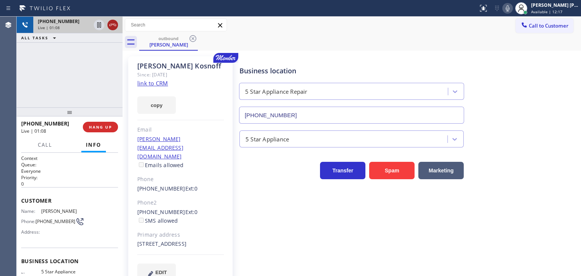
click at [114, 22] on icon at bounding box center [112, 24] width 9 height 9
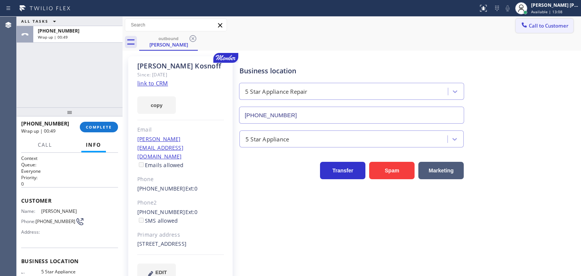
click at [529, 23] on span "Call to Customer" at bounding box center [549, 25] width 40 height 7
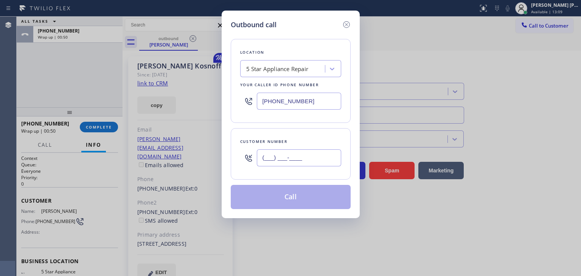
click at [295, 156] on input "(___) ___-____" at bounding box center [299, 157] width 84 height 17
paste input "206) 550-6506"
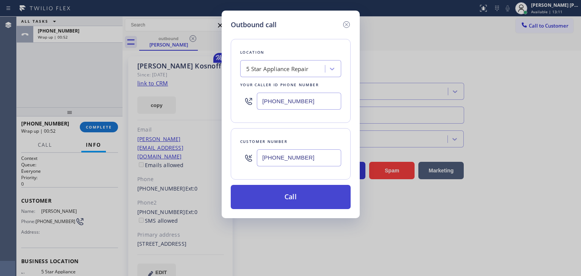
type input "[PHONE_NUMBER]"
click at [313, 198] on button "Call" at bounding box center [291, 197] width 120 height 24
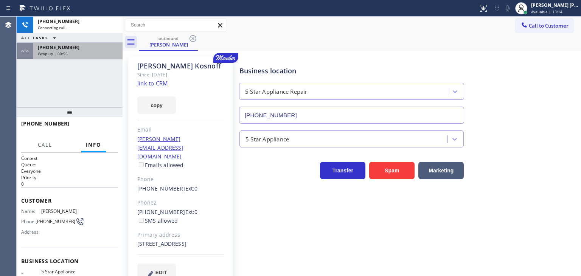
click at [90, 46] on div "[PHONE_NUMBER]" at bounding box center [78, 47] width 80 height 6
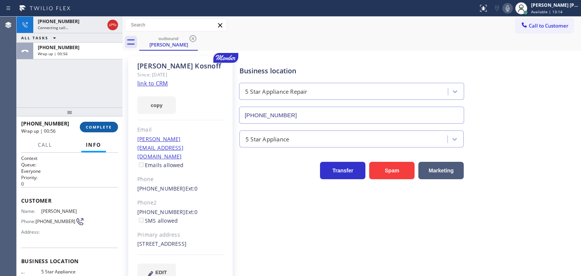
click at [106, 123] on button "COMPLETE" at bounding box center [99, 127] width 38 height 11
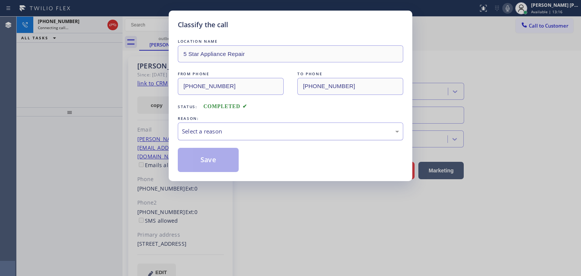
click at [226, 134] on div "Select a reason" at bounding box center [290, 131] width 217 height 9
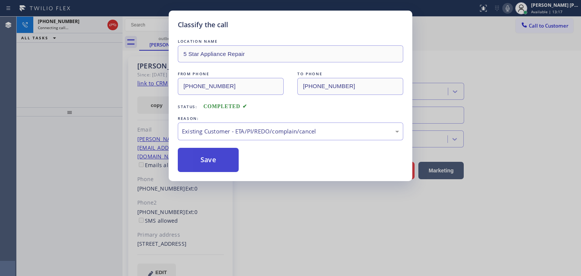
click at [220, 167] on button "Save" at bounding box center [208, 160] width 61 height 24
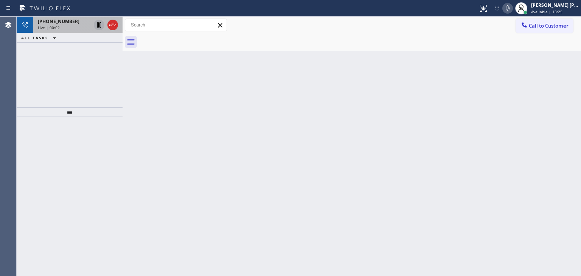
drag, startPoint x: 53, startPoint y: 23, endPoint x: 95, endPoint y: 26, distance: 41.8
click at [53, 23] on span "[PHONE_NUMBER]" at bounding box center [59, 21] width 42 height 6
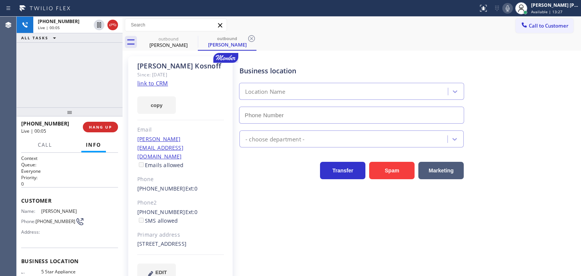
type input "[PHONE_NUMBER]"
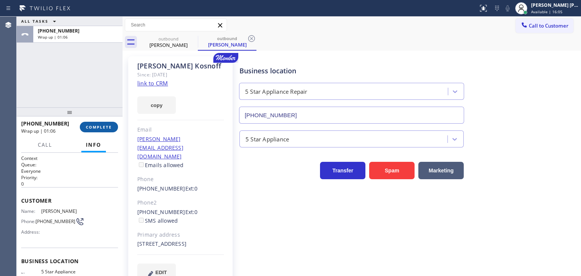
click at [92, 127] on span "COMPLETE" at bounding box center [99, 126] width 26 height 5
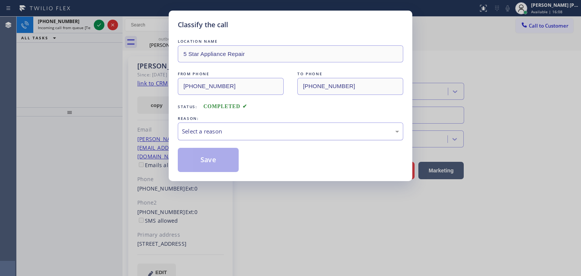
click at [229, 134] on div "Select a reason" at bounding box center [290, 131] width 217 height 9
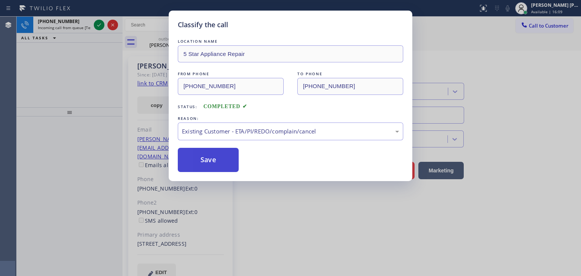
click at [216, 164] on button "Save" at bounding box center [208, 160] width 61 height 24
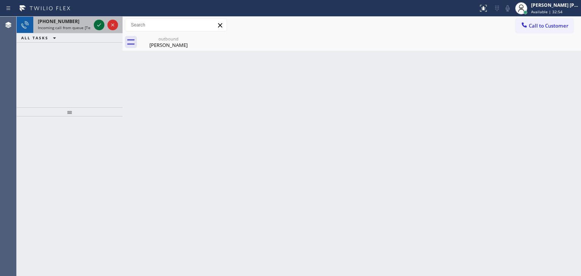
click at [98, 26] on icon at bounding box center [99, 24] width 4 height 3
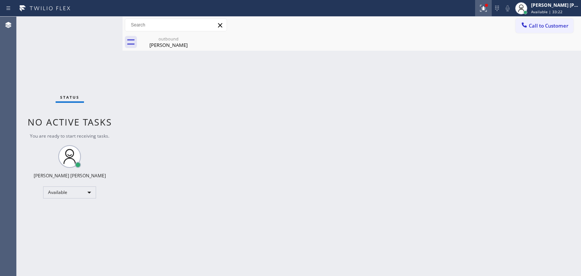
click at [488, 9] on icon at bounding box center [483, 8] width 9 height 9
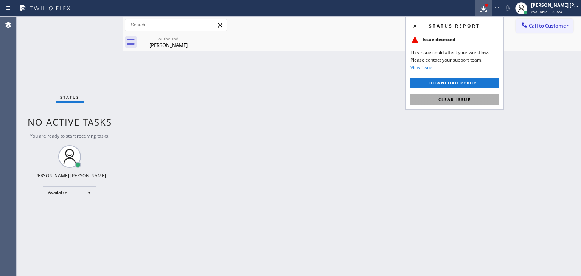
click at [459, 100] on span "Clear issue" at bounding box center [455, 99] width 33 height 5
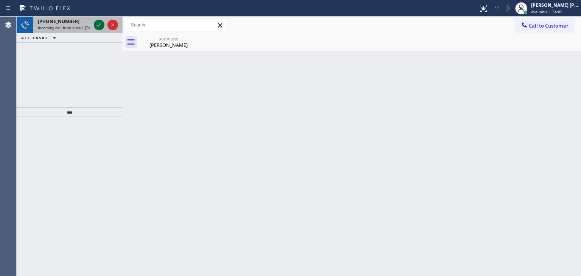
click at [100, 25] on icon at bounding box center [99, 24] width 4 height 3
click at [98, 26] on icon at bounding box center [99, 24] width 4 height 3
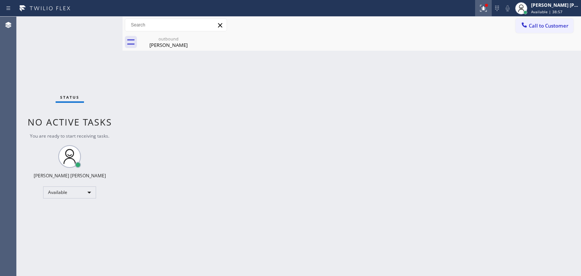
click at [488, 6] on icon at bounding box center [483, 8] width 9 height 9
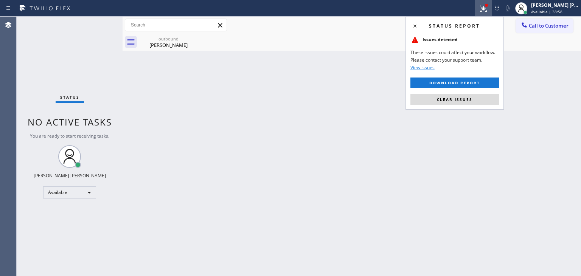
drag, startPoint x: 454, startPoint y: 99, endPoint x: 229, endPoint y: 74, distance: 226.5
click at [453, 98] on span "Clear issues" at bounding box center [455, 99] width 36 height 5
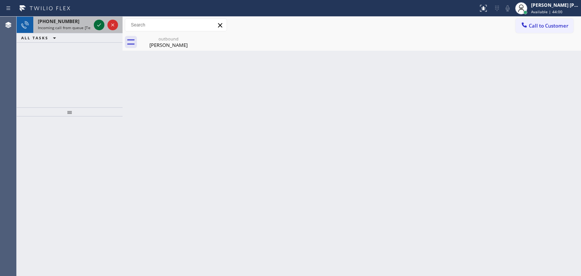
click at [98, 25] on icon at bounding box center [99, 24] width 9 height 9
click at [100, 24] on icon at bounding box center [99, 24] width 9 height 9
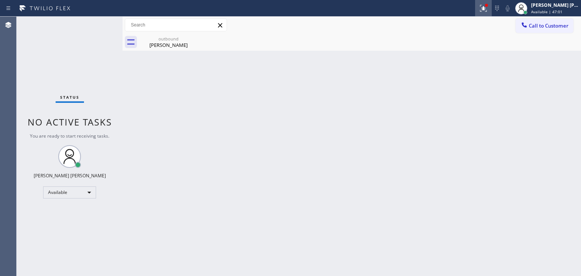
click at [492, 14] on button at bounding box center [483, 8] width 17 height 17
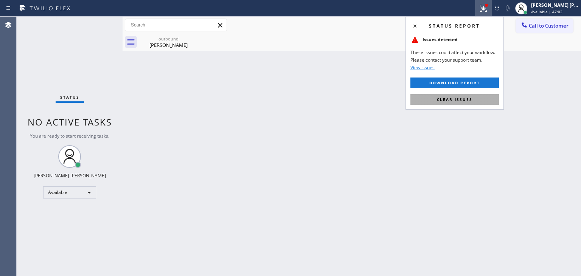
click at [461, 102] on button "Clear issues" at bounding box center [455, 99] width 89 height 11
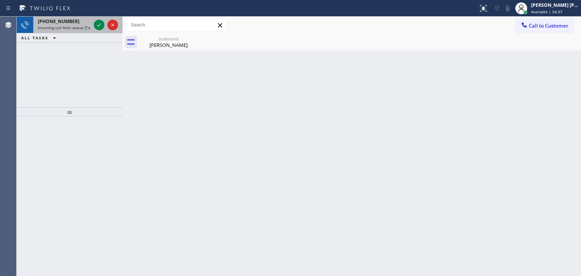
click at [92, 24] on div at bounding box center [105, 25] width 27 height 17
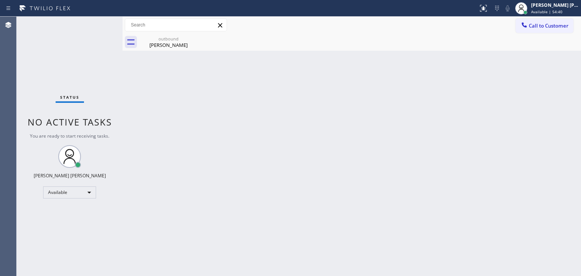
click at [98, 25] on div "Status No active tasks You are ready to start receiving tasks. [PERSON_NAME] [P…" at bounding box center [70, 147] width 106 height 260
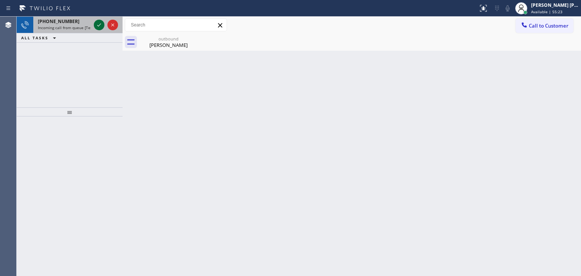
click at [97, 25] on icon at bounding box center [99, 24] width 4 height 3
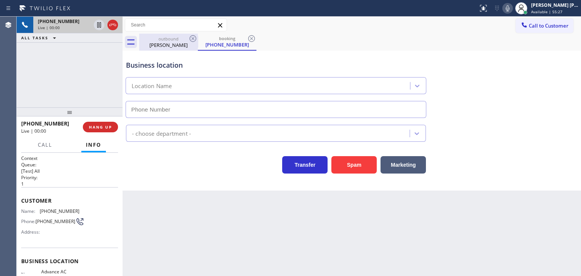
type input "[PHONE_NUMBER]"
click at [512, 11] on icon at bounding box center [507, 8] width 9 height 9
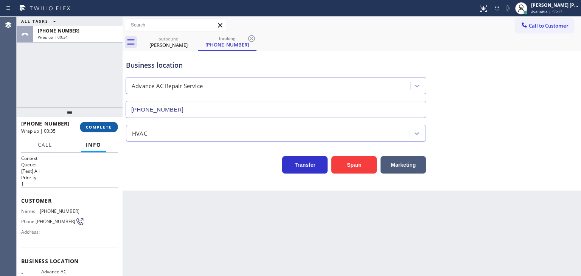
click at [89, 128] on span "COMPLETE" at bounding box center [99, 126] width 26 height 5
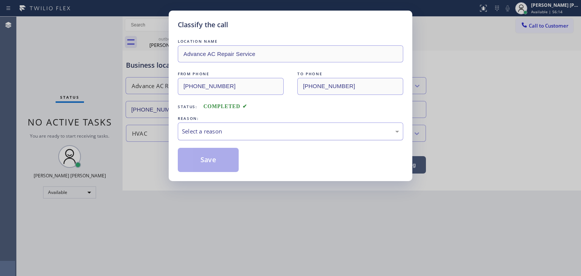
click at [217, 127] on div "Select a reason" at bounding box center [290, 131] width 217 height 9
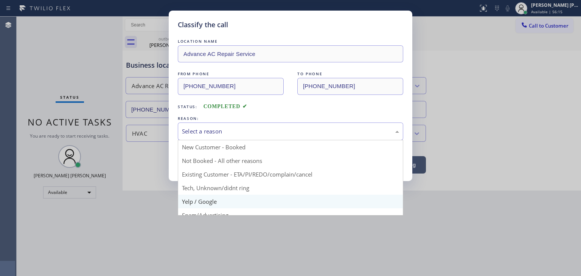
scroll to position [38, 0]
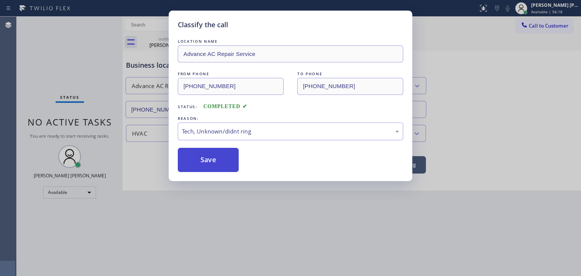
click at [210, 165] on button "Save" at bounding box center [208, 160] width 61 height 24
type input "[PHONE_NUMBER]"
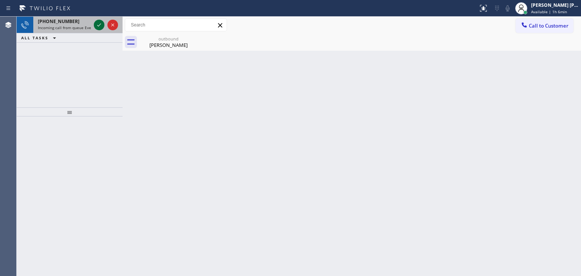
click at [100, 25] on icon at bounding box center [99, 24] width 9 height 9
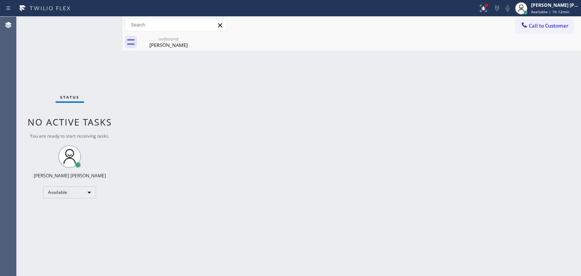
click at [98, 22] on div "Status No active tasks You are ready to start receiving tasks. [PERSON_NAME] [P…" at bounding box center [70, 147] width 106 height 260
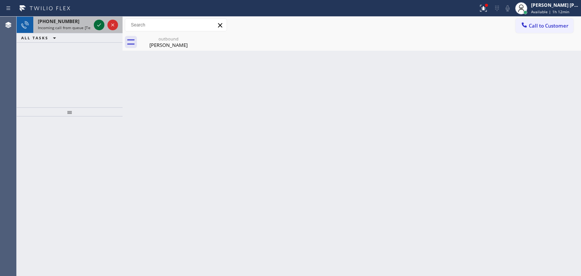
click at [95, 23] on icon at bounding box center [99, 24] width 9 height 9
click at [96, 25] on icon at bounding box center [99, 24] width 9 height 9
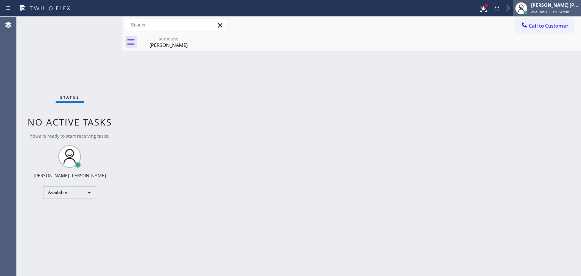
click at [552, 5] on div "[PERSON_NAME] [PERSON_NAME]" at bounding box center [555, 5] width 48 height 6
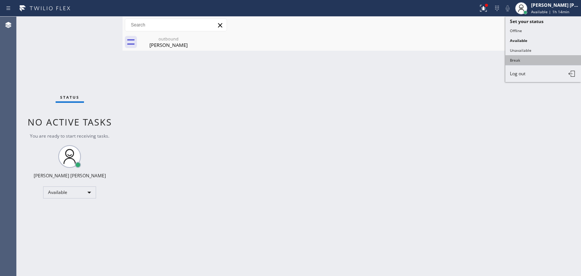
click at [531, 56] on button "Break" at bounding box center [544, 60] width 76 height 10
